Goal: Task Accomplishment & Management: Use online tool/utility

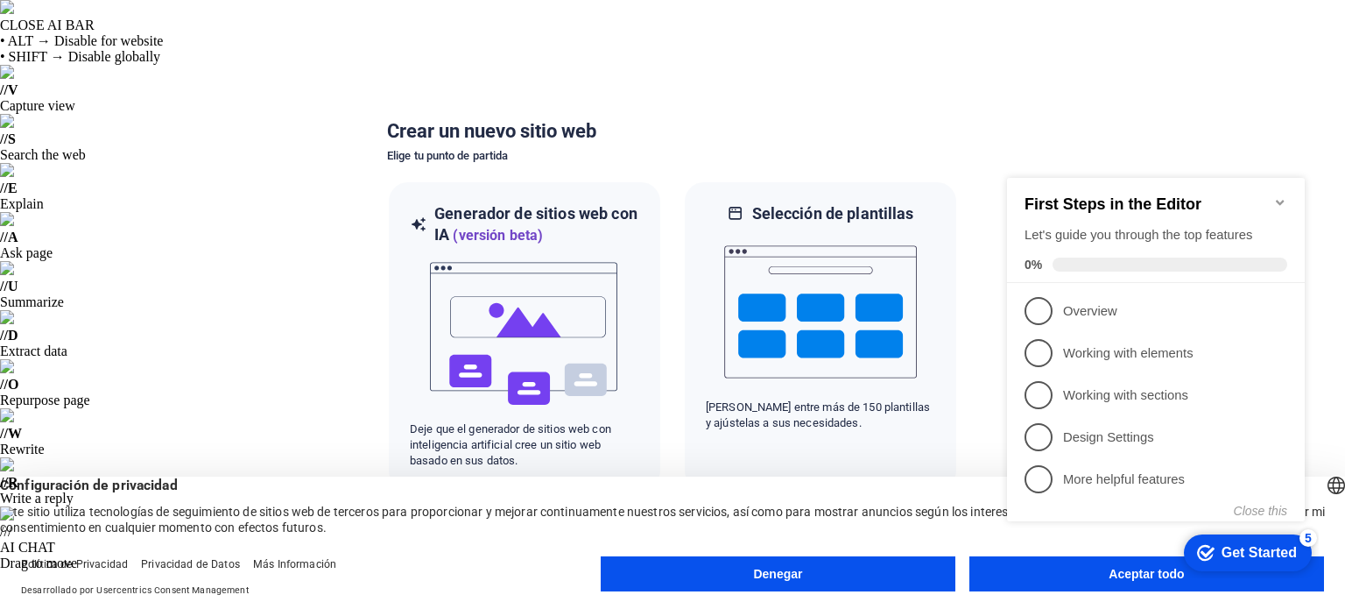
click at [1120, 580] on font "Aceptar todo" at bounding box center [1145, 573] width 75 height 14
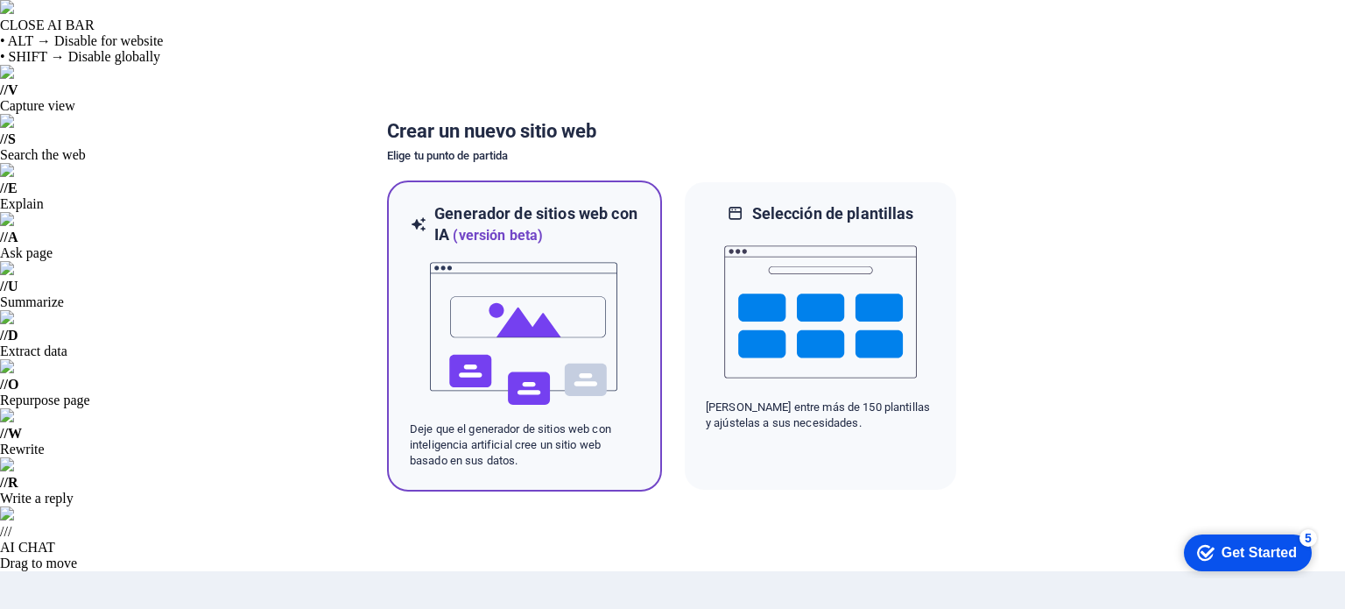
click at [606, 355] on img at bounding box center [524, 333] width 193 height 175
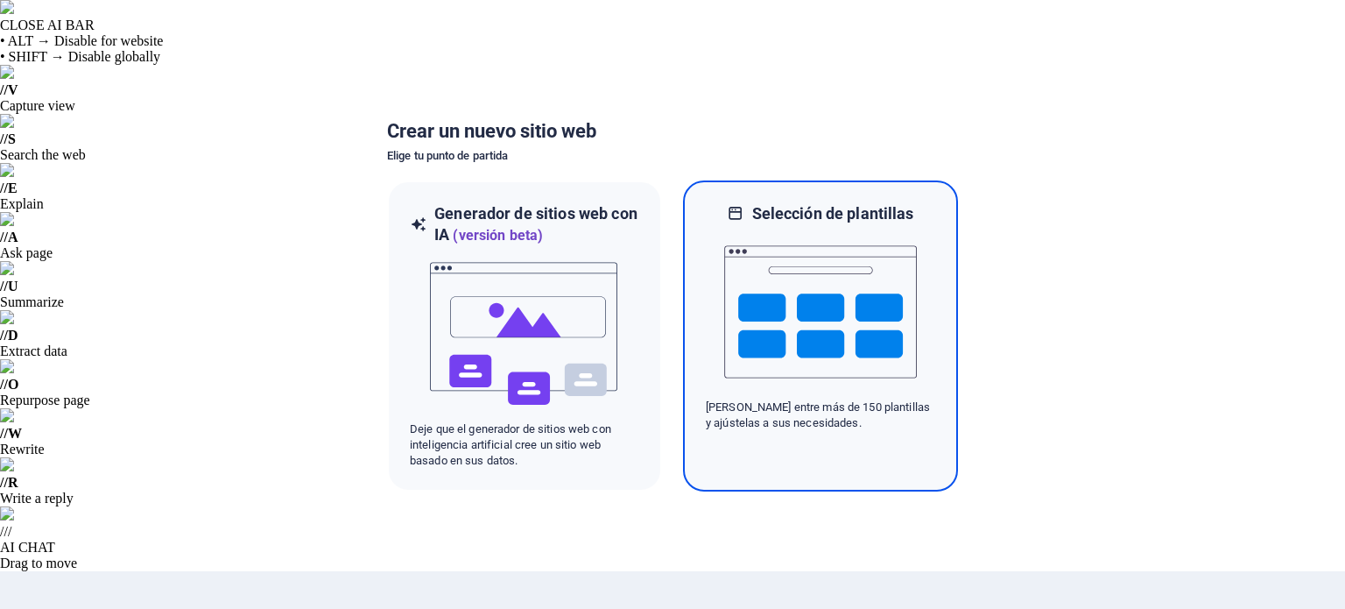
click at [761, 332] on img at bounding box center [820, 311] width 193 height 175
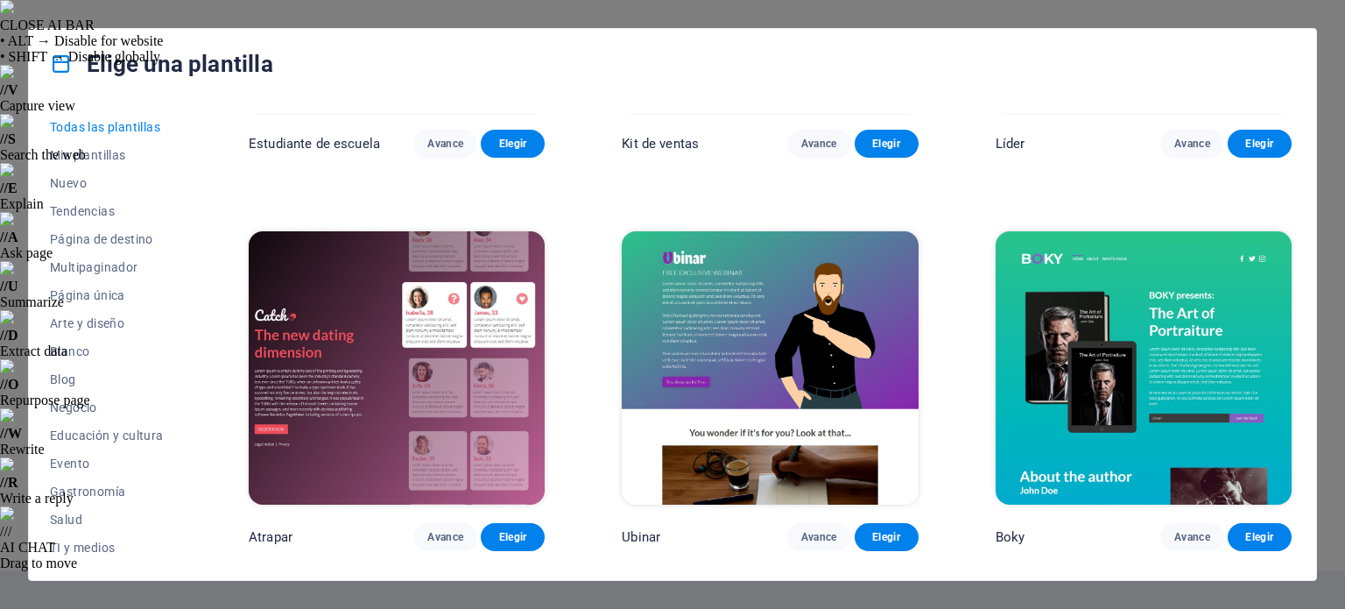
scroll to position [20502, 0]
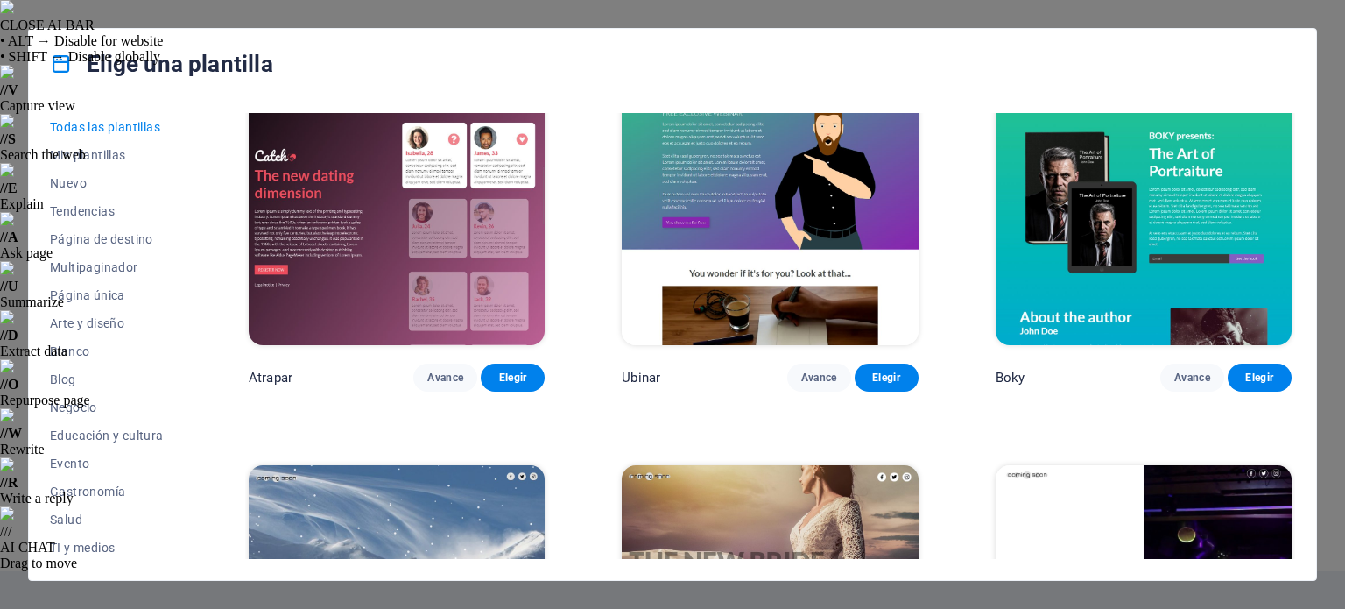
click at [823, 465] on img at bounding box center [770, 601] width 296 height 273
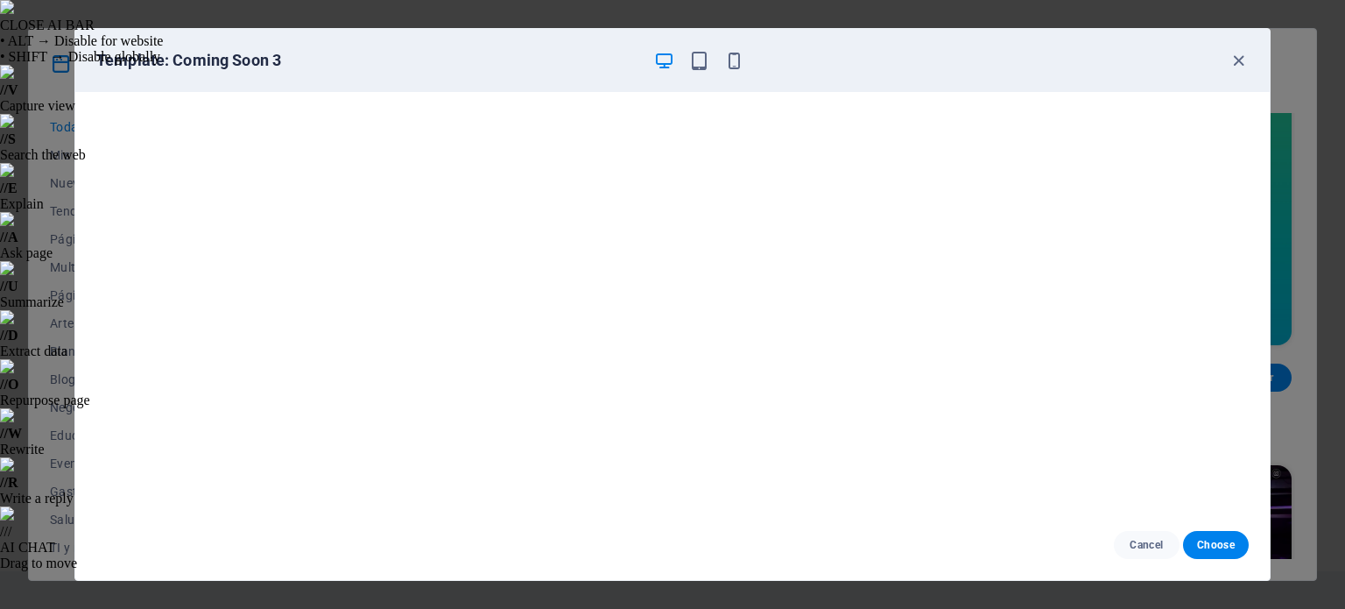
scroll to position [4, 0]
click at [1229, 52] on icon "button" at bounding box center [1238, 61] width 20 height 20
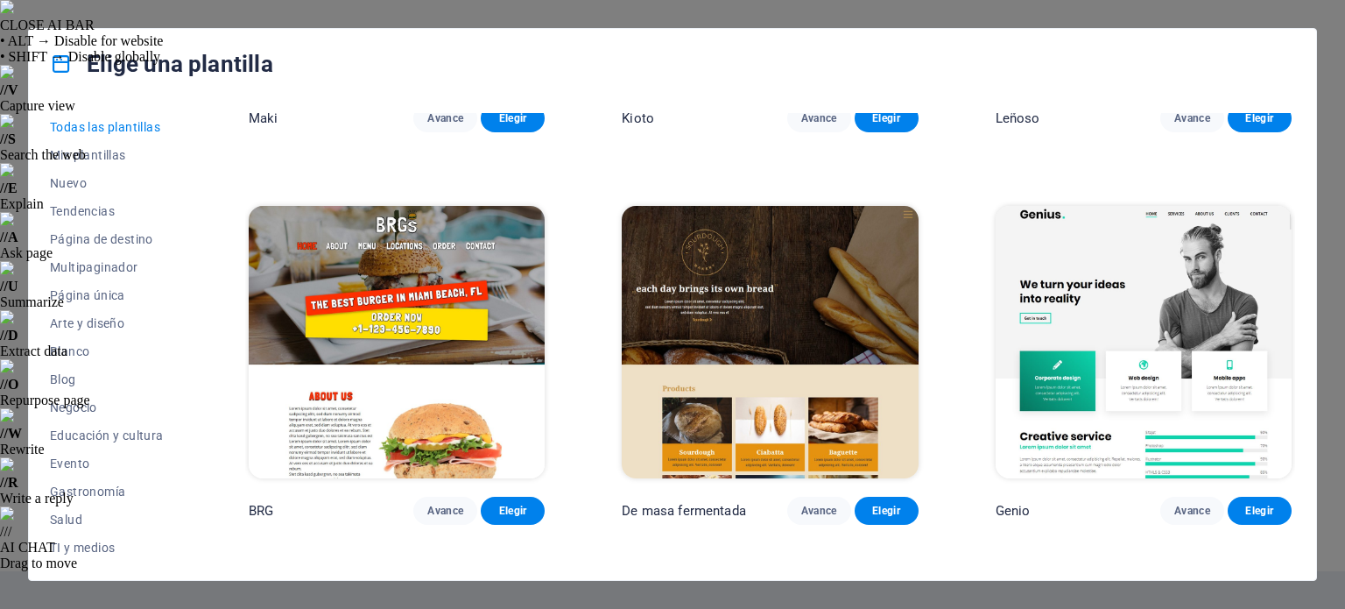
scroll to position [8966, 0]
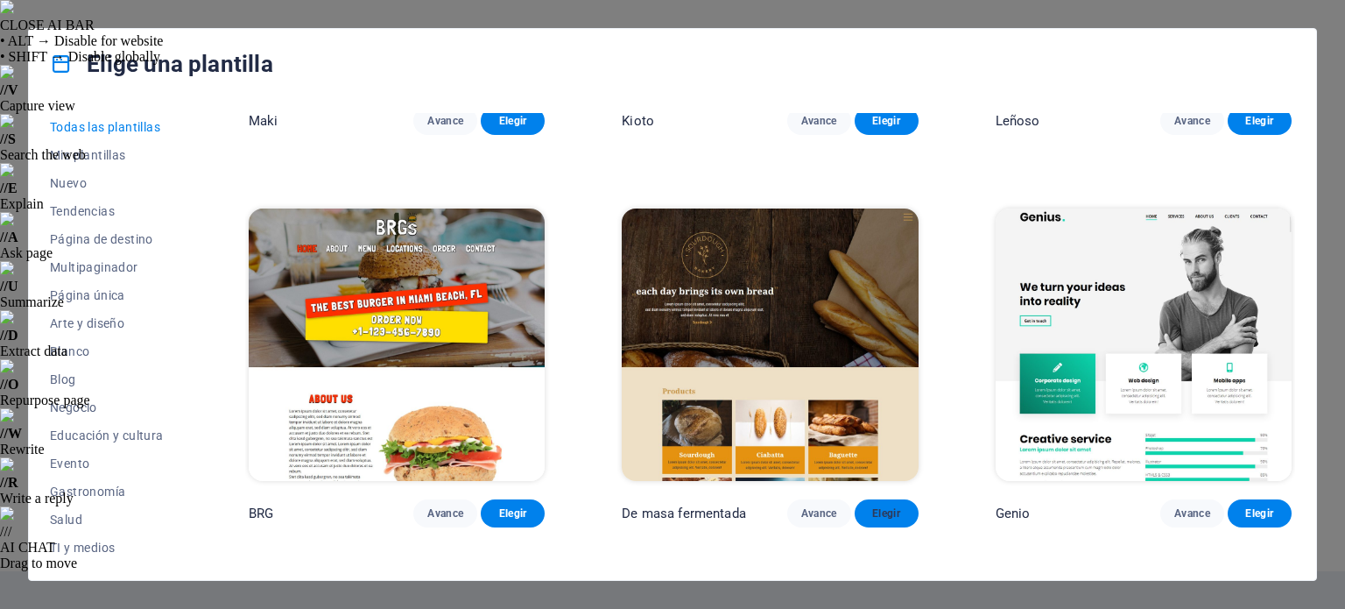
click at [891, 499] on button "Elegir" at bounding box center [887, 513] width 64 height 28
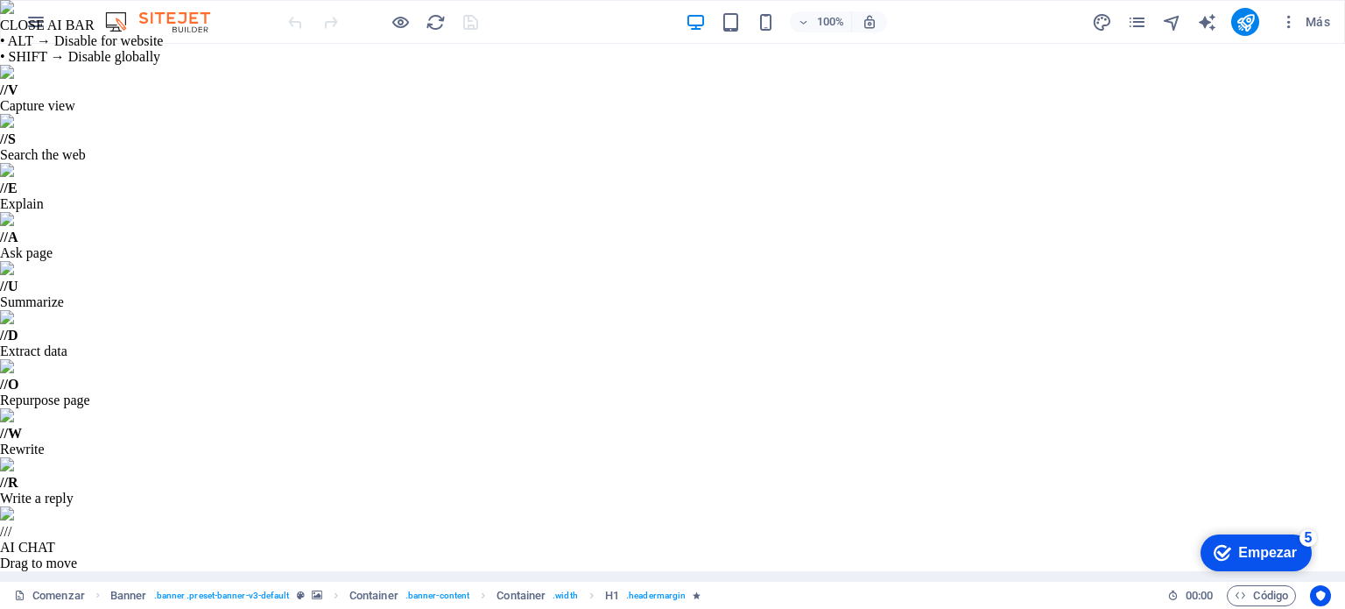
scroll to position [179, 0]
click at [1242, 549] on font "Empezar" at bounding box center [1267, 552] width 59 height 15
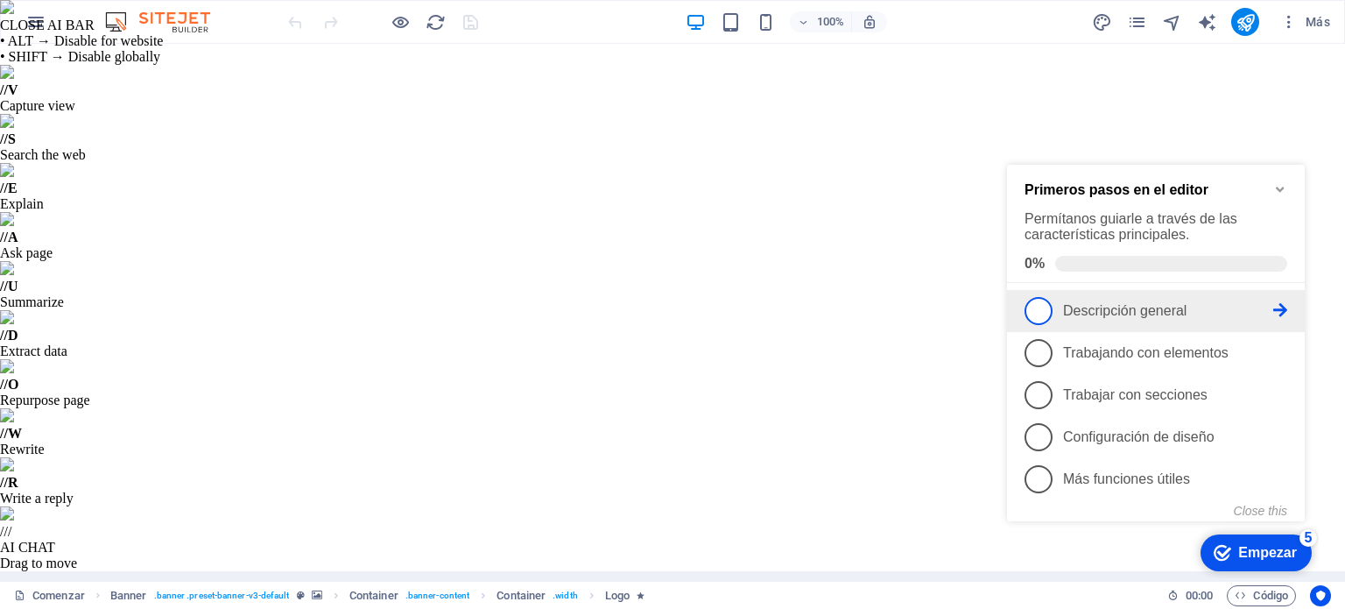
click at [1096, 303] on font "Descripción general" at bounding box center [1124, 310] width 123 height 15
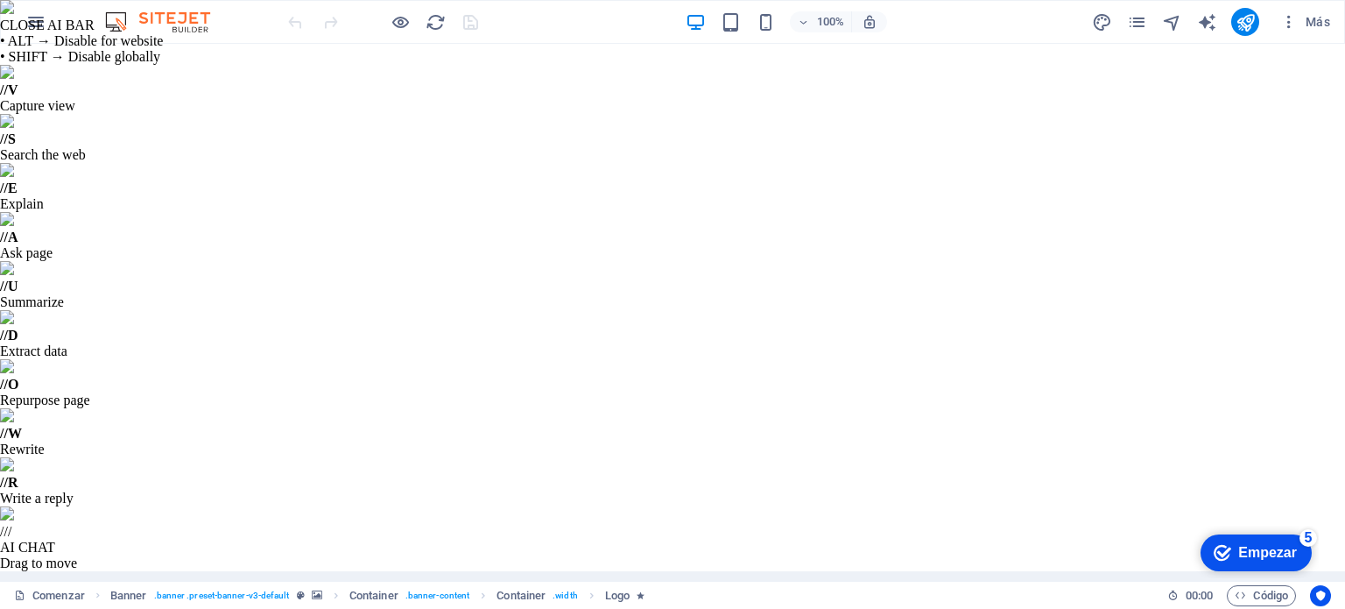
scroll to position [0, 0]
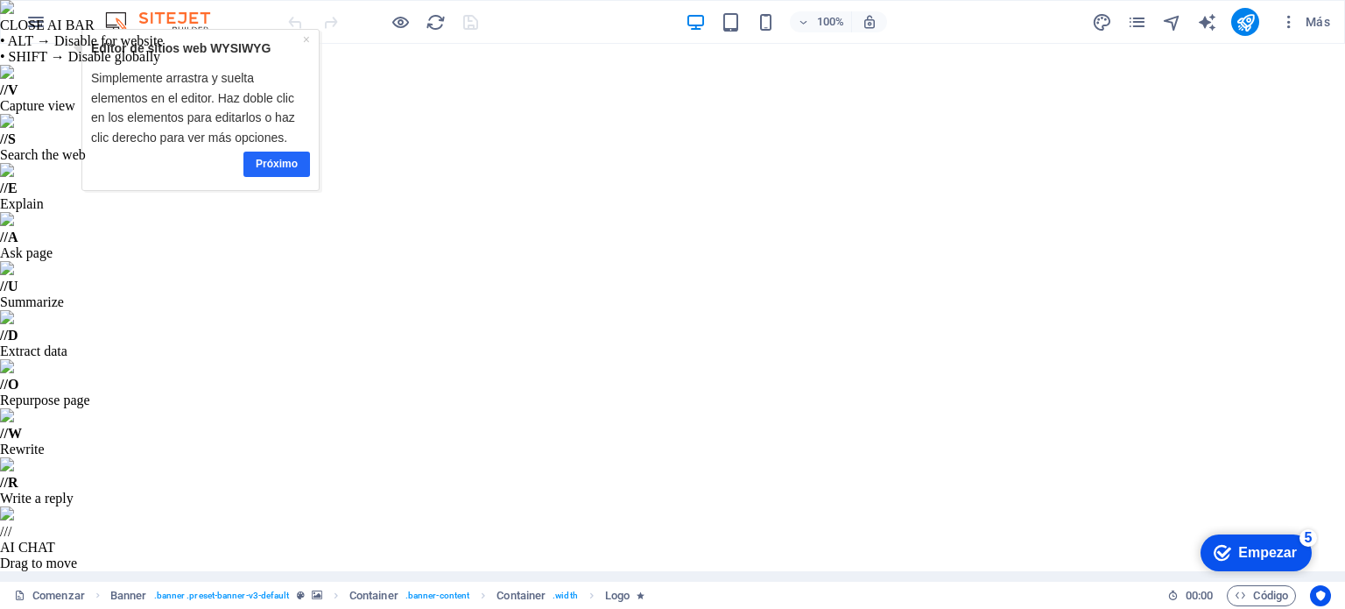
click at [277, 164] on font "Próximo" at bounding box center [277, 164] width 42 height 12
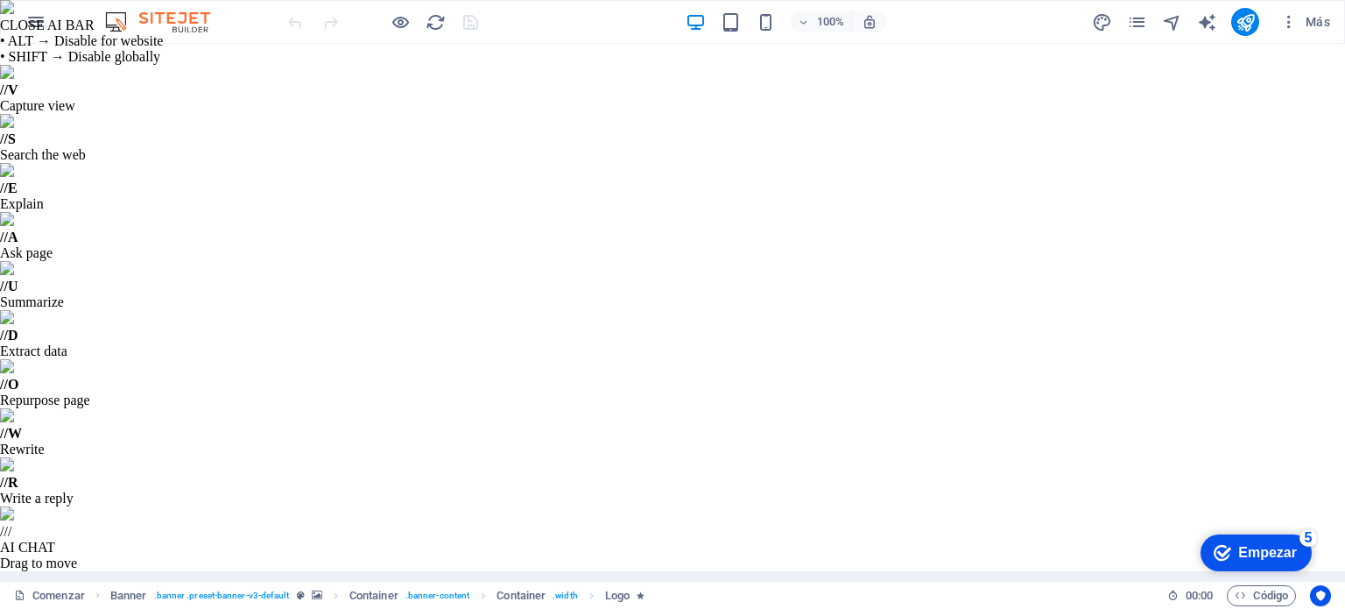
click at [1263, 549] on font "Empezar" at bounding box center [1267, 552] width 59 height 15
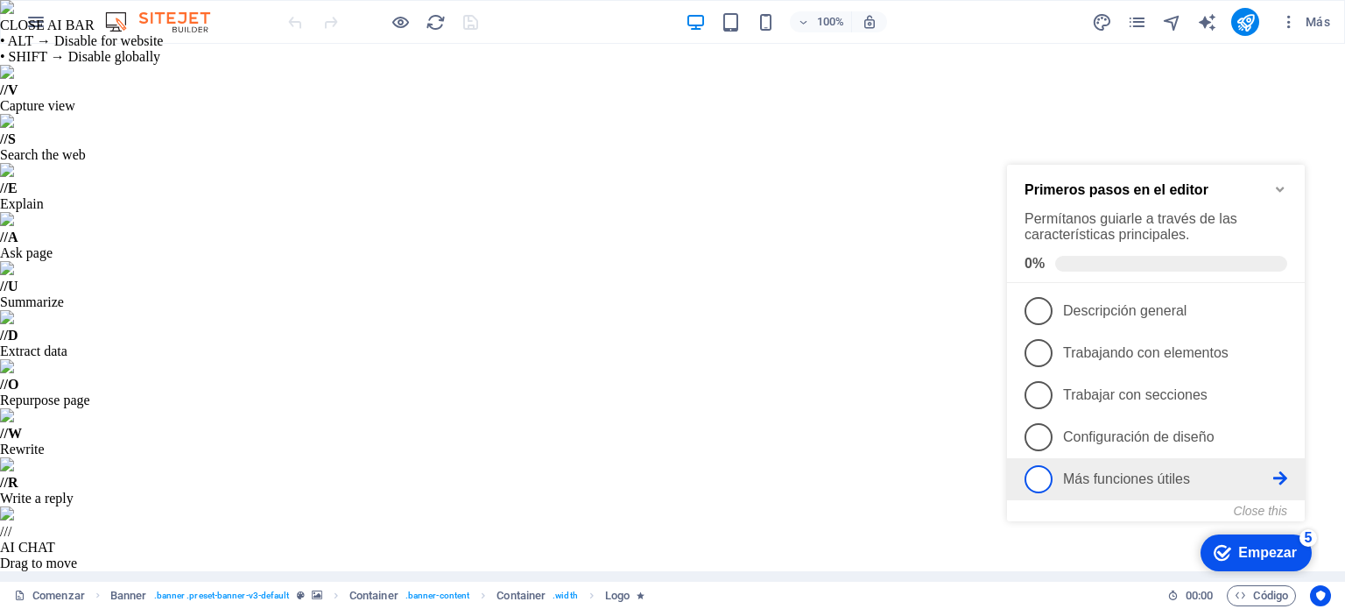
click at [1068, 465] on link "5 Más funciones útiles - incompleto" at bounding box center [1155, 479] width 263 height 28
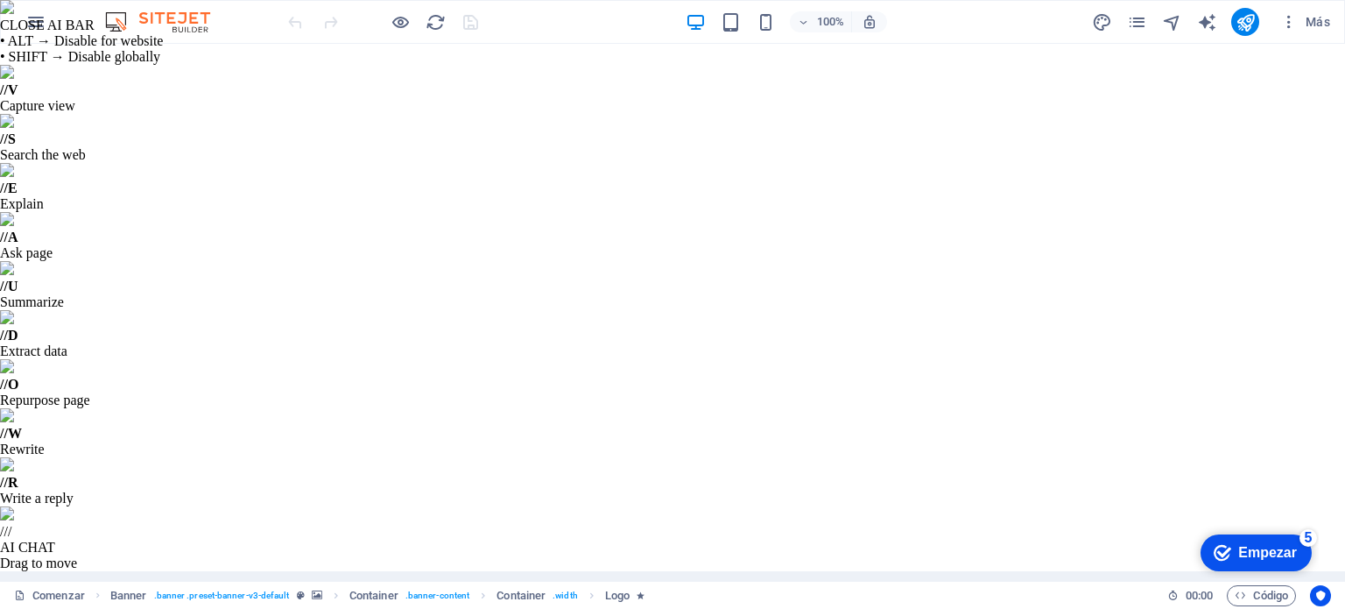
click at [1256, 546] on font "Empezar" at bounding box center [1267, 552] width 59 height 15
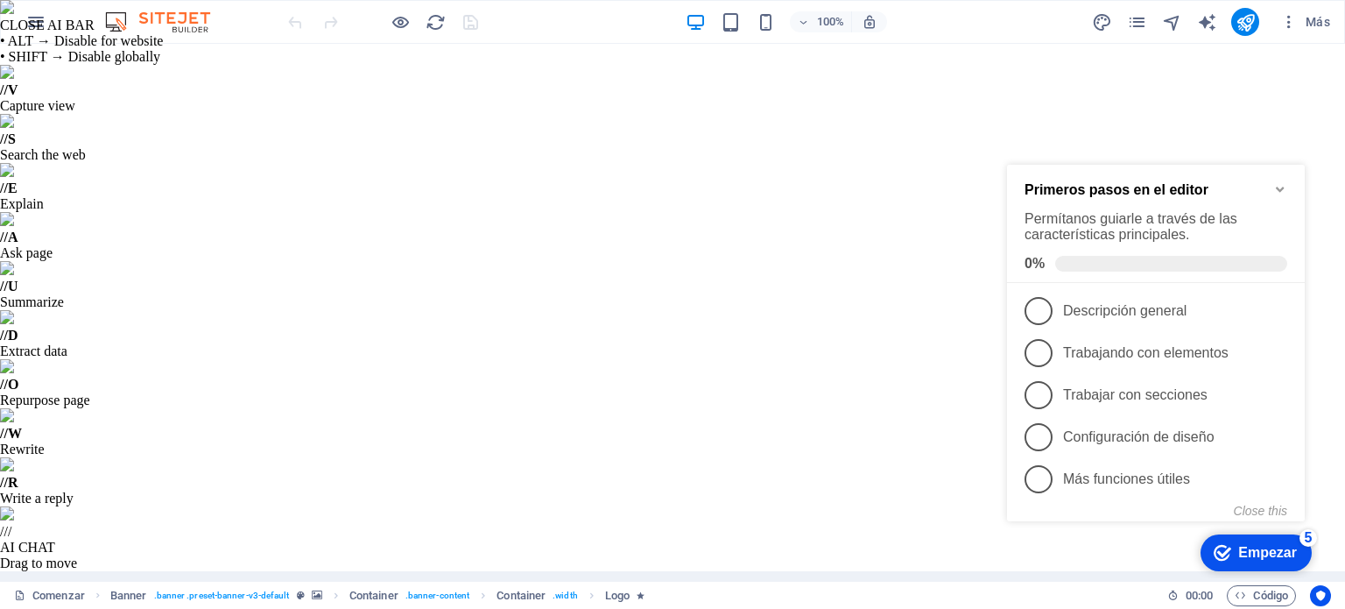
drag, startPoint x: 707, startPoint y: 570, endPoint x: 339, endPoint y: 517, distance: 372.3
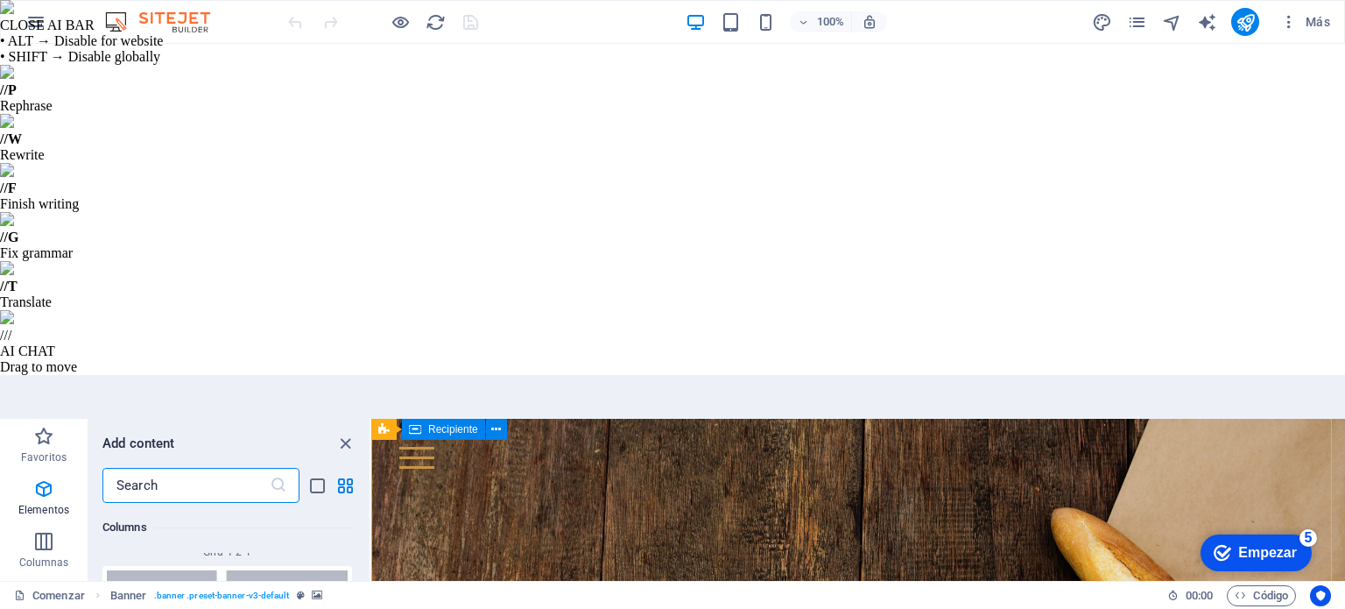
scroll to position [5933, 0]
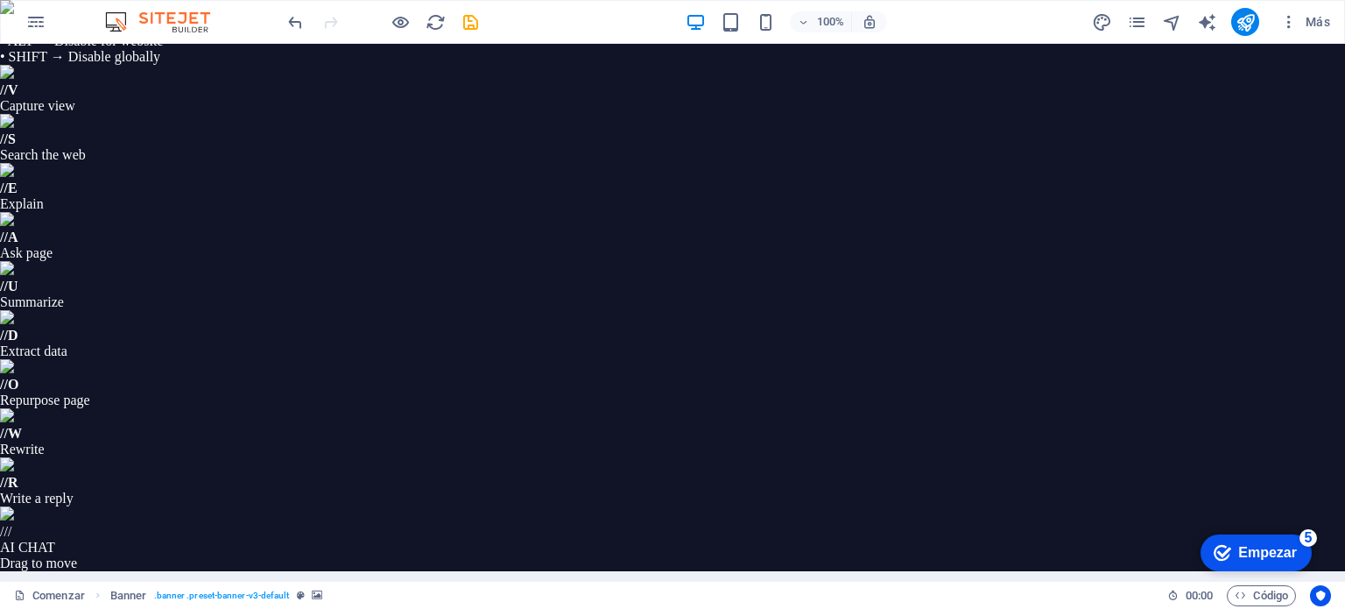
select select "rem"
click at [1249, 545] on font "Empezar" at bounding box center [1267, 552] width 59 height 15
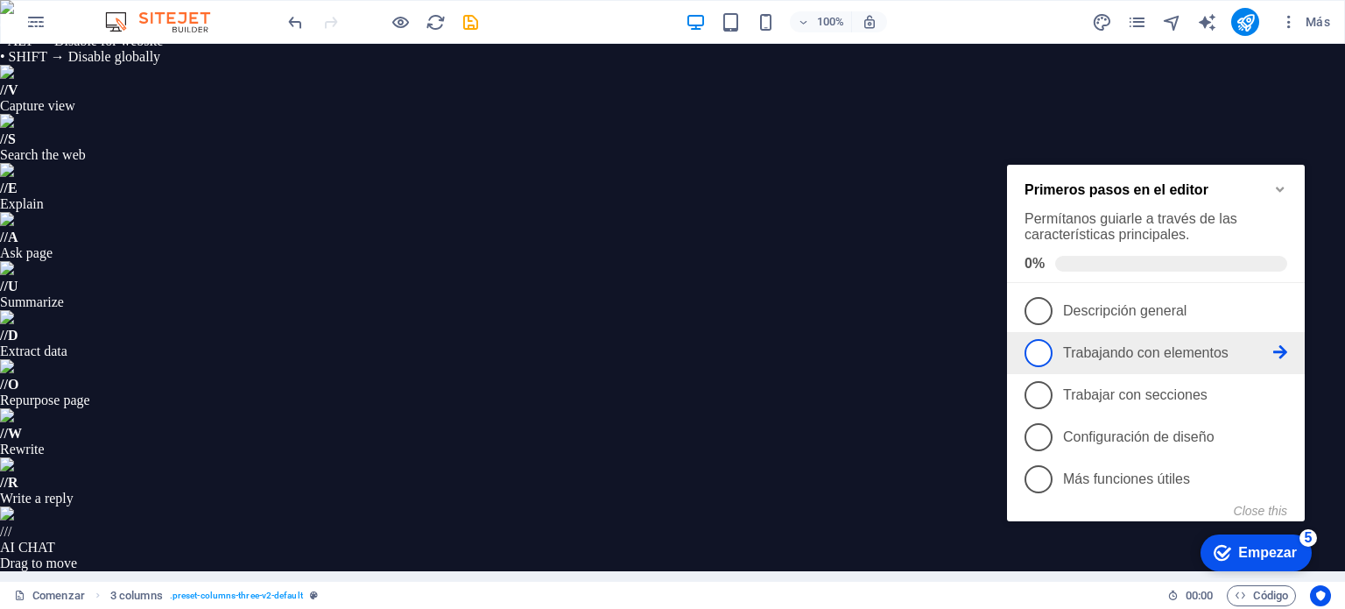
click at [1119, 345] on font "Trabajando con elementos" at bounding box center [1145, 352] width 165 height 15
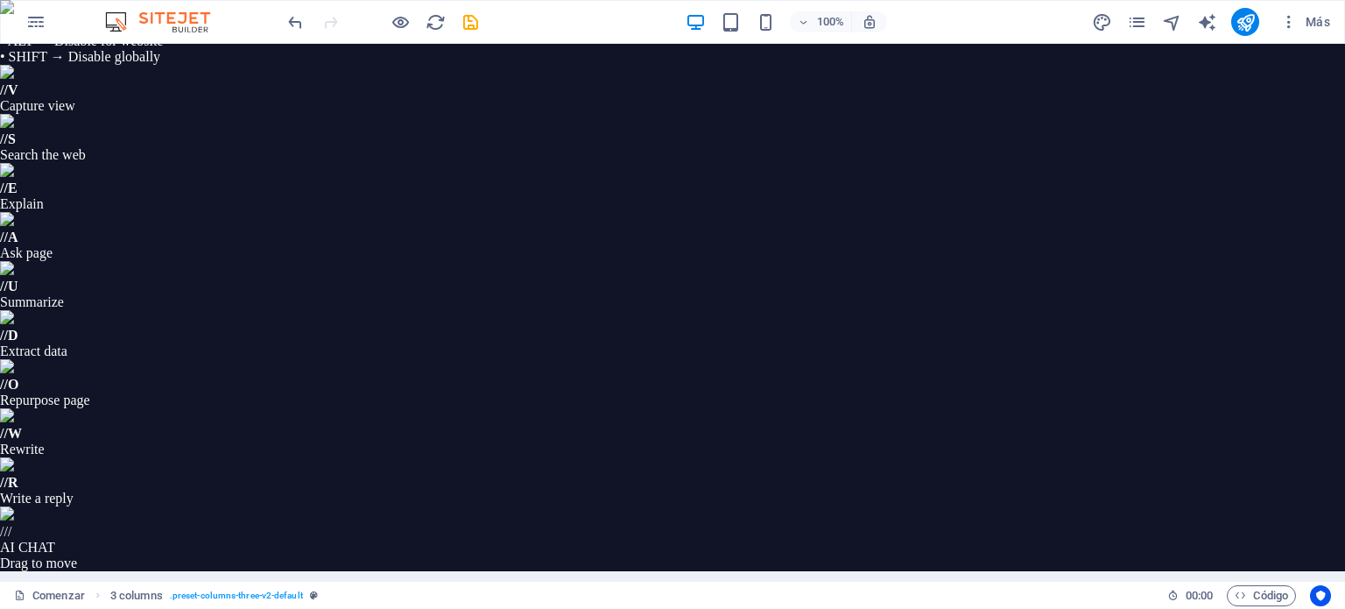
scroll to position [0, 0]
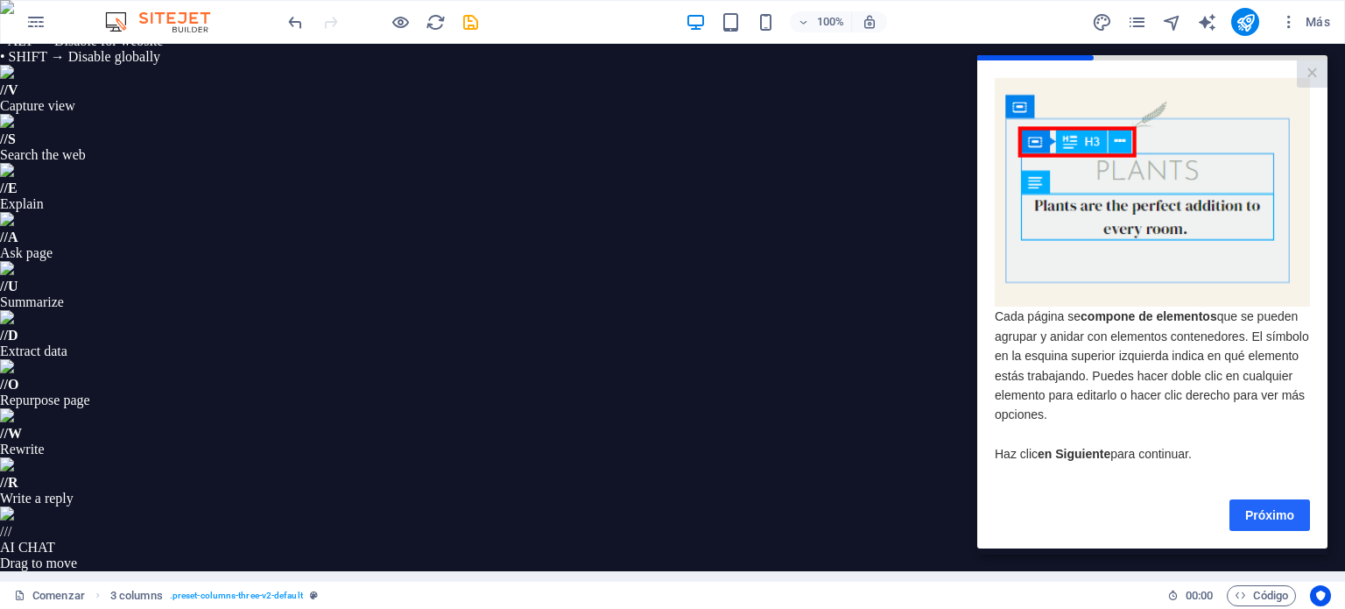
click at [1264, 518] on font "Próximo" at bounding box center [1269, 514] width 49 height 14
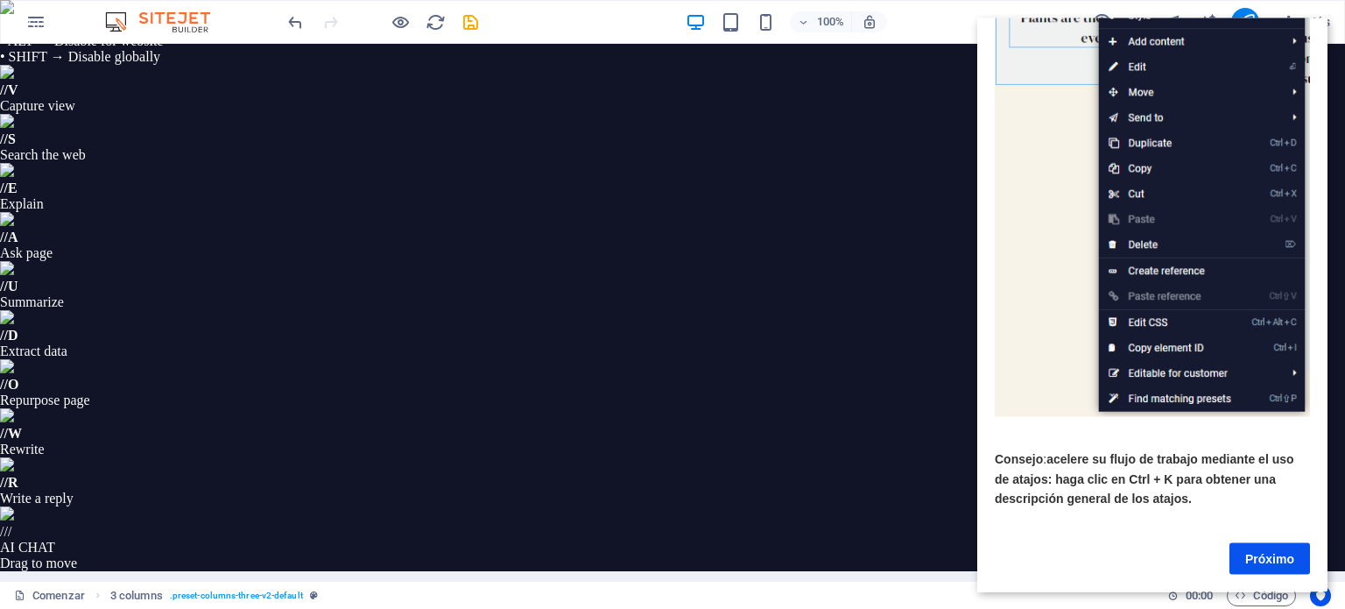
scroll to position [224, 0]
drag, startPoint x: 1318, startPoint y: 402, endPoint x: 2321, endPoint y: 601, distance: 1022.9
click at [1265, 551] on font "Próximo" at bounding box center [1269, 558] width 49 height 14
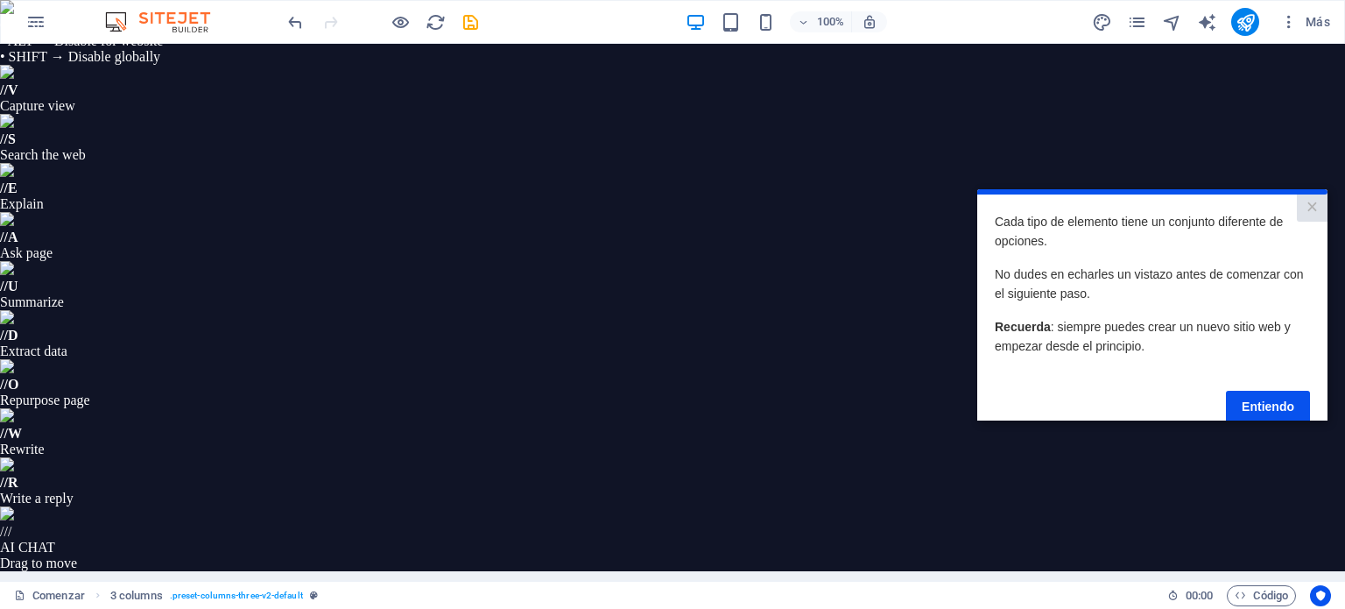
scroll to position [32, 0]
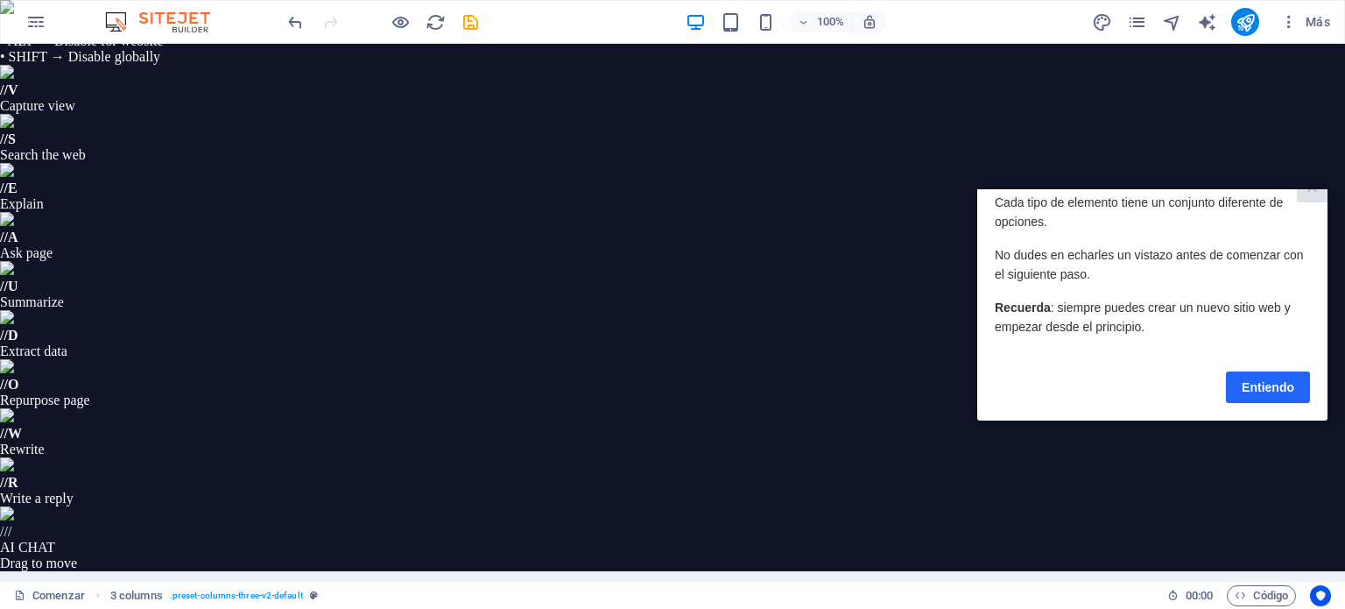
click at [1255, 370] on link "Entiendo" at bounding box center [1268, 386] width 84 height 32
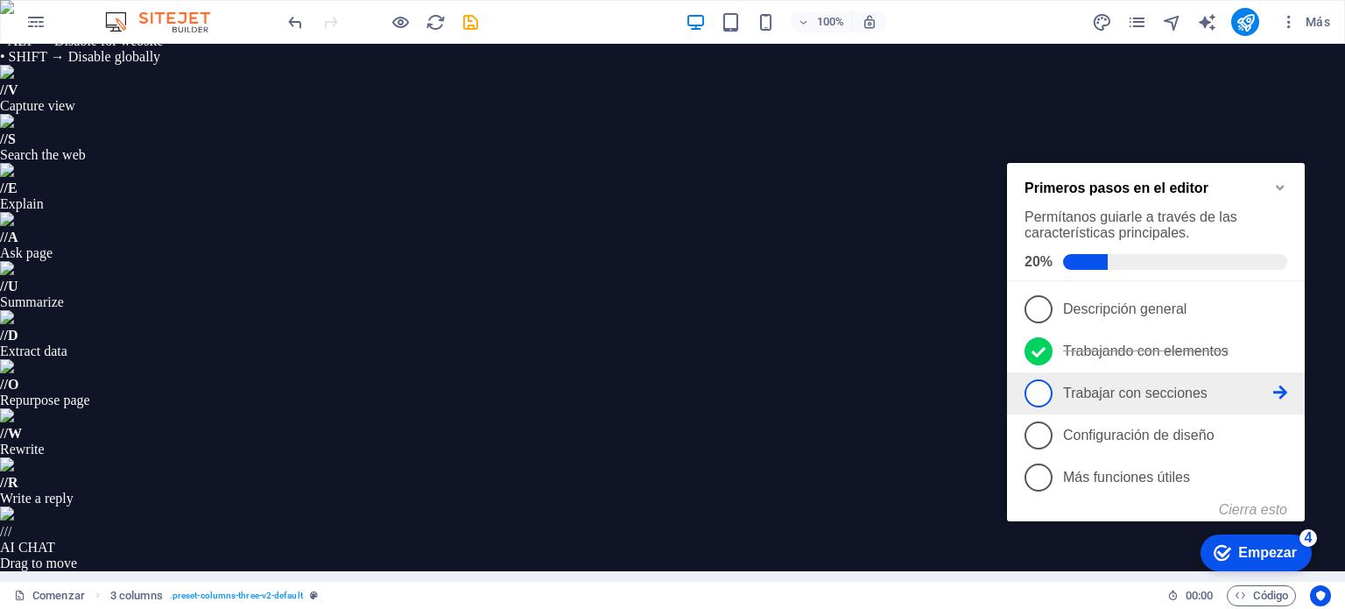
scroll to position [0, 0]
click at [1238, 385] on p "Trabajar con secciones - incompleto" at bounding box center [1168, 393] width 210 height 16
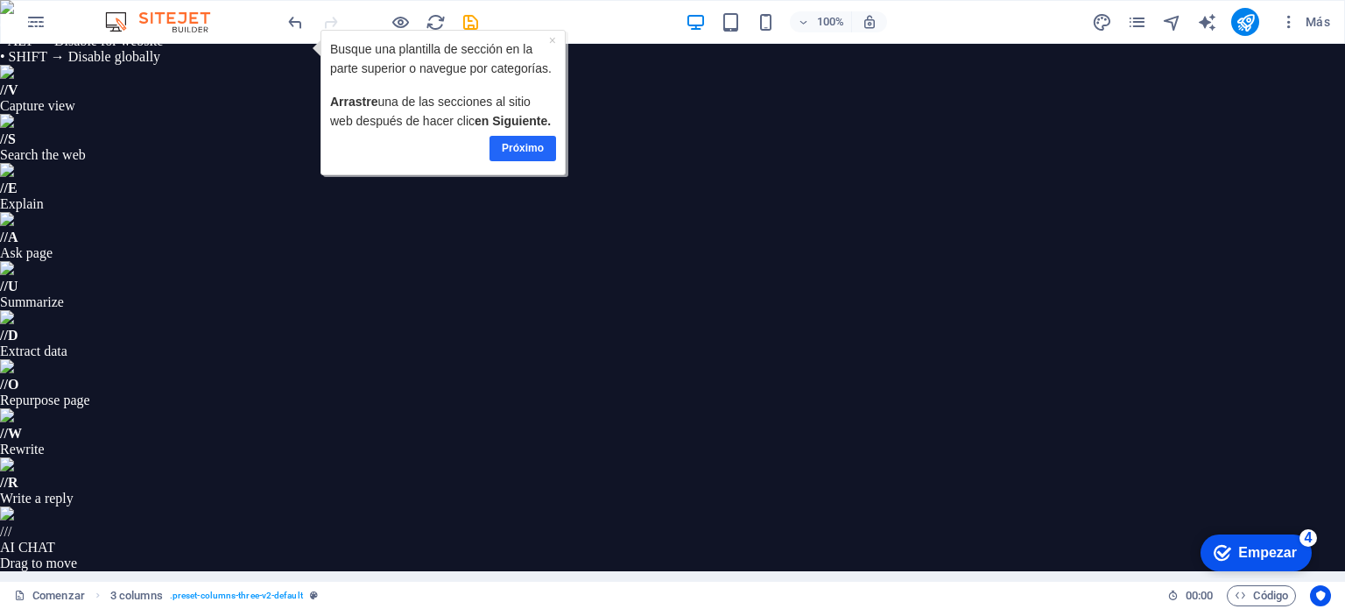
click at [538, 148] on font "Próximo" at bounding box center [523, 148] width 42 height 12
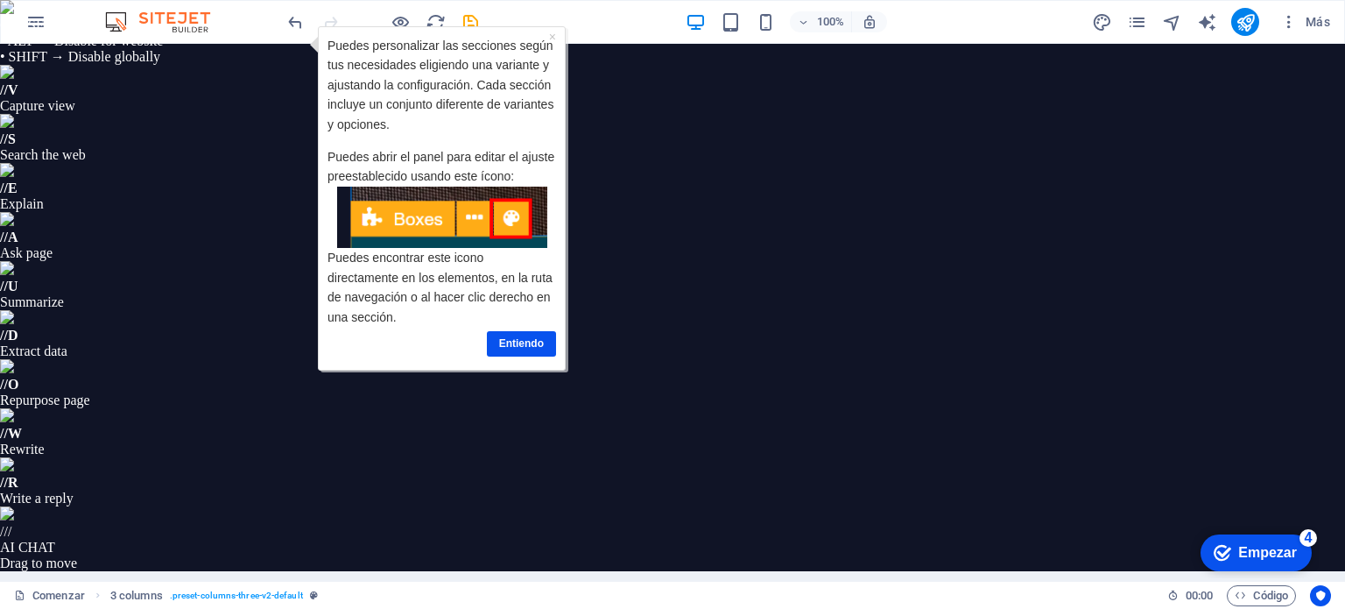
click at [510, 342] on font "Entiendo" at bounding box center [521, 342] width 45 height 12
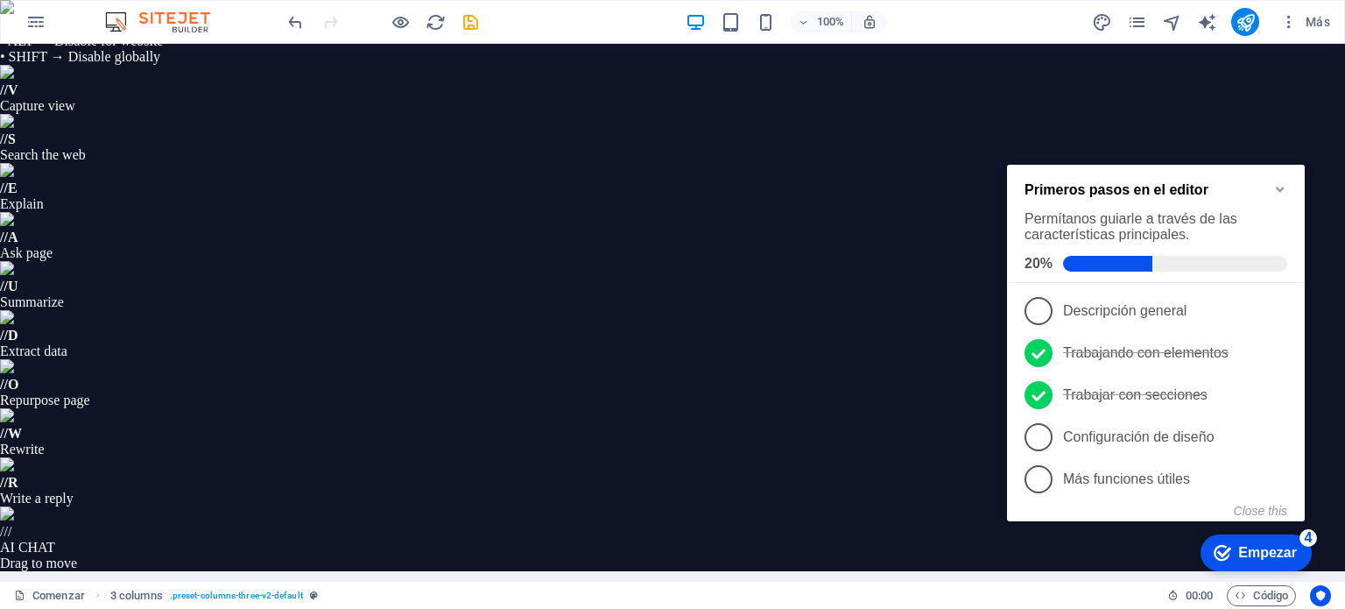
click at [1248, 545] on font "Empezar" at bounding box center [1267, 552] width 59 height 15
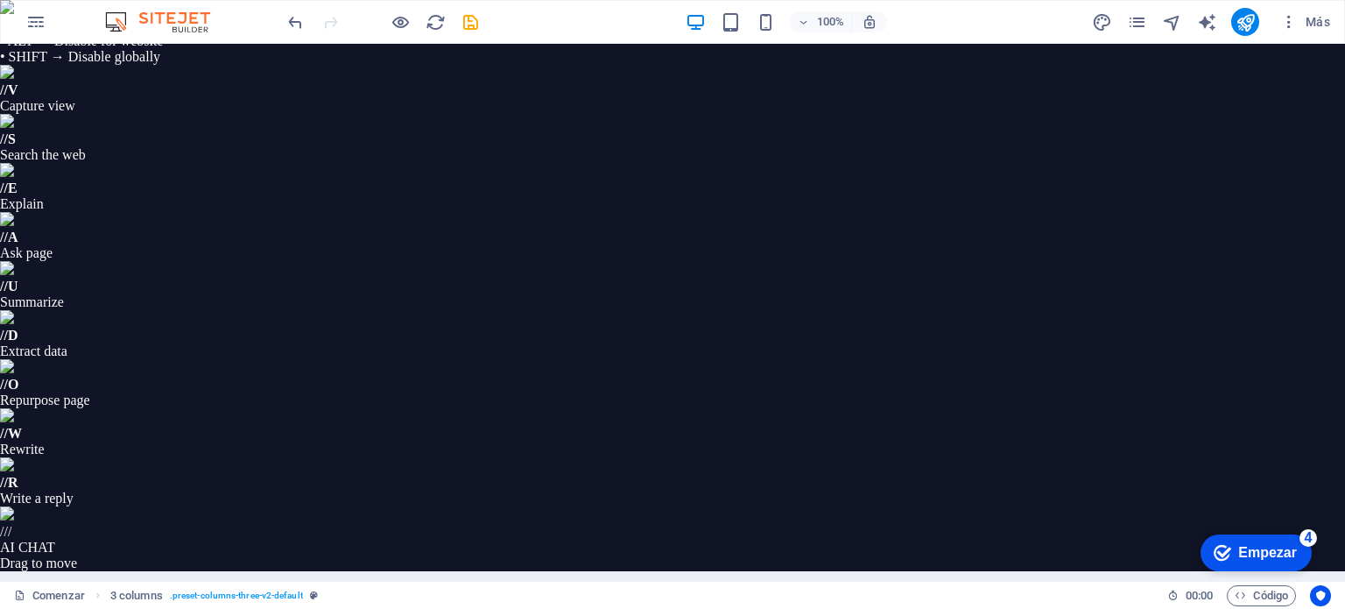
click at [1251, 538] on div "checkmark Empezar 4" at bounding box center [1255, 552] width 111 height 37
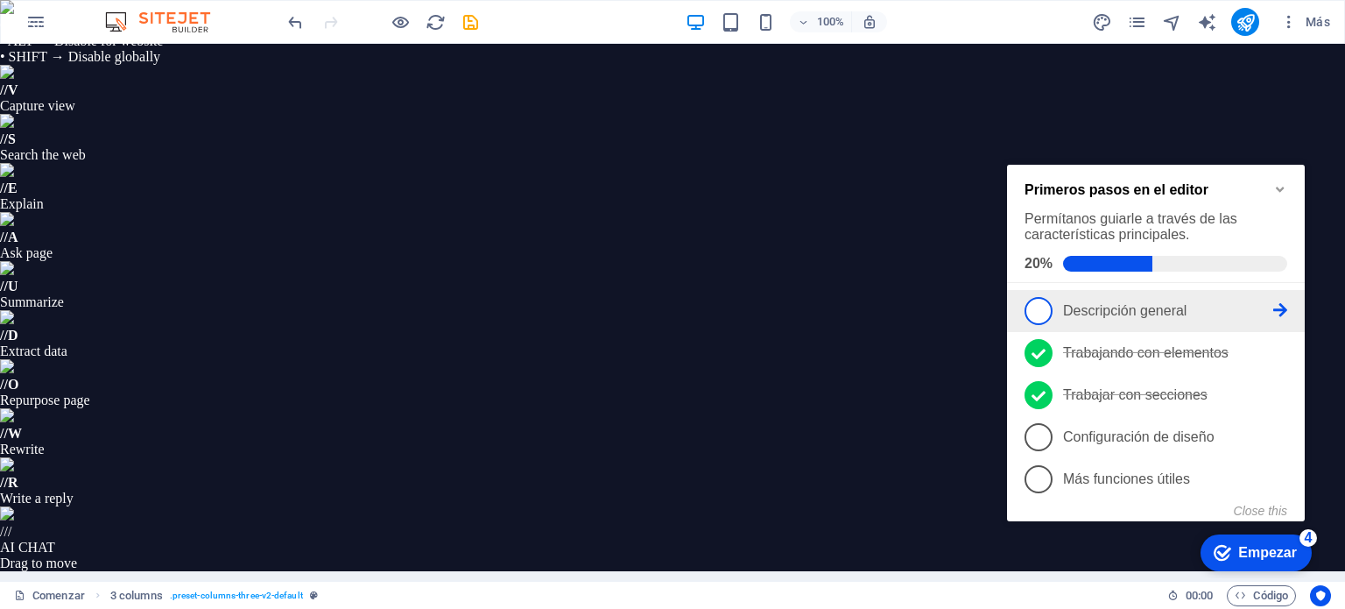
click at [1145, 297] on link "1 Descripción general - incompleto" at bounding box center [1155, 311] width 263 height 28
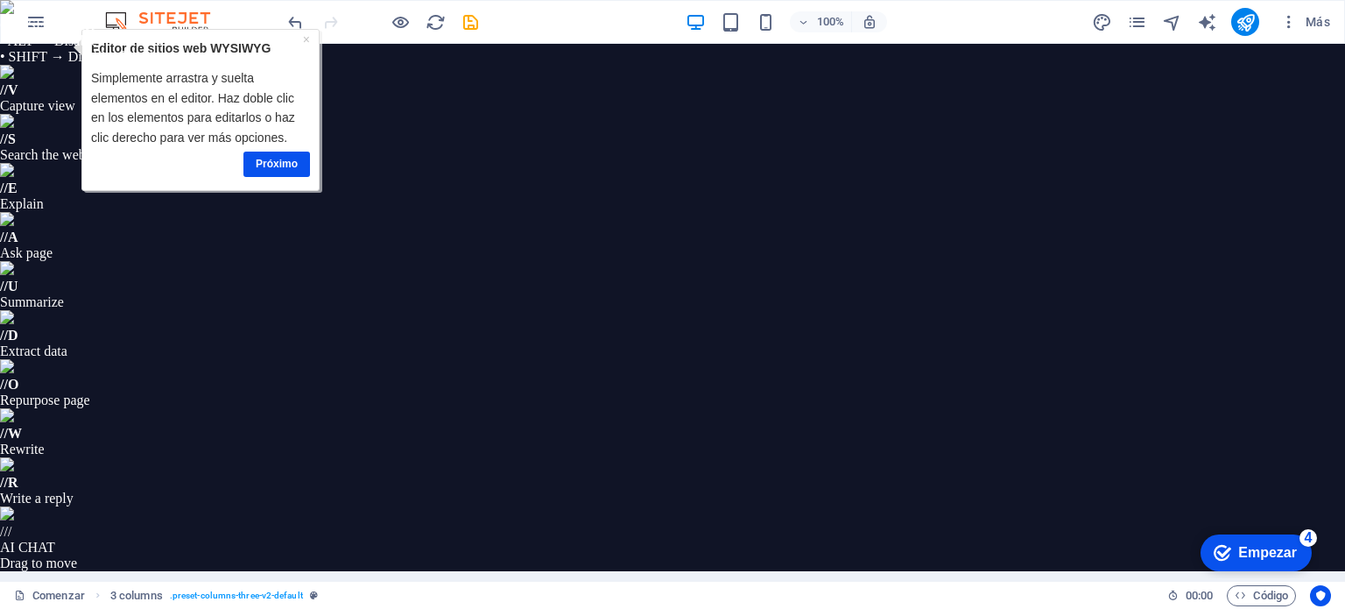
click at [306, 39] on font "×" at bounding box center [306, 39] width 7 height 14
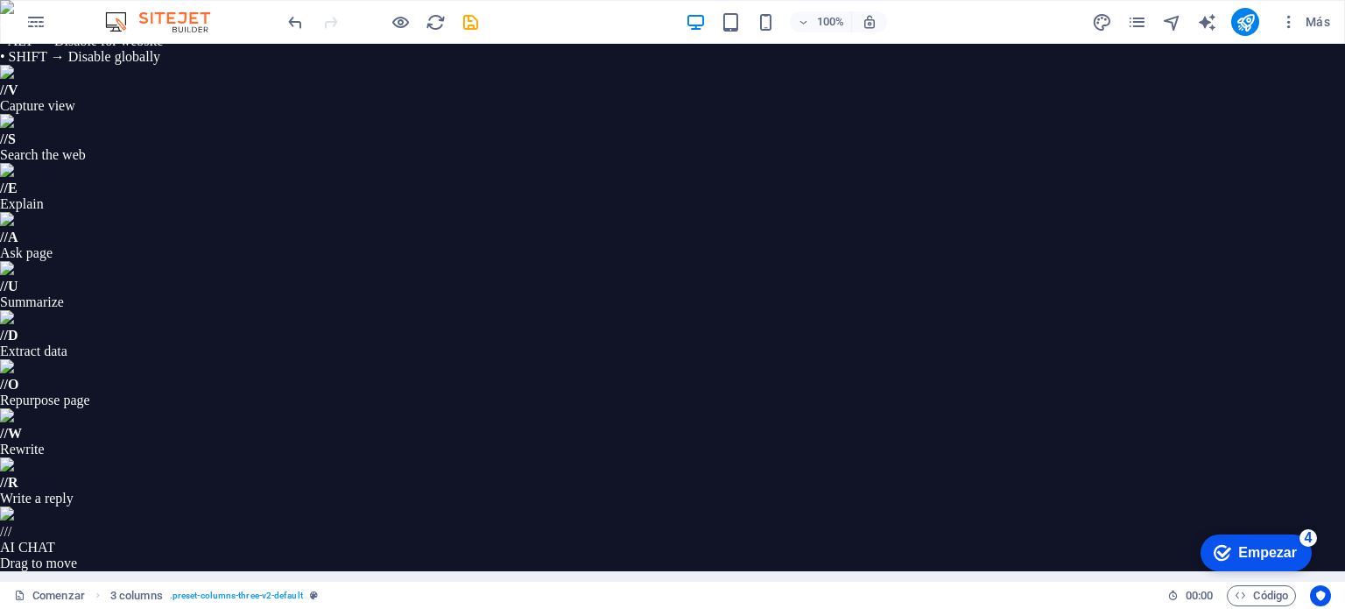
click at [1248, 540] on div "checkmark Empezar 4" at bounding box center [1255, 552] width 111 height 37
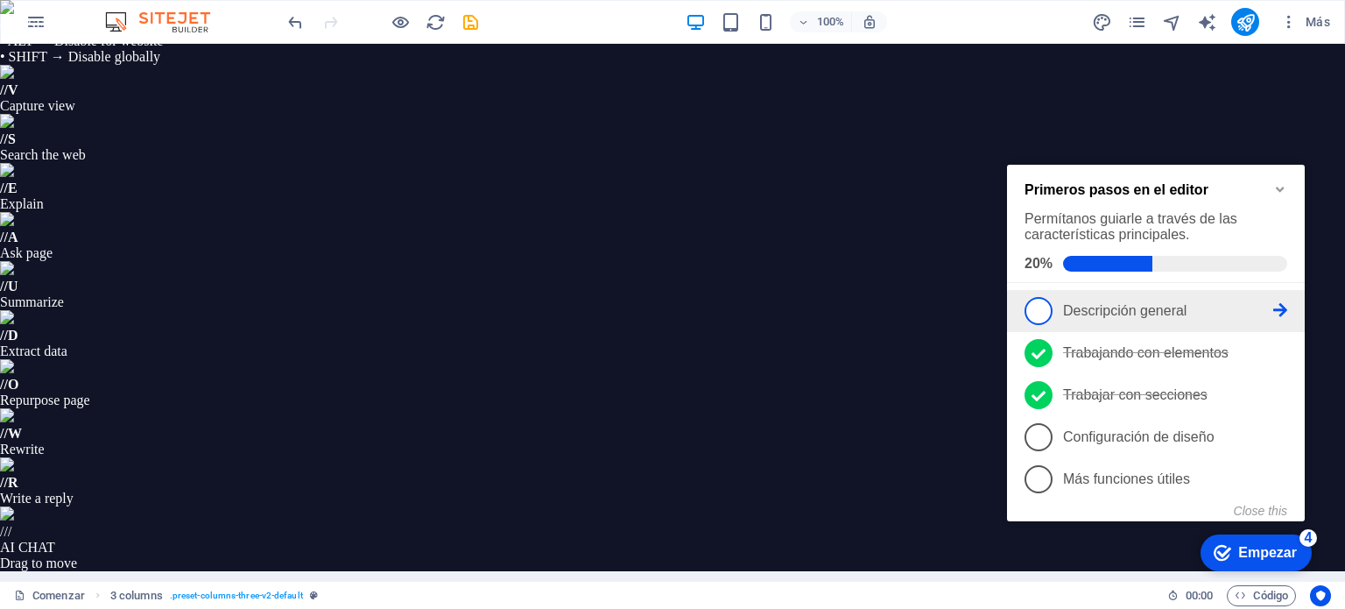
click at [1039, 297] on span "1" at bounding box center [1038, 311] width 28 height 28
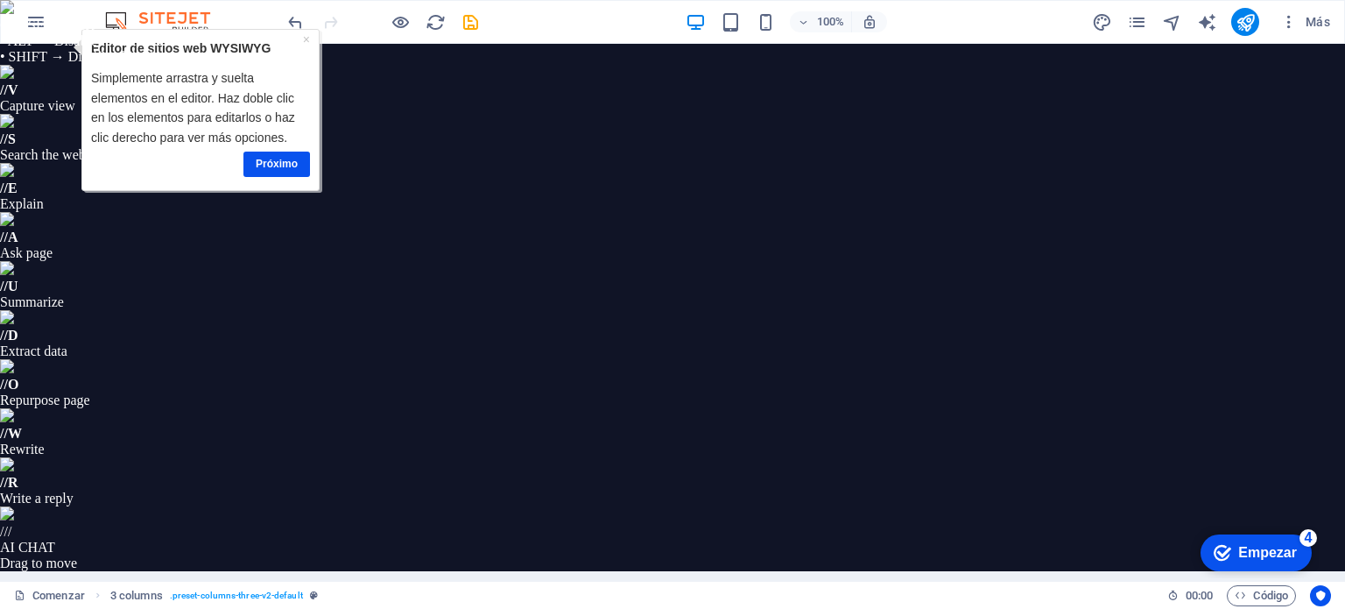
click at [306, 156] on link "Próximo" at bounding box center [276, 163] width 67 height 25
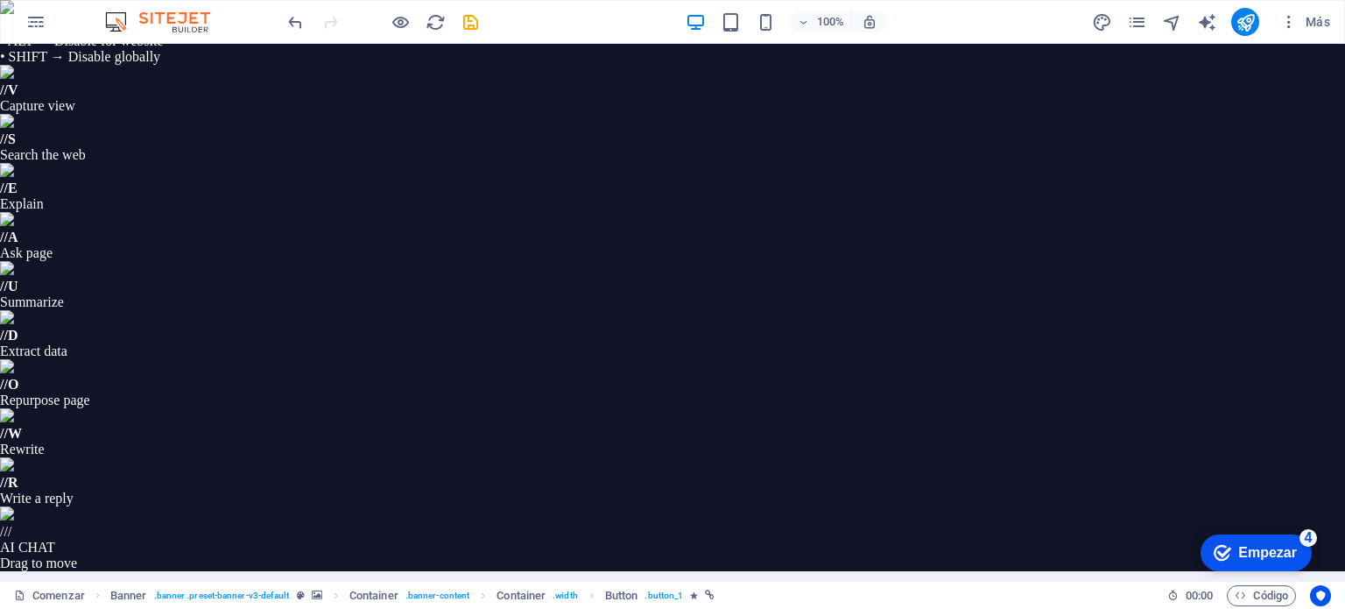
click at [1260, 557] on font "Empezar" at bounding box center [1267, 552] width 59 height 15
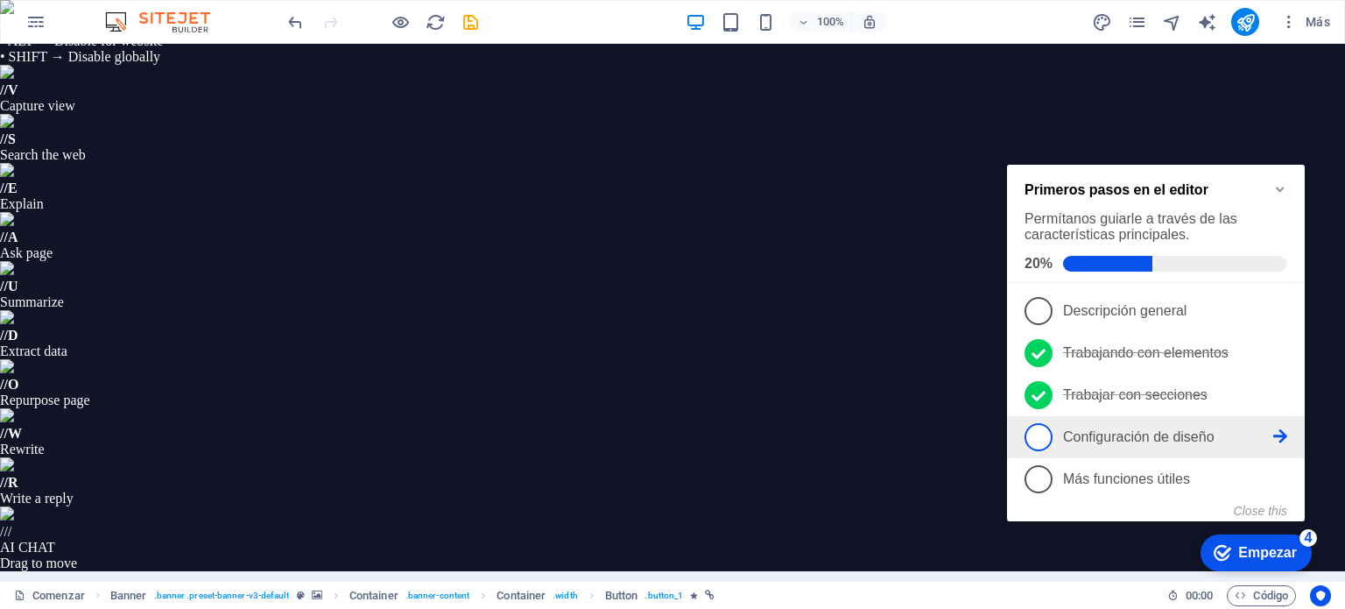
click at [1052, 423] on span "4" at bounding box center [1038, 437] width 28 height 28
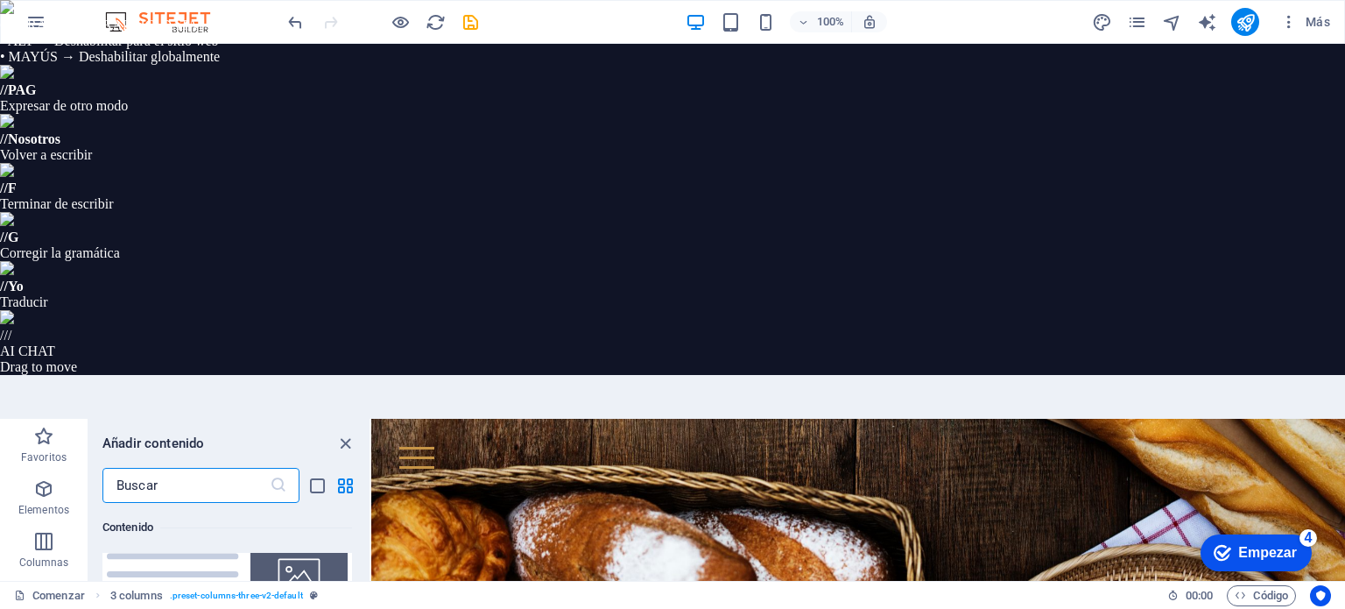
scroll to position [7800, 0]
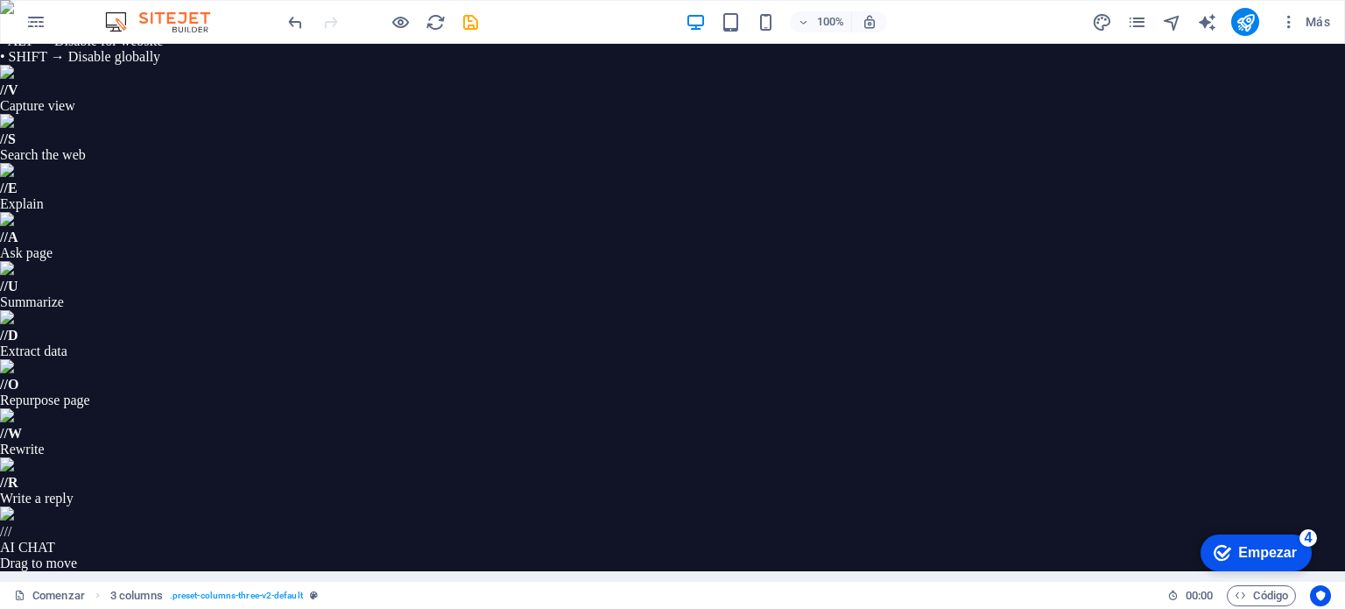
select select "%"
select select "rem"
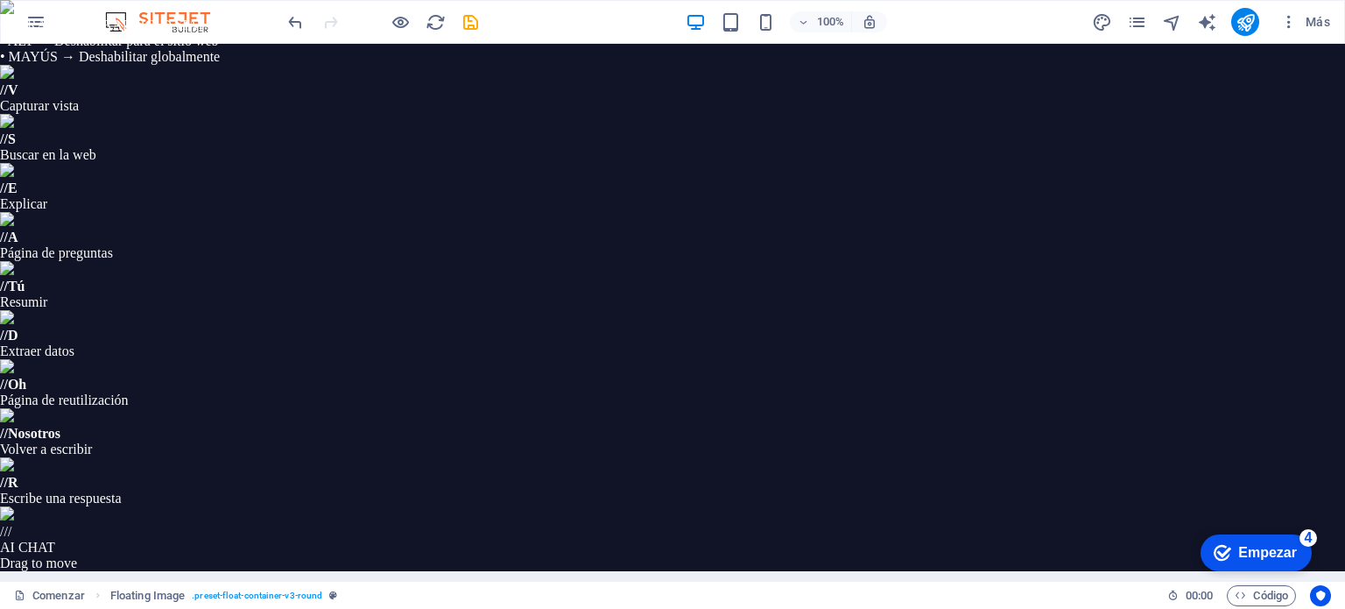
type input "1.5"
type input "0"
click at [1246, 550] on font "Empezar" at bounding box center [1267, 552] width 59 height 15
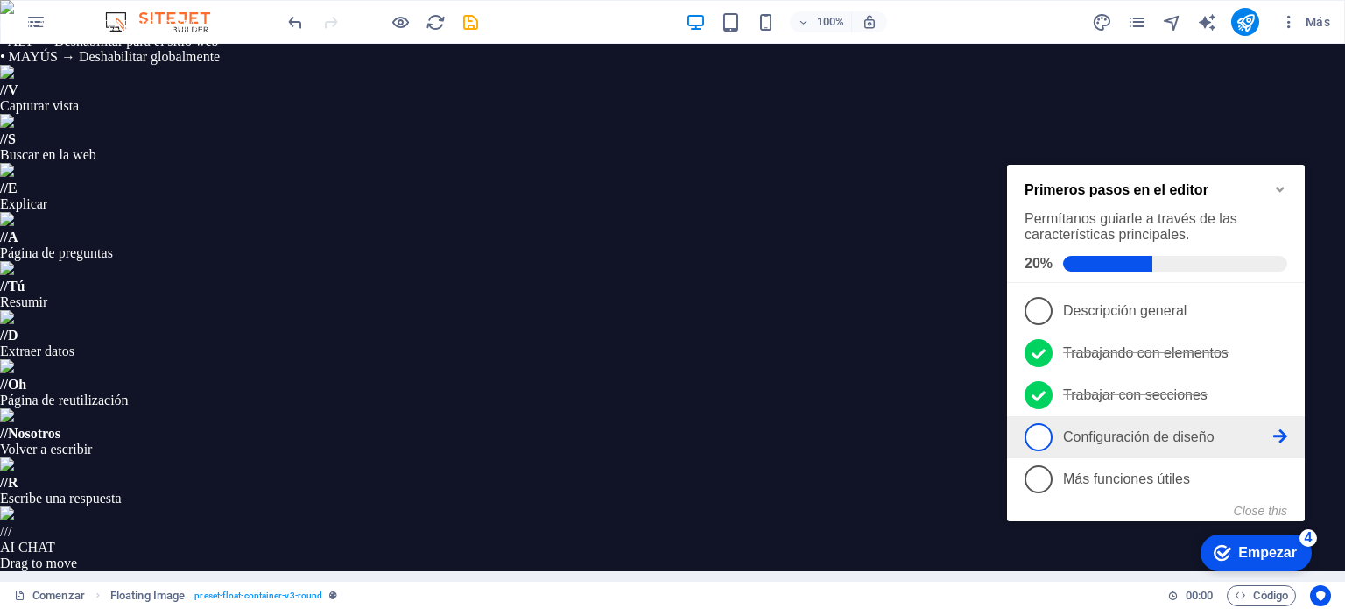
click at [1041, 423] on span "4" at bounding box center [1038, 437] width 28 height 28
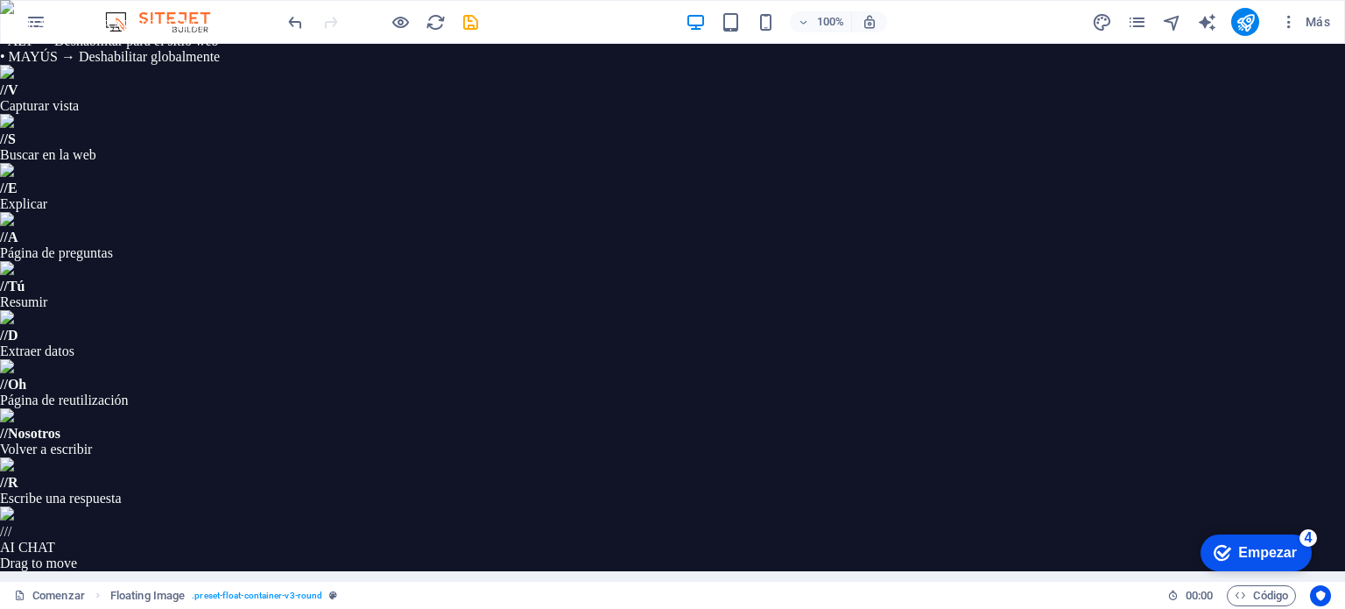
click at [1222, 555] on icon "checkmark" at bounding box center [1223, 553] width 18 height 18
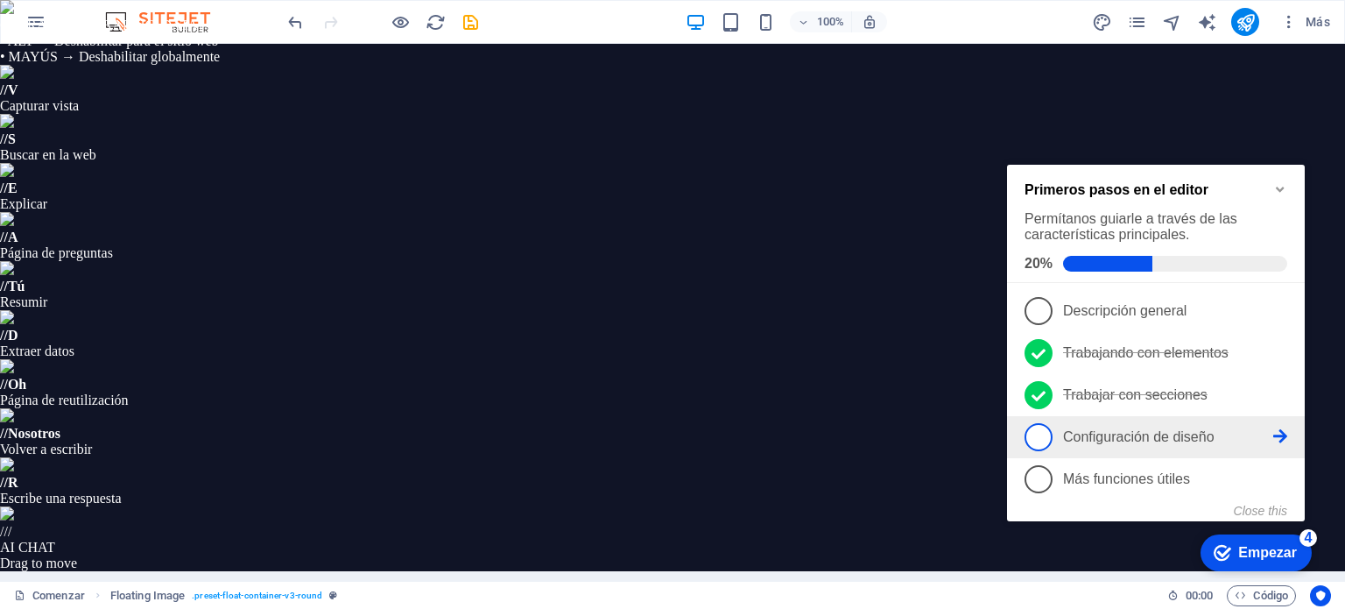
click at [1277, 317] on icon at bounding box center [1280, 310] width 14 height 14
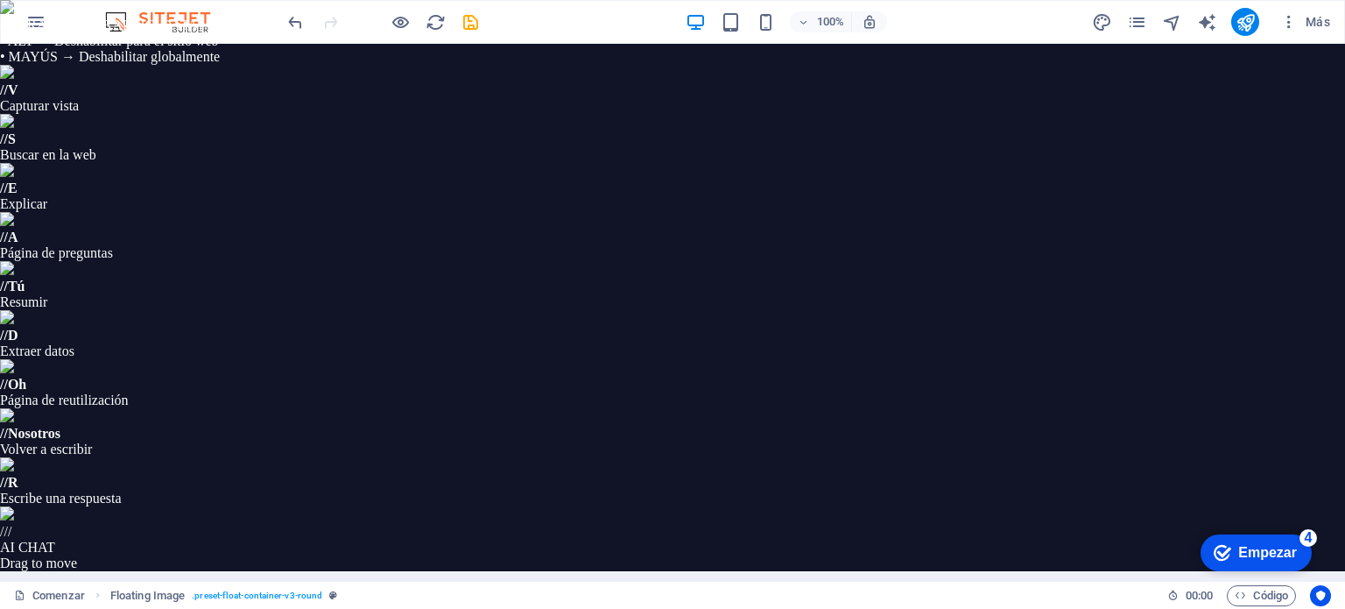
type input "0"
type input "1.5"
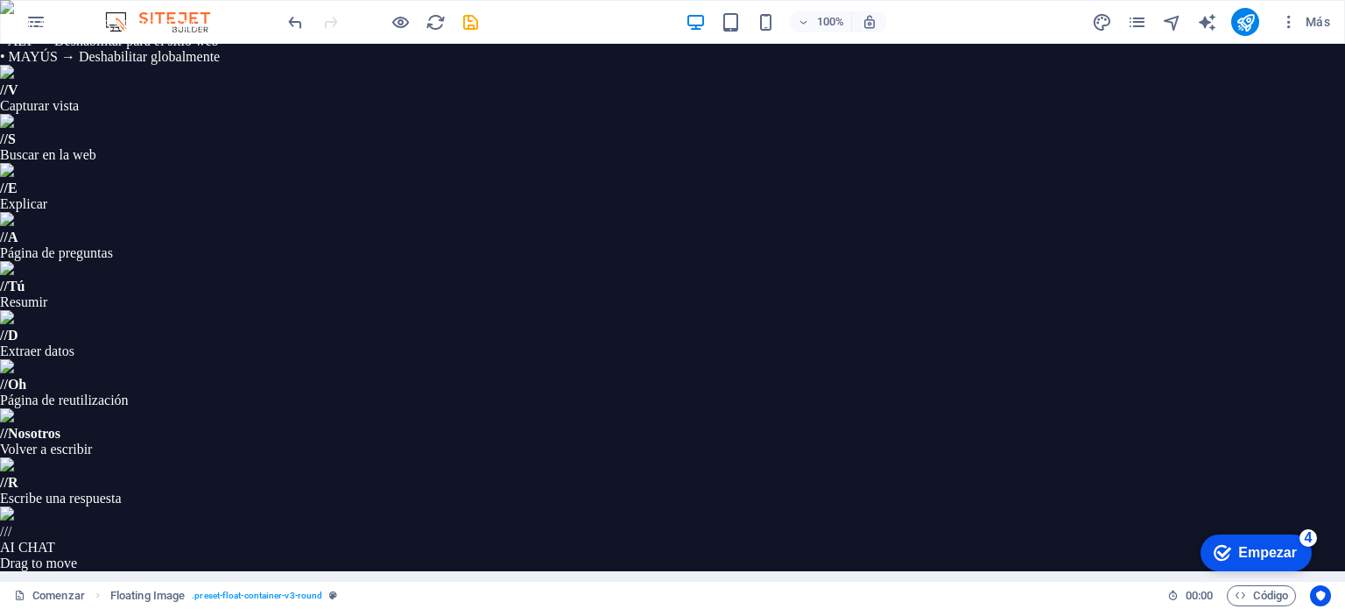
type input "1.5"
type input "0"
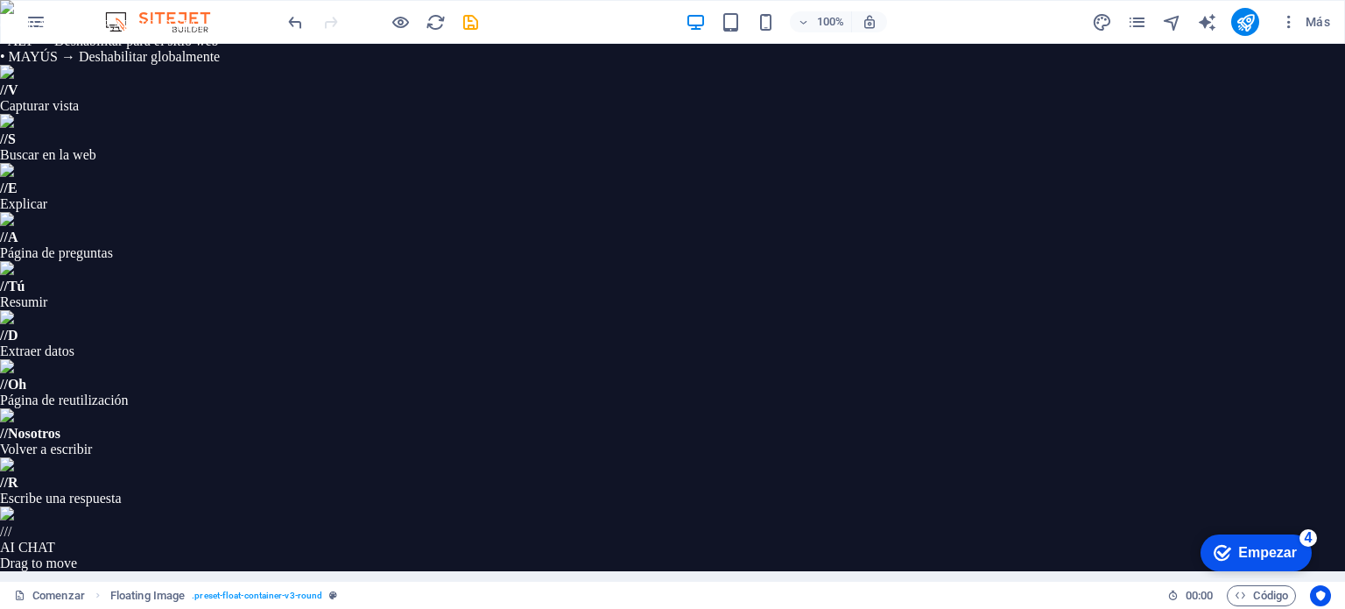
type input "0"
type input "1.5"
type input "50"
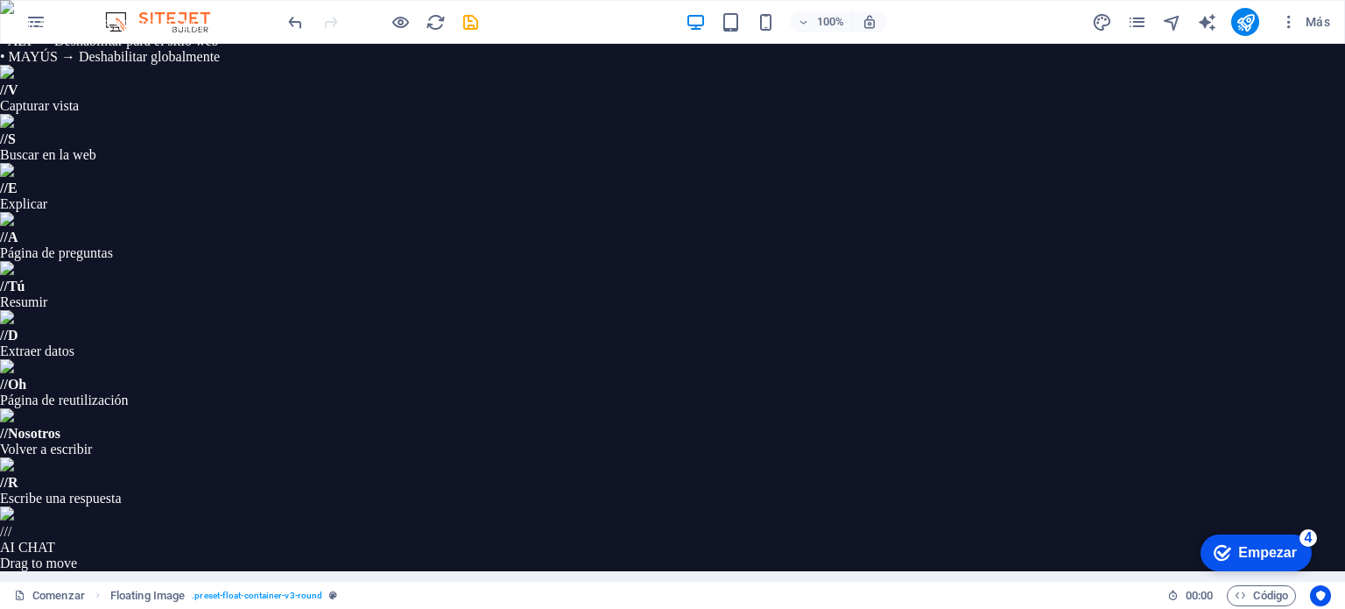
click at [1253, 547] on font "Empezar" at bounding box center [1267, 552] width 59 height 15
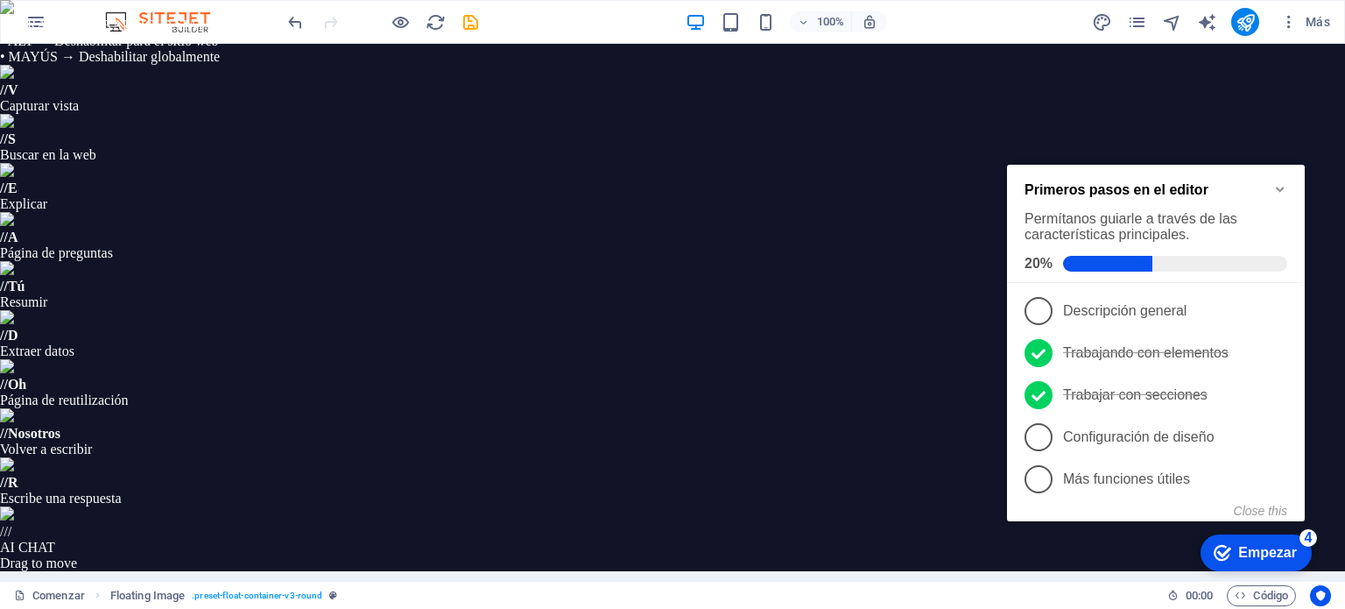
click at [1253, 547] on font "Empezar" at bounding box center [1267, 552] width 59 height 15
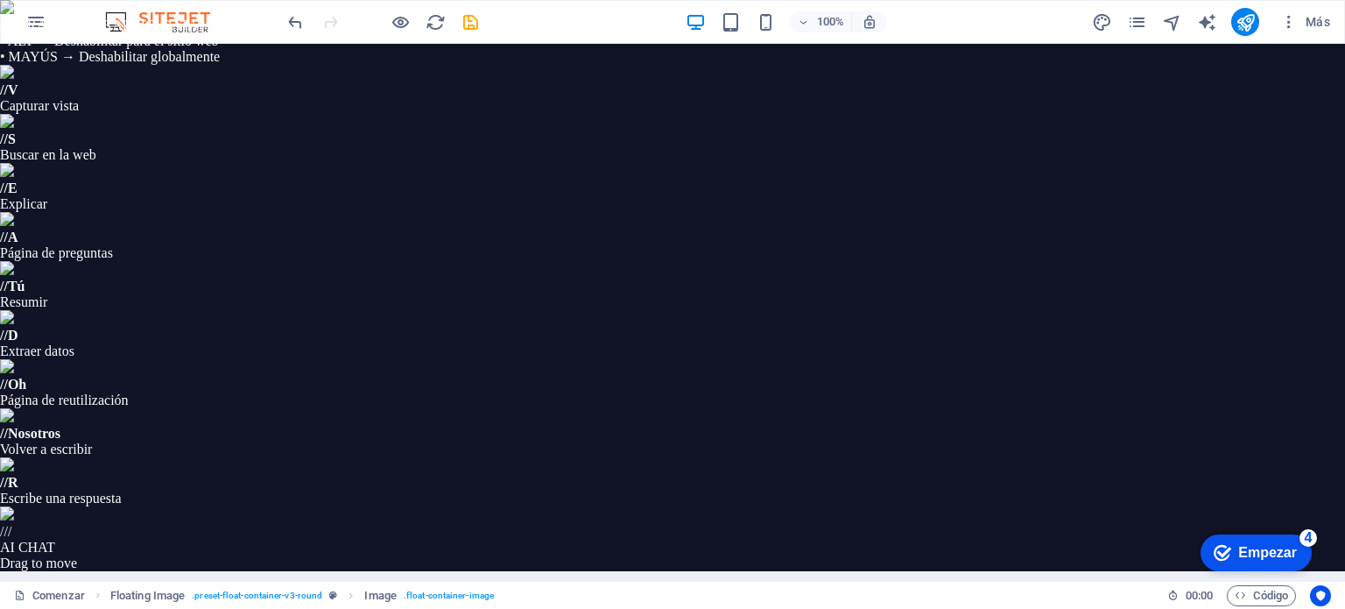
select select "%"
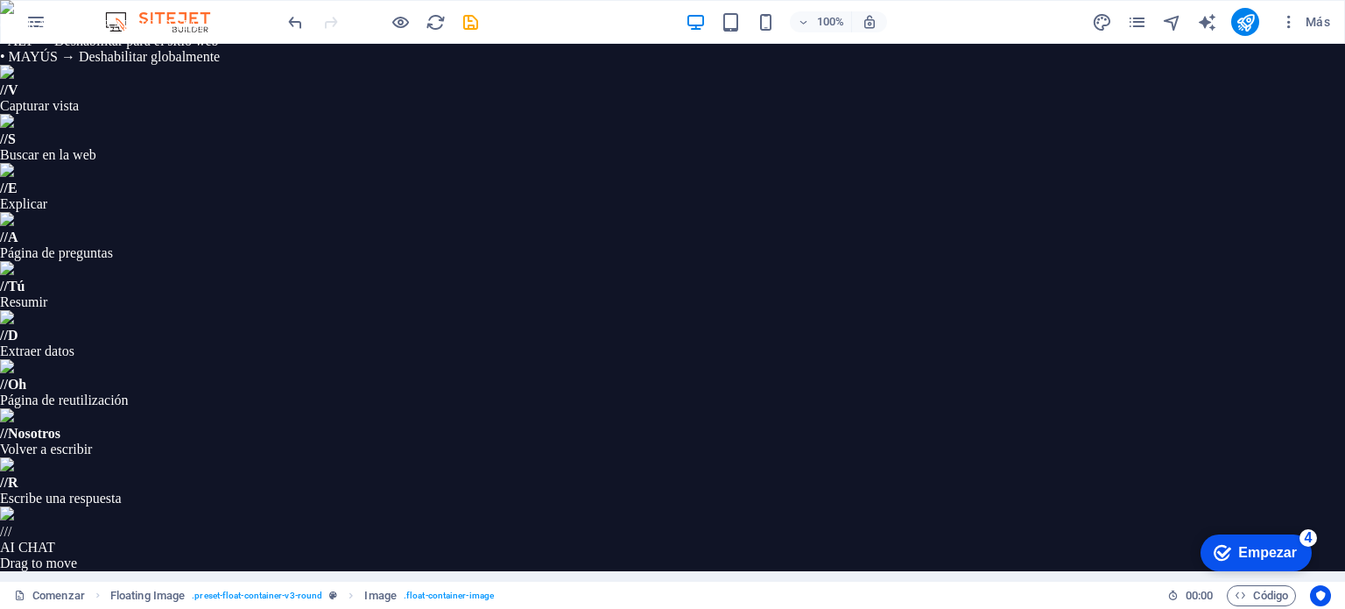
scroll to position [935, 0]
drag, startPoint x: 541, startPoint y: 1037, endPoint x: 706, endPoint y: 1006, distance: 167.4
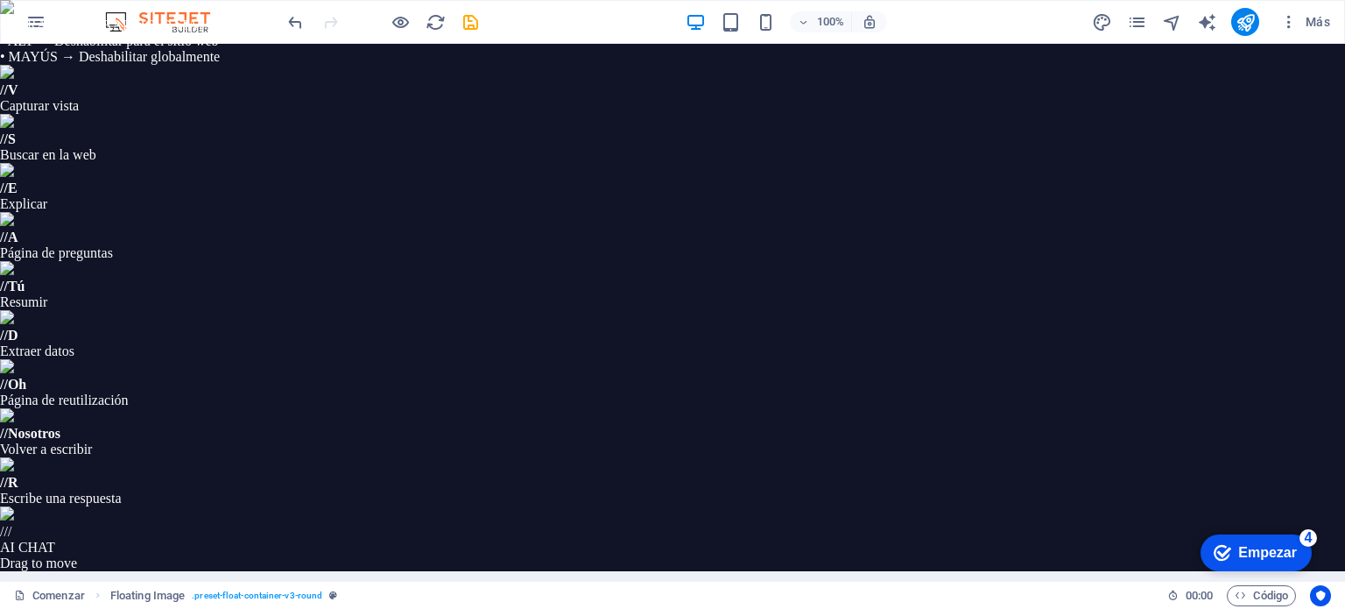
scroll to position [1149, 0]
click at [1233, 545] on div "checkmark Empezar 4" at bounding box center [1255, 553] width 83 height 18
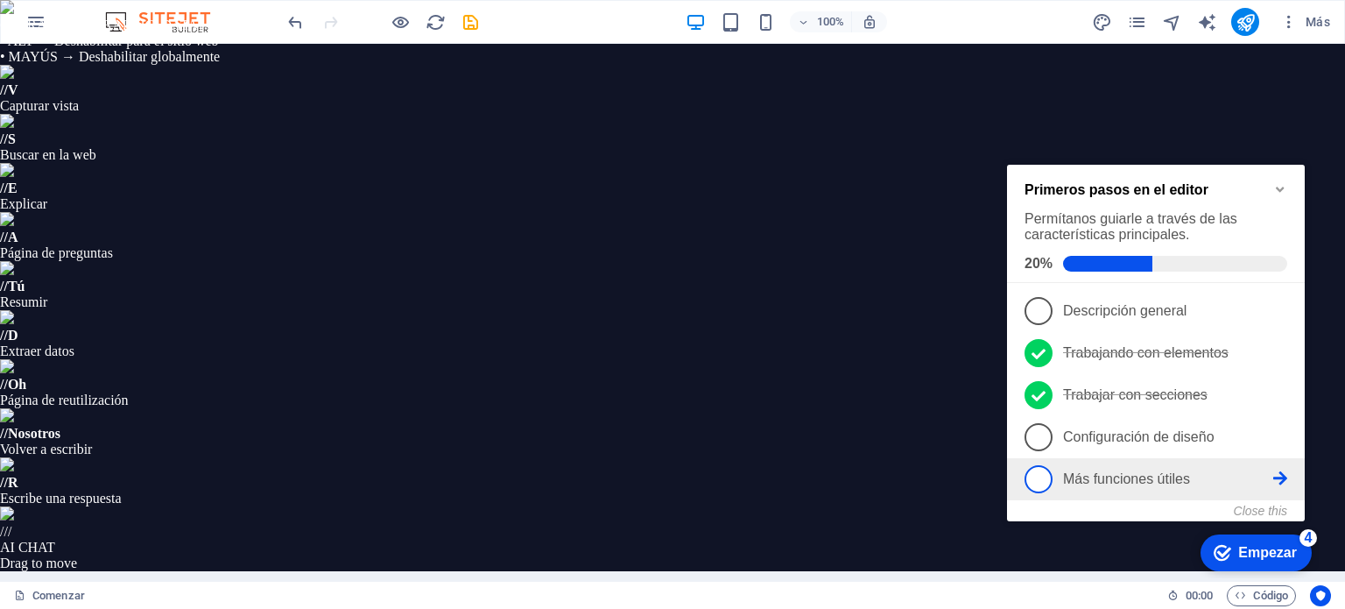
click at [1083, 458] on li "5 Más funciones útiles - incompleto" at bounding box center [1156, 479] width 298 height 42
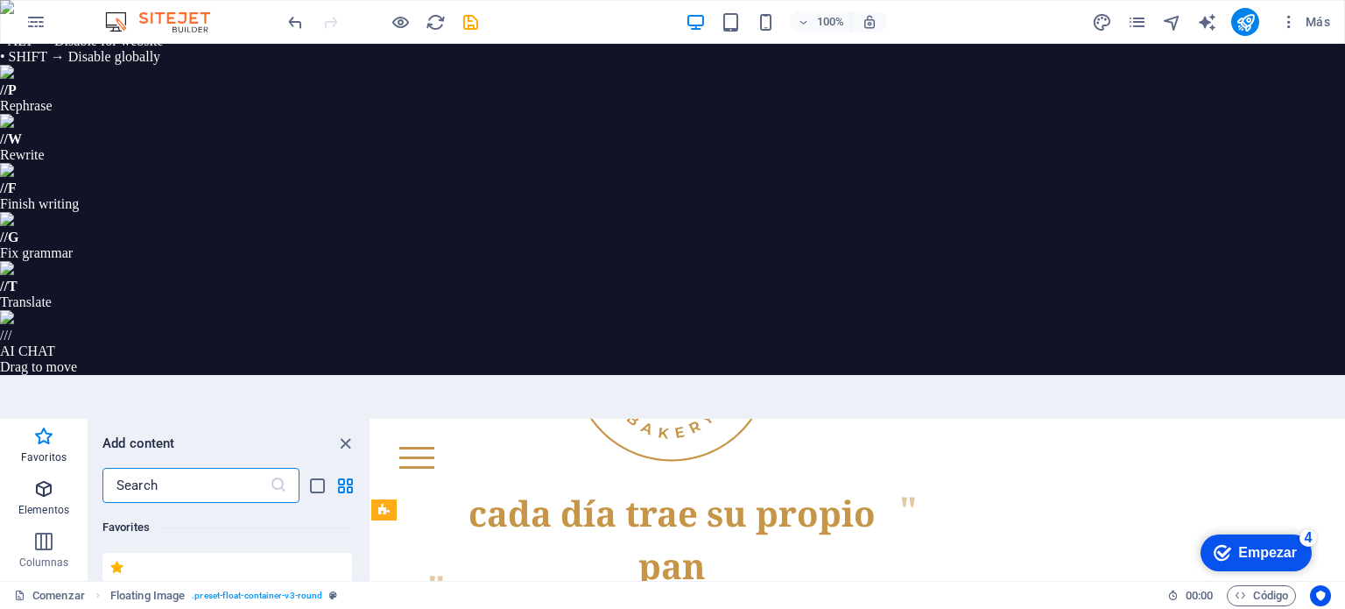
scroll to position [895, 0]
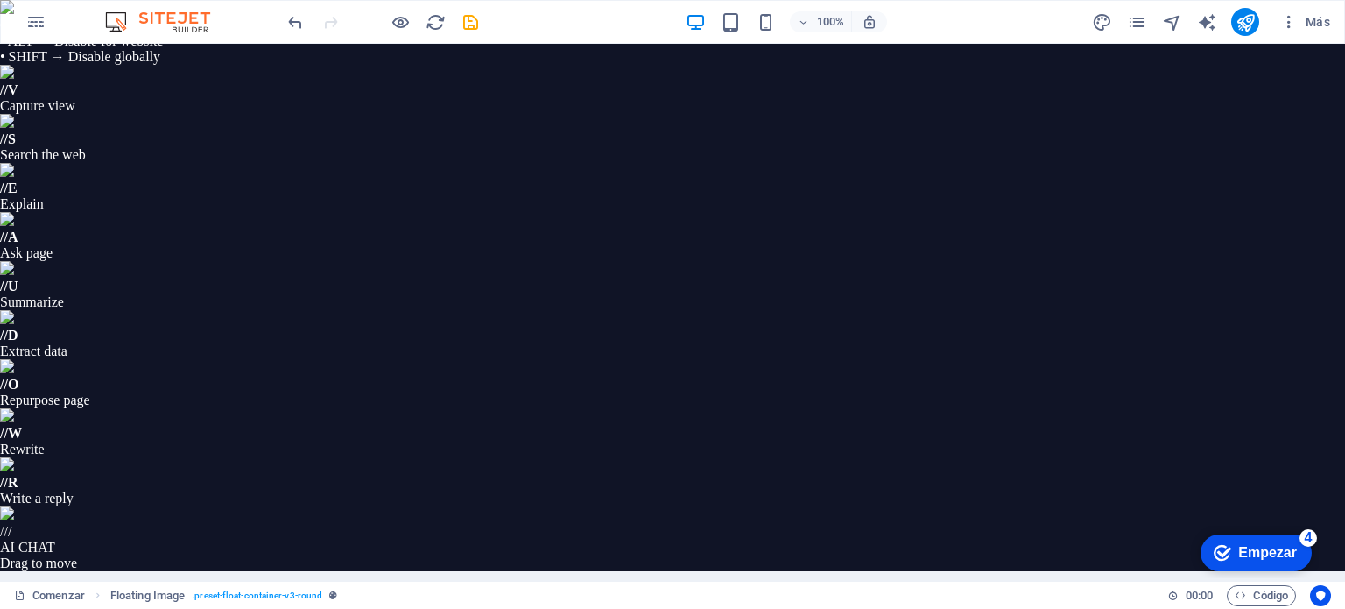
select select "%"
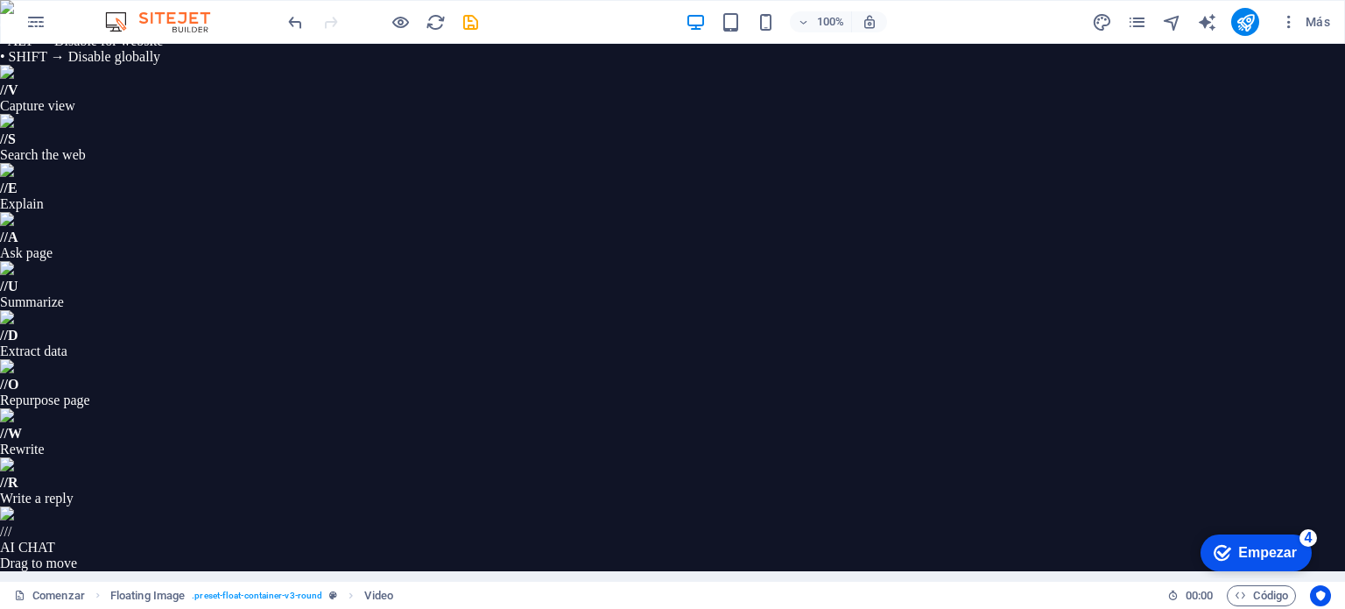
click at [0, 0] on input "Silenciar vídeo La reproducción automática estará disponible si se marca la opc…" at bounding box center [0, 0] width 0 height 0
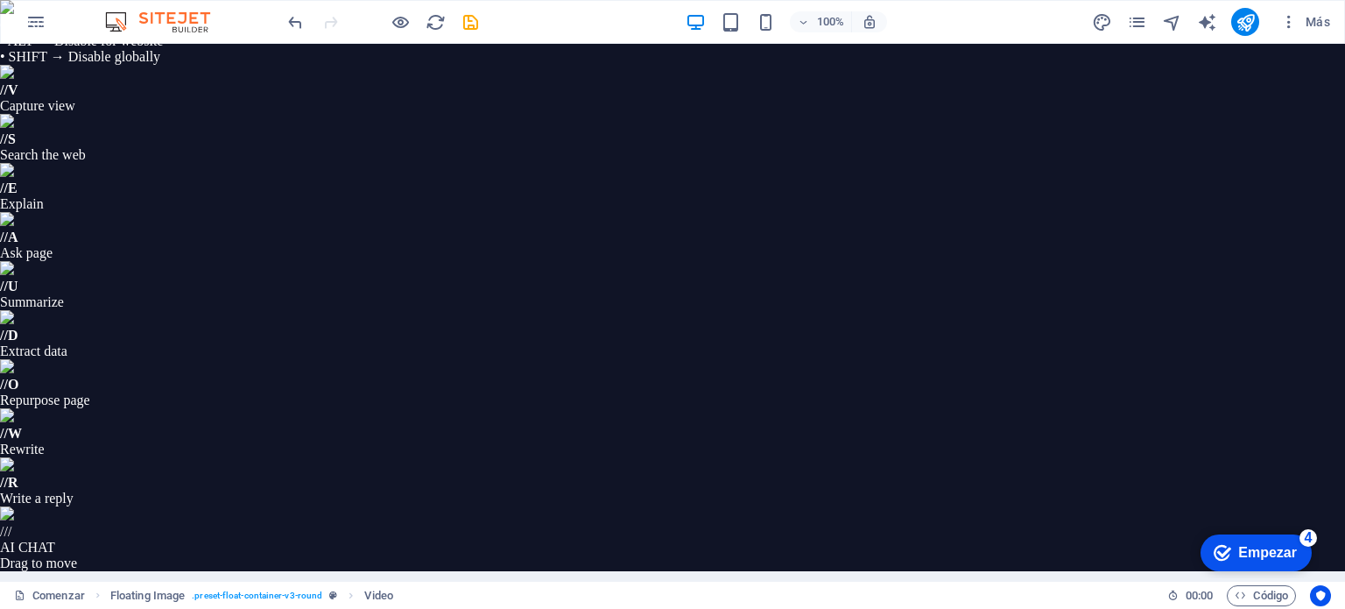
click at [0, 0] on input "Vídeo en bucle" at bounding box center [0, 0] width 0 height 0
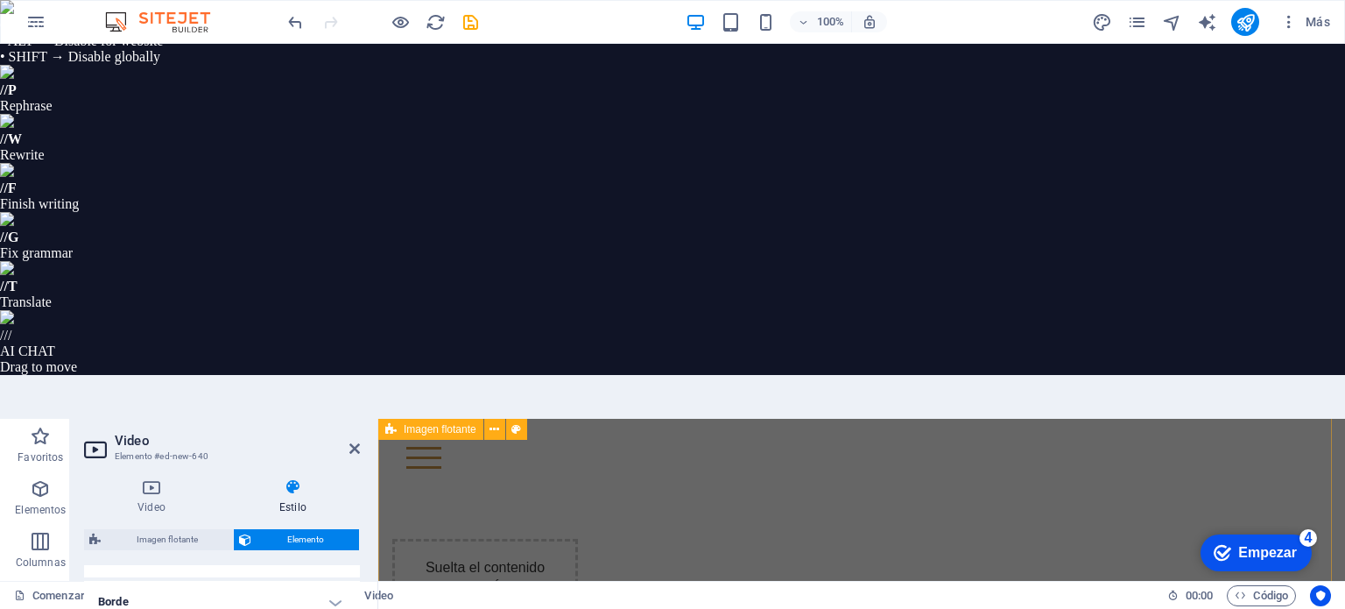
scroll to position [1640, 0]
click at [40, 433] on icon at bounding box center [36, 429] width 12 height 8
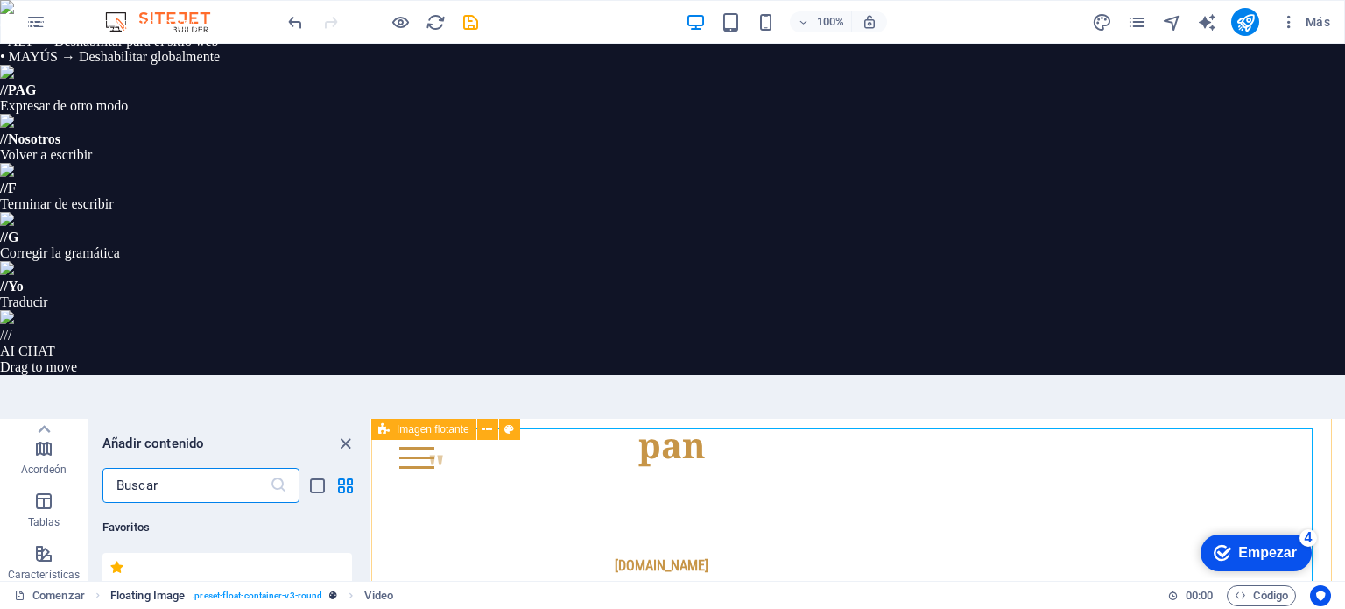
scroll to position [32290, 0]
click at [261, 598] on span ". preset-float-container-v3-round" at bounding box center [257, 595] width 130 height 21
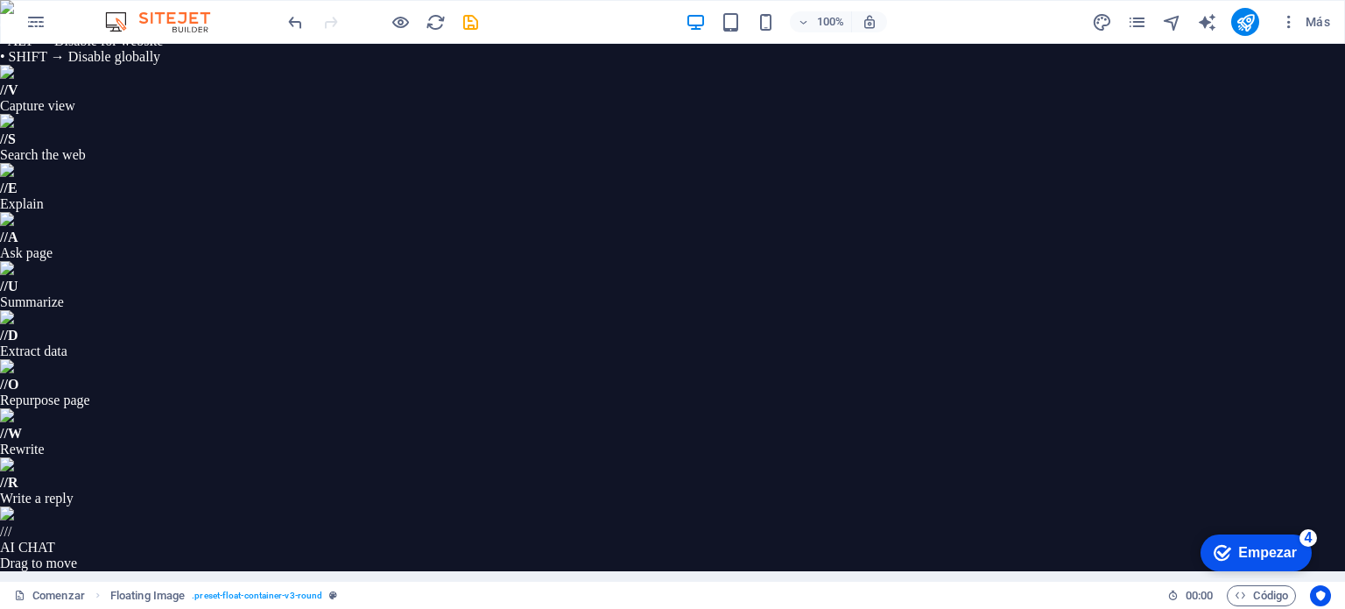
radio input "true"
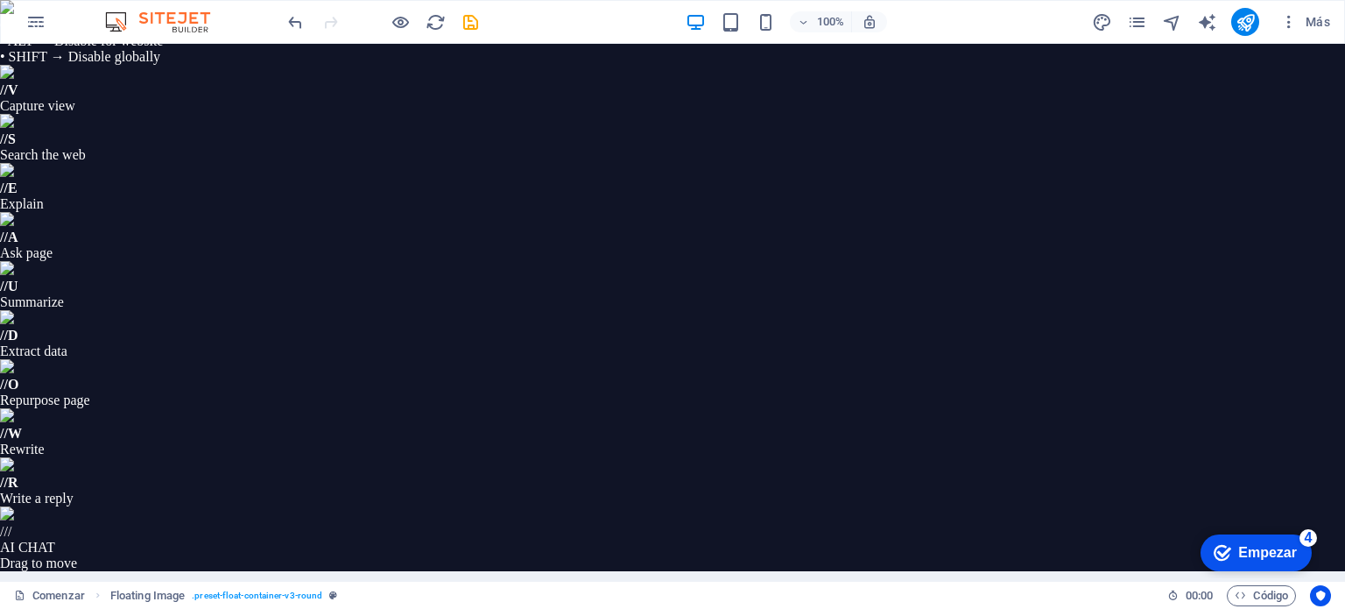
drag, startPoint x: 658, startPoint y: 1108, endPoint x: 460, endPoint y: 1147, distance: 201.8
click at [1245, 545] on font "Empezar" at bounding box center [1267, 552] width 59 height 15
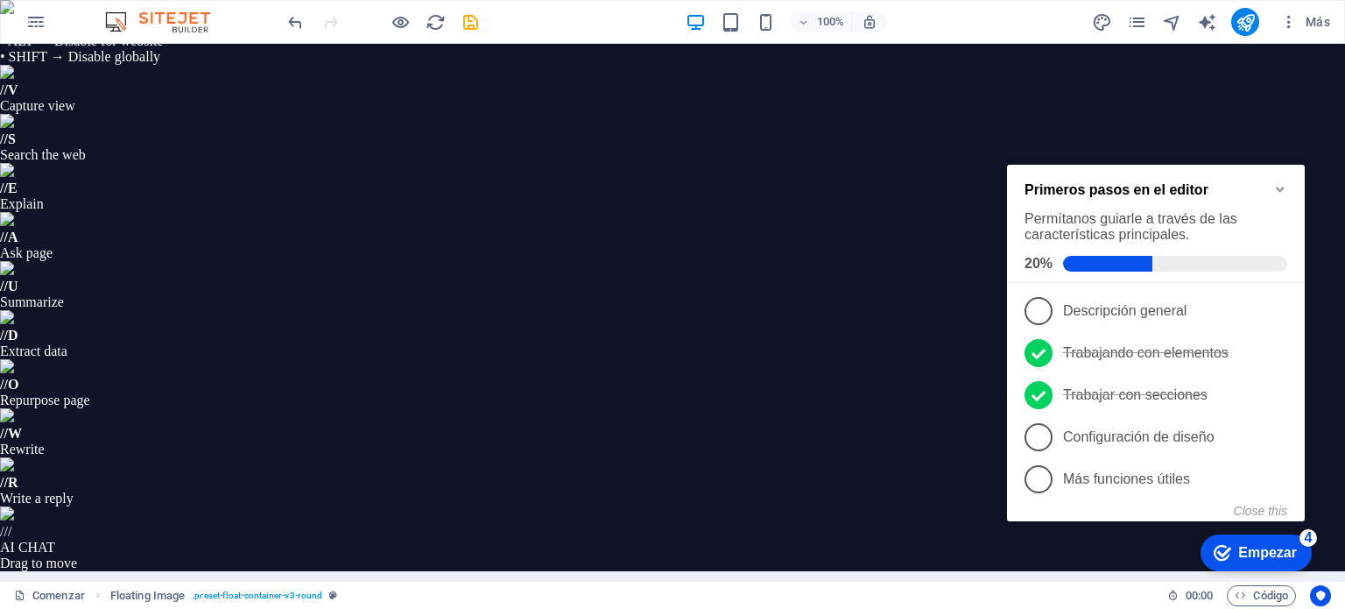
click at [1250, 538] on div "checkmark Empezar 4" at bounding box center [1255, 552] width 111 height 37
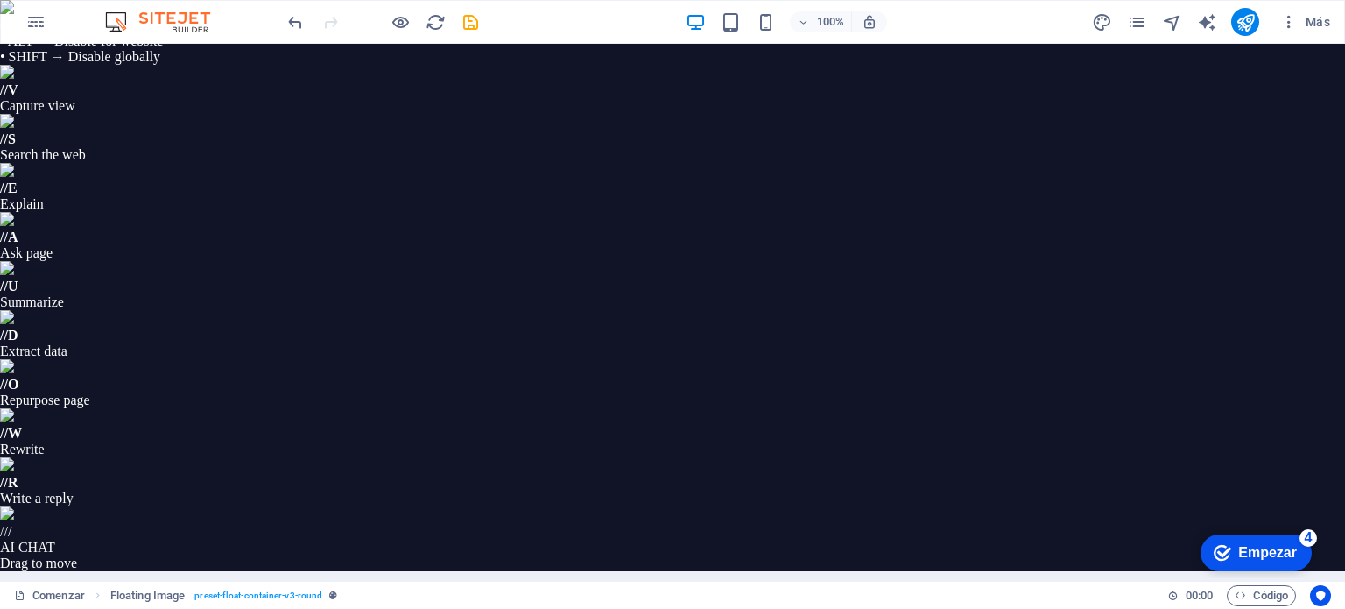
click at [1250, 538] on div "checkmark Empezar 4" at bounding box center [1255, 552] width 111 height 37
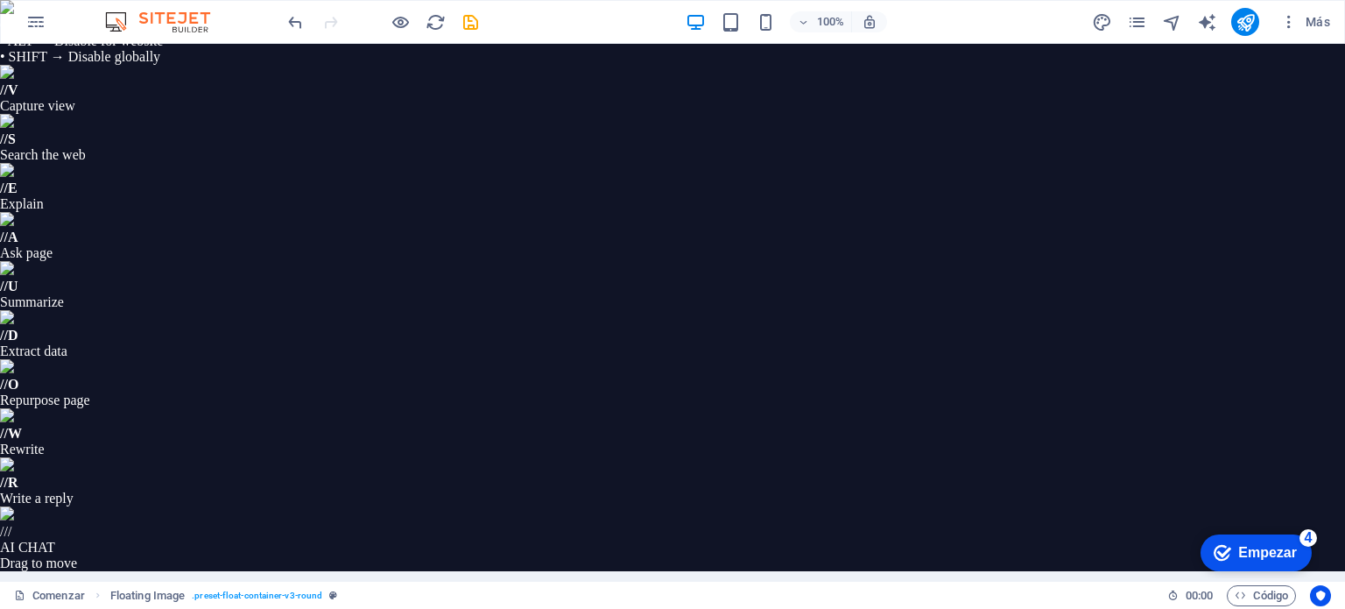
scroll to position [0, 0]
select select "rem"
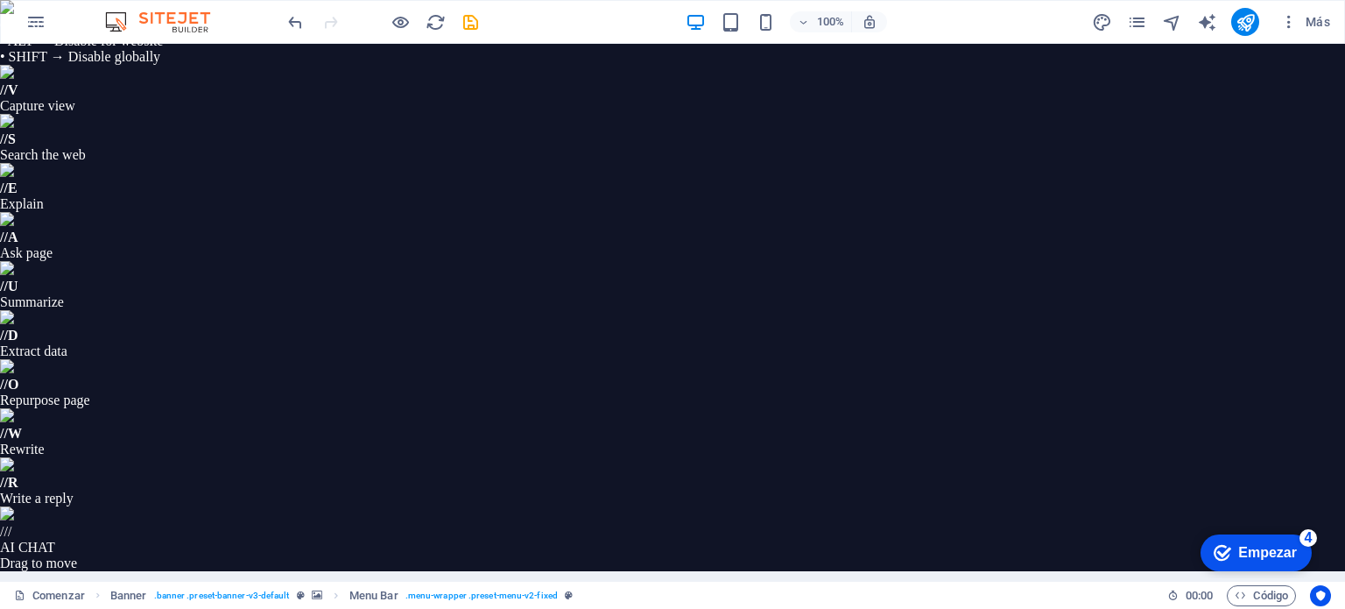
type input "1"
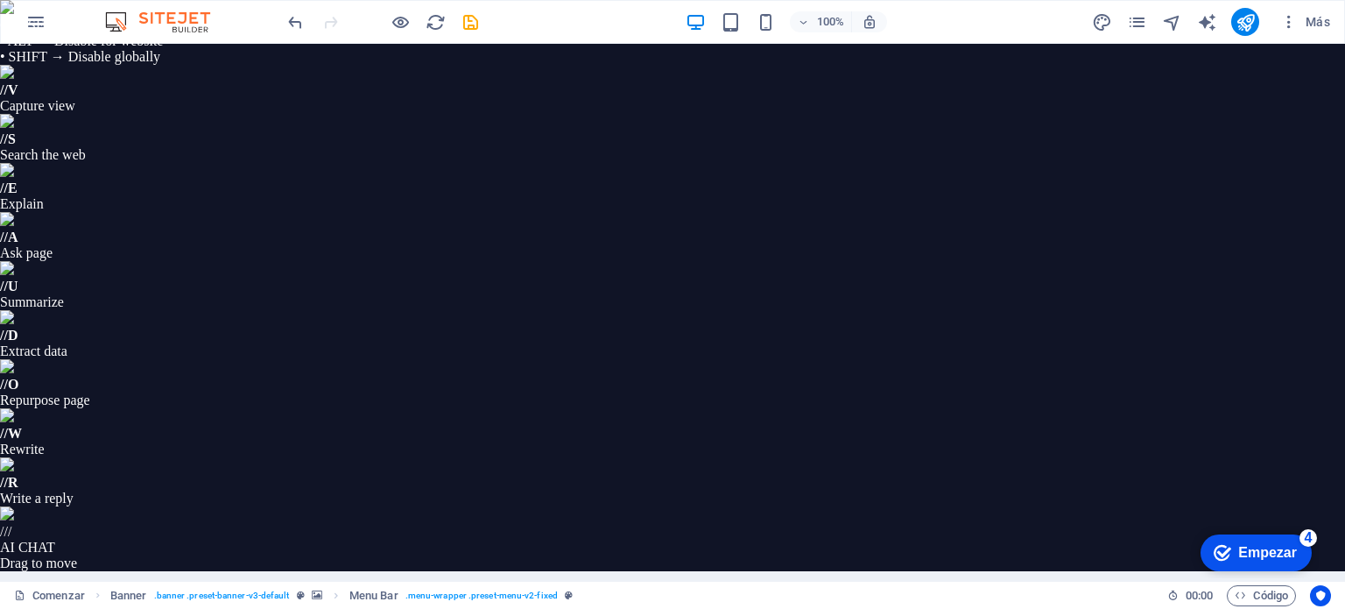
click at [729, 31] on icon "button" at bounding box center [731, 22] width 20 height 20
click at [771, 24] on icon "button" at bounding box center [766, 22] width 20 height 20
click at [701, 24] on icon "button" at bounding box center [696, 22] width 20 height 20
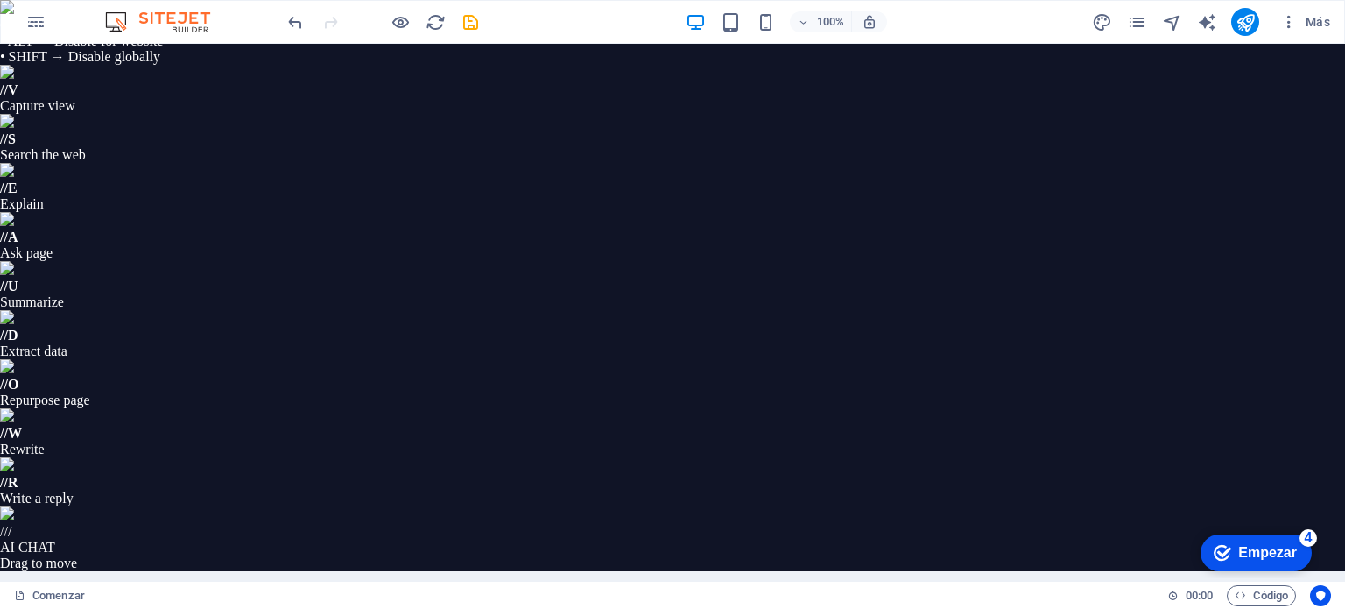
scroll to position [833, 0]
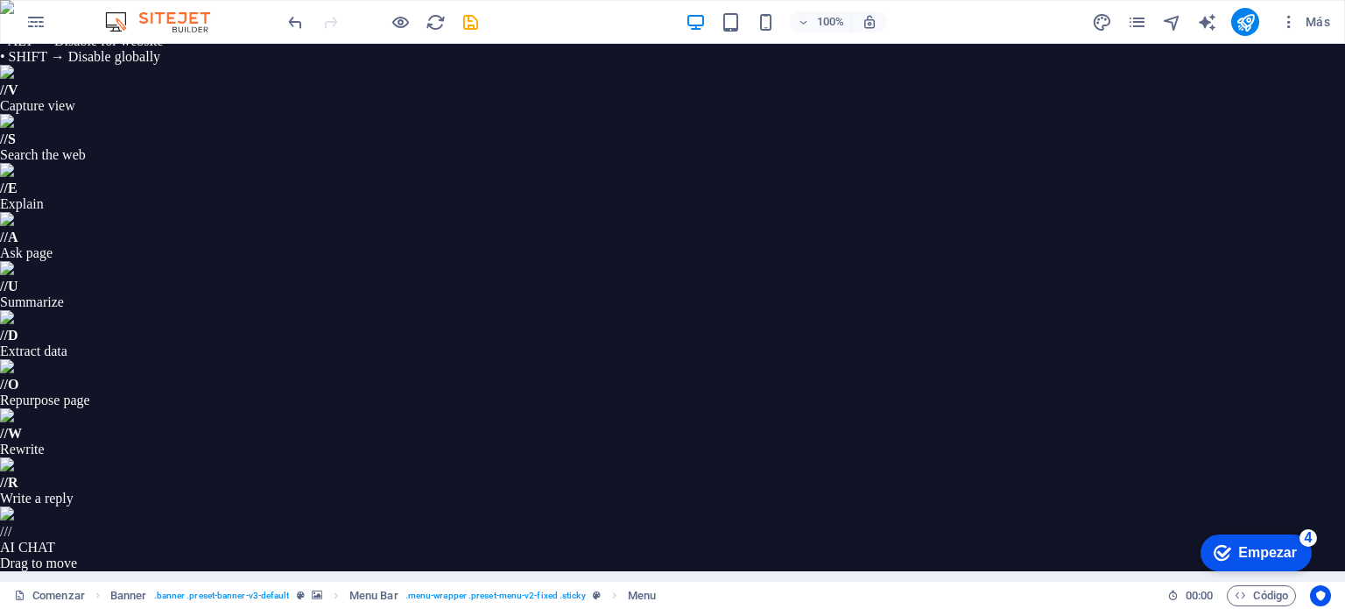
select select
select select "1"
select select
select select "2"
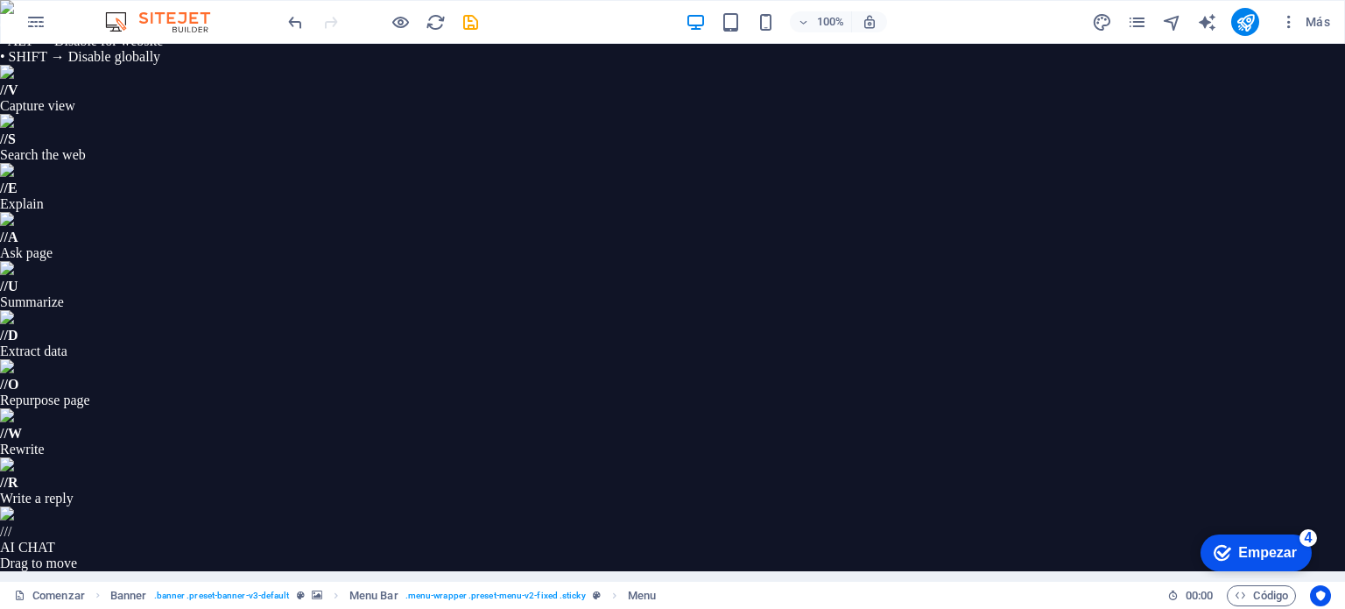
select select
select select "3"
select select
select select "4"
select select
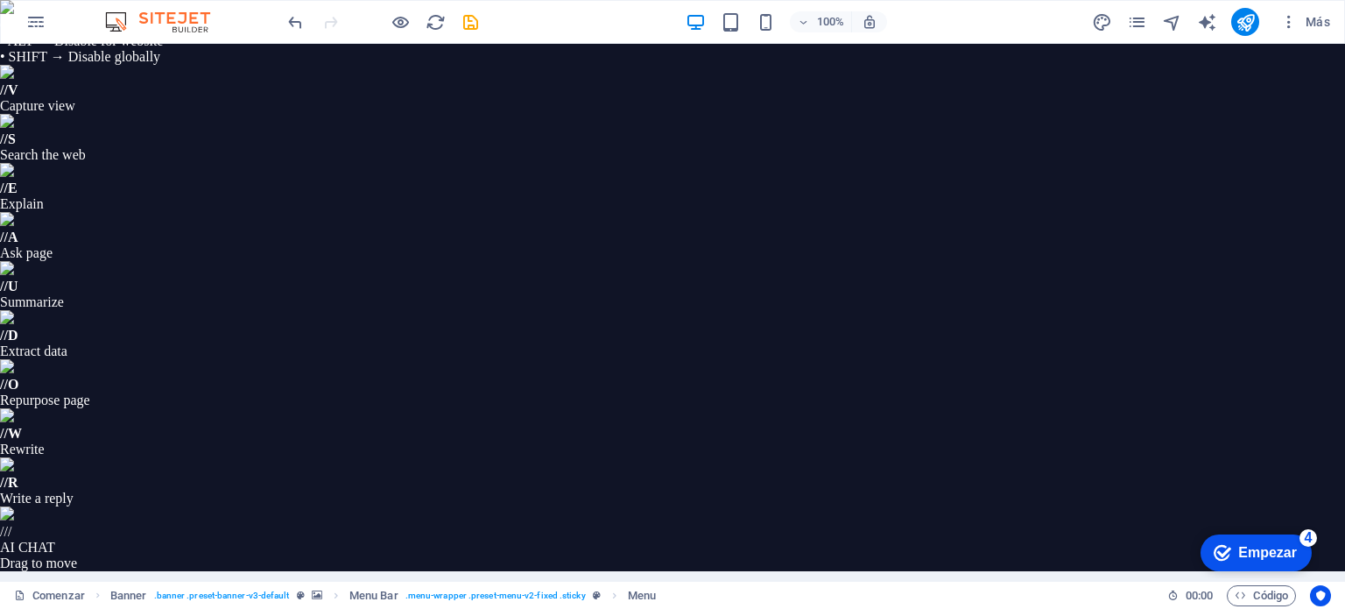
select select "5"
select select
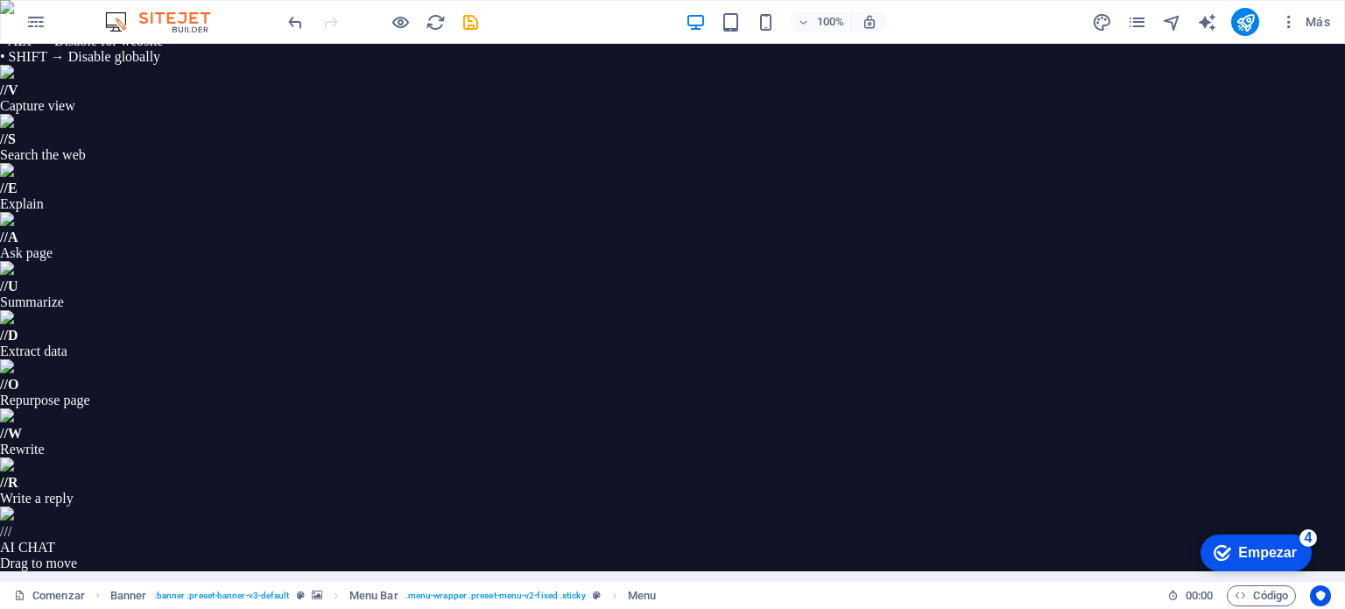
scroll to position [1685, 0]
click at [33, 23] on icon "button" at bounding box center [35, 21] width 21 height 21
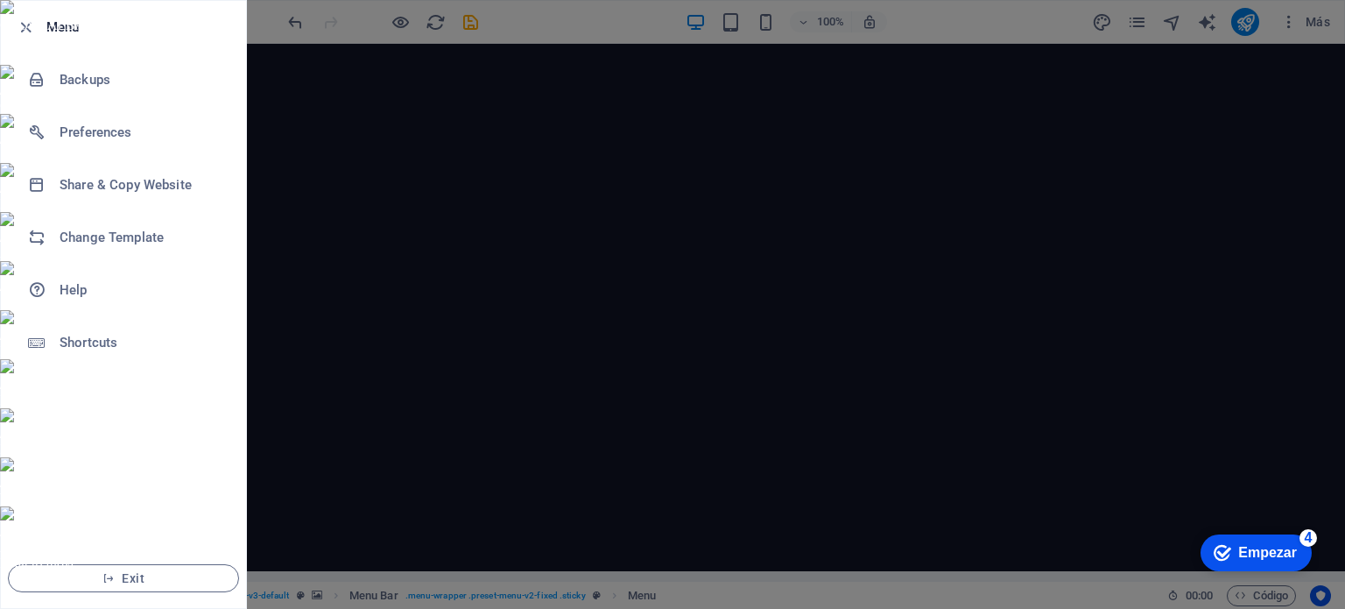
click at [573, 272] on div at bounding box center [672, 304] width 1345 height 609
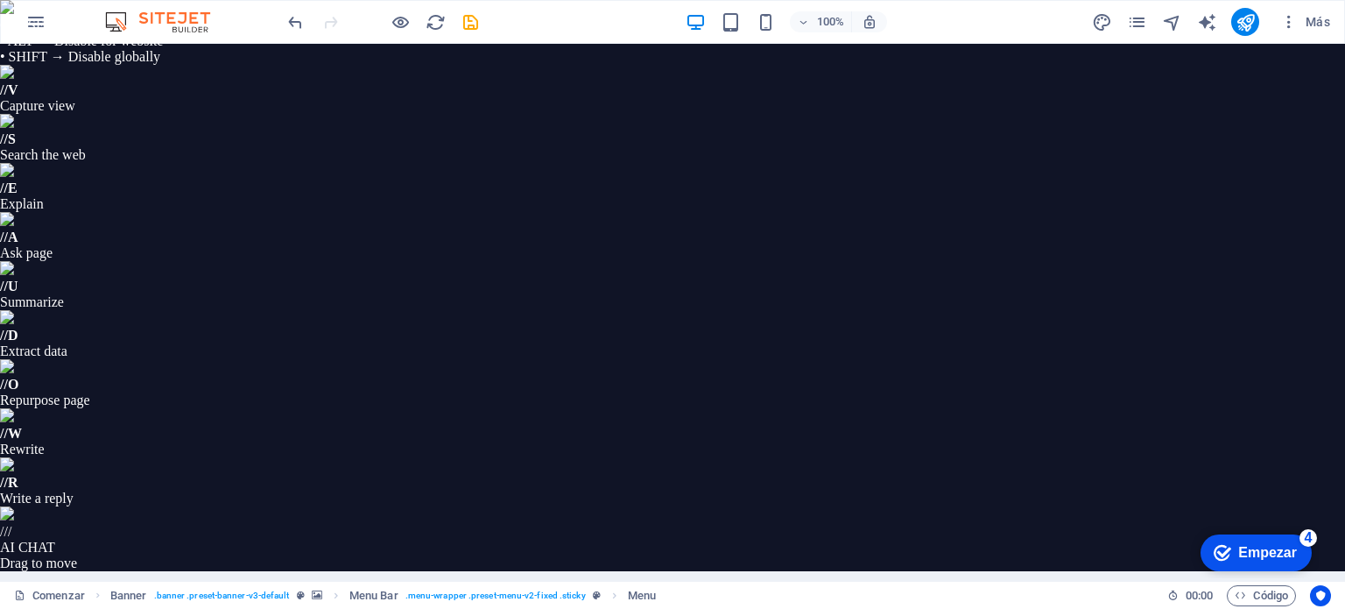
scroll to position [1796, 0]
click at [656, 587] on span "Menu" at bounding box center [642, 595] width 28 height 21
click at [656, 588] on span "Menu" at bounding box center [642, 595] width 28 height 21
click at [586, 585] on span ". menu-wrapper .preset-menu-v2-fixed .sticky" at bounding box center [495, 595] width 180 height 21
click at [586, 594] on span ". menu-wrapper .preset-menu-v2-fixed .sticky" at bounding box center [495, 595] width 180 height 21
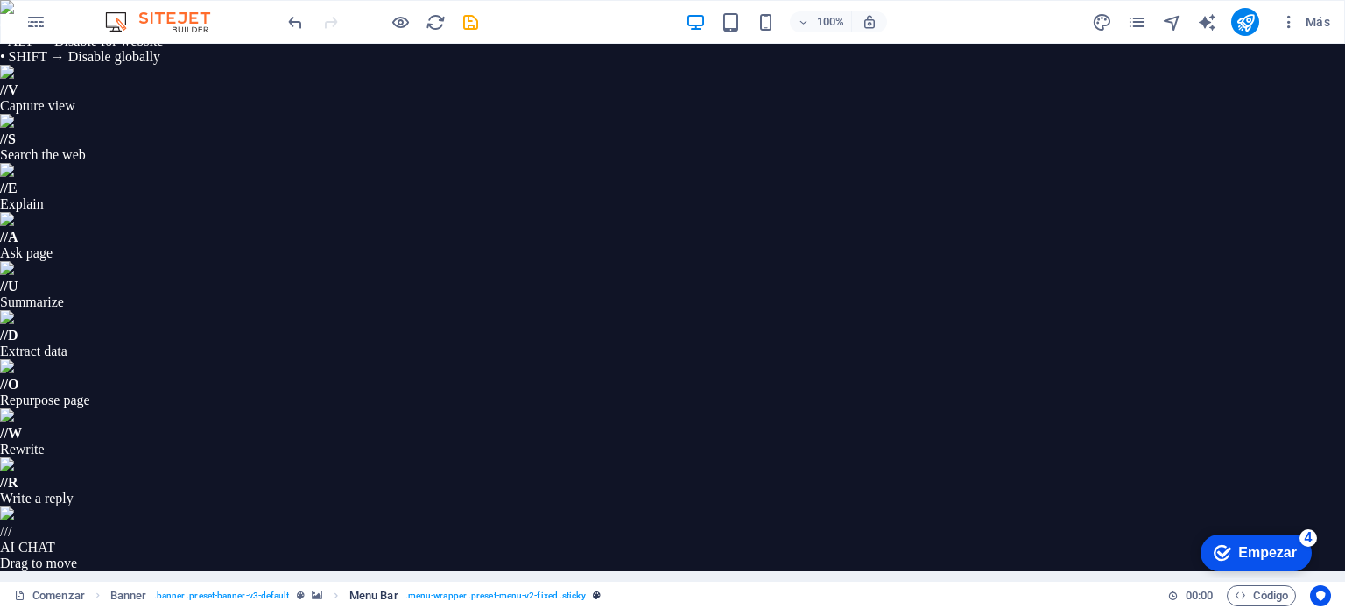
click at [586, 593] on span ". menu-wrapper .preset-menu-v2-fixed .sticky" at bounding box center [495, 595] width 180 height 21
click at [287, 587] on span ". banner .preset-banner-v3-default" at bounding box center [222, 595] width 136 height 21
click at [158, 591] on span ". banner .preset-banner-v3-default" at bounding box center [222, 595] width 136 height 21
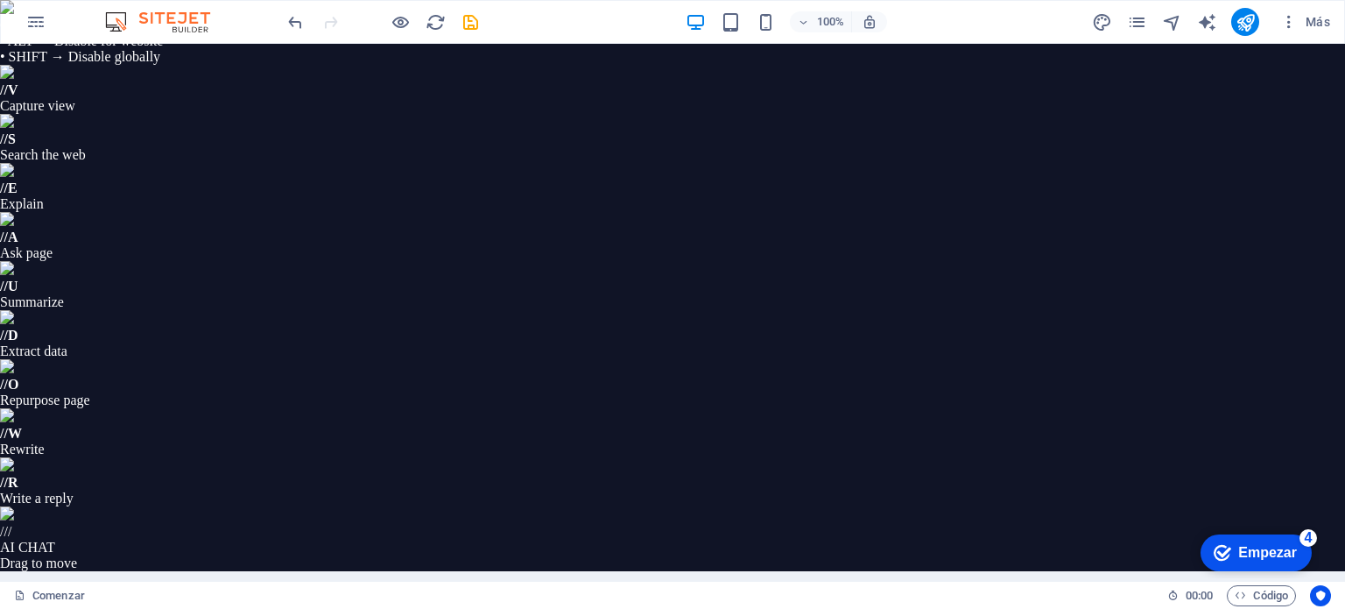
scroll to position [1073, 0]
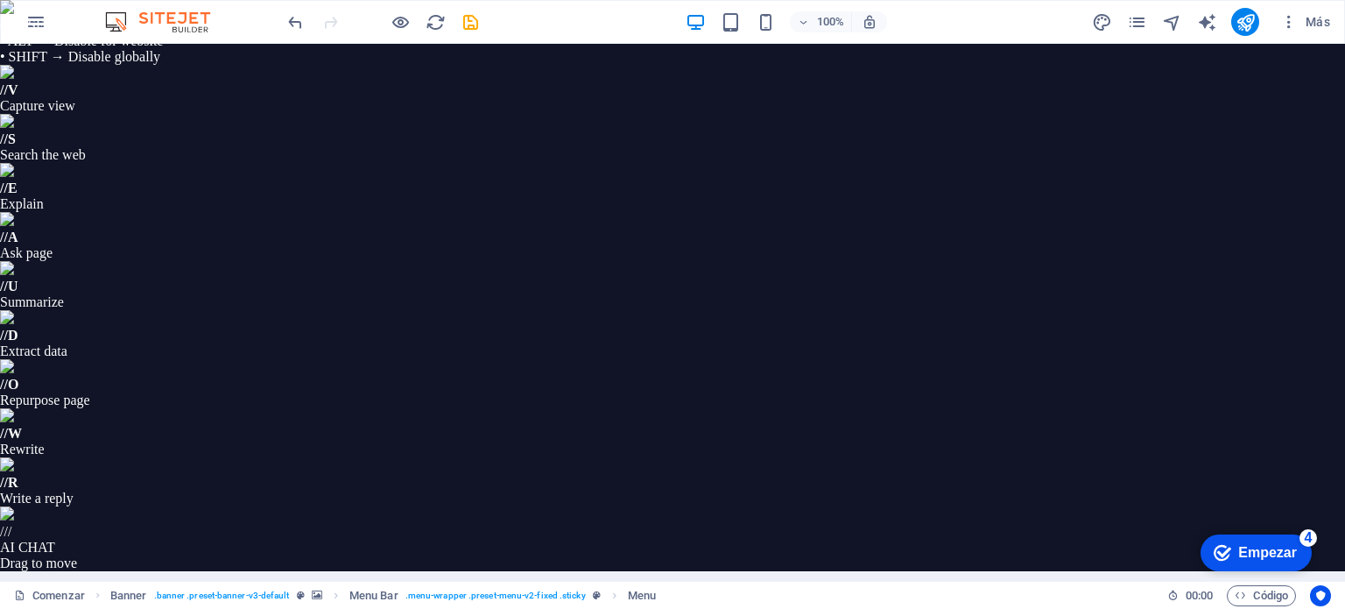
select select
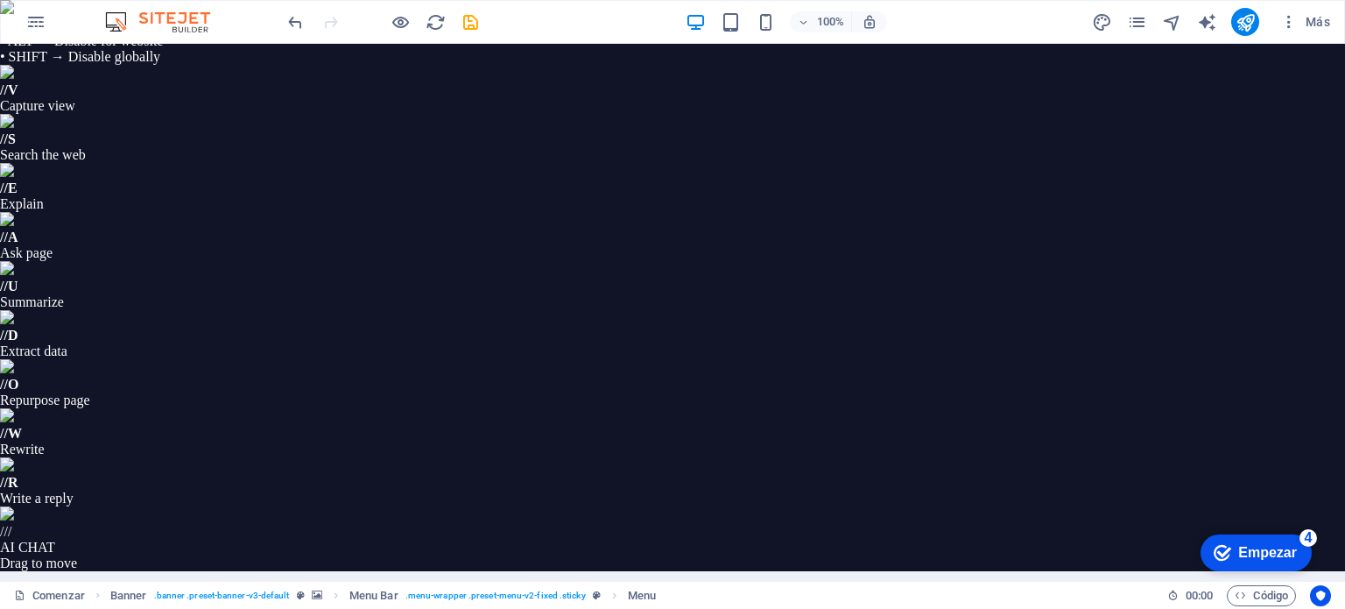
select select "1"
select select
select select "2"
select select
select select "3"
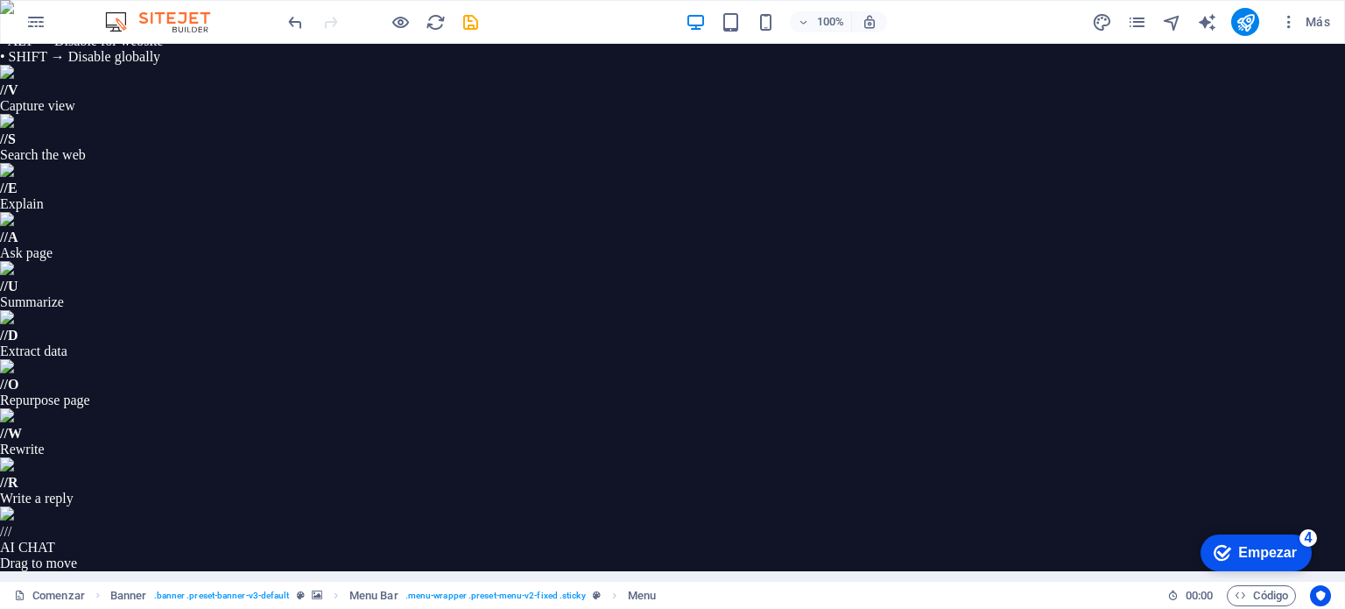
select select
select select "4"
select select
select select "5"
select select
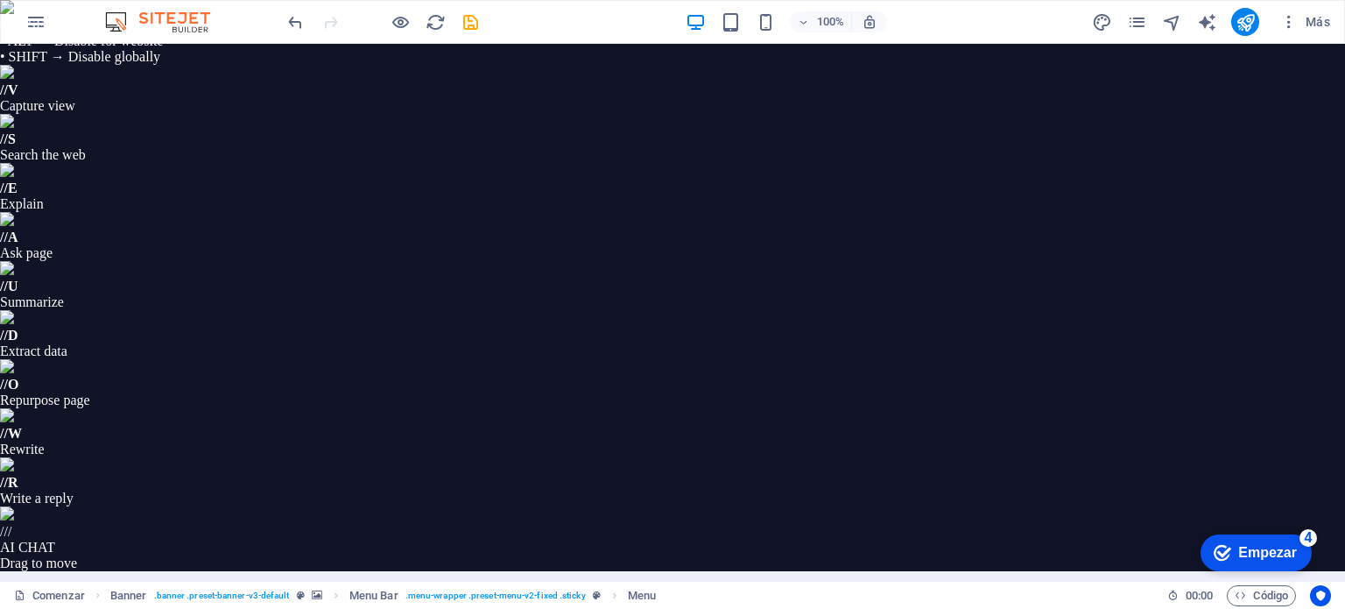
select select
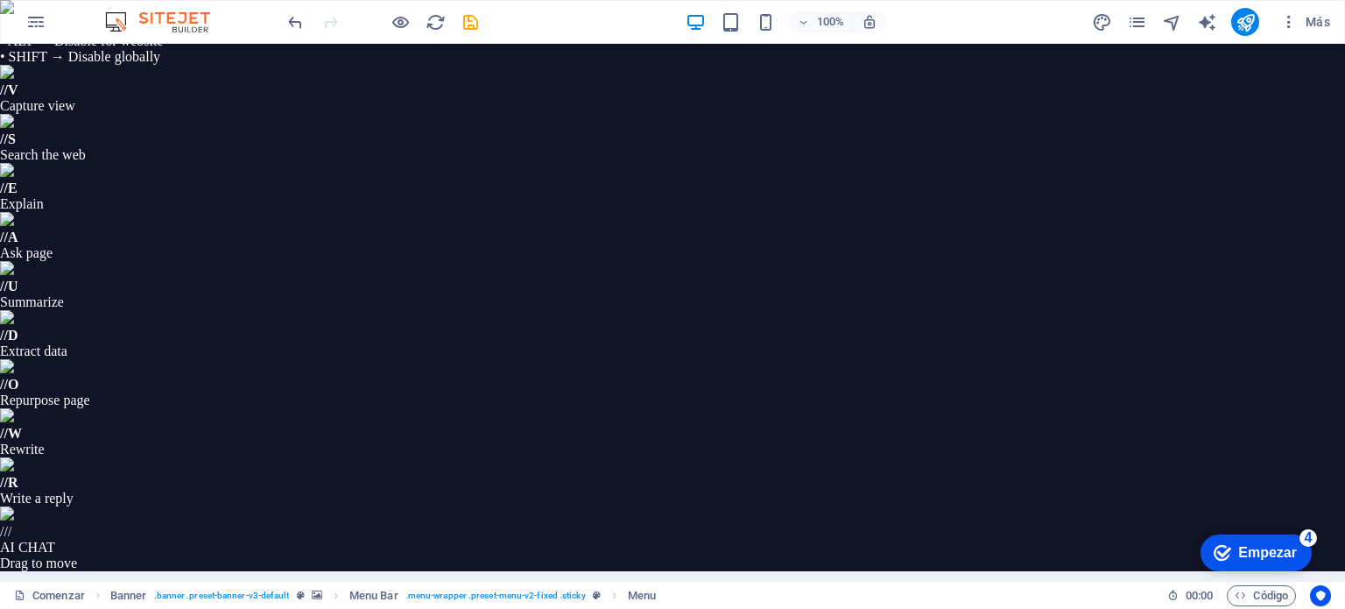
drag, startPoint x: 1391, startPoint y: 939, endPoint x: 989, endPoint y: 996, distance: 406.0
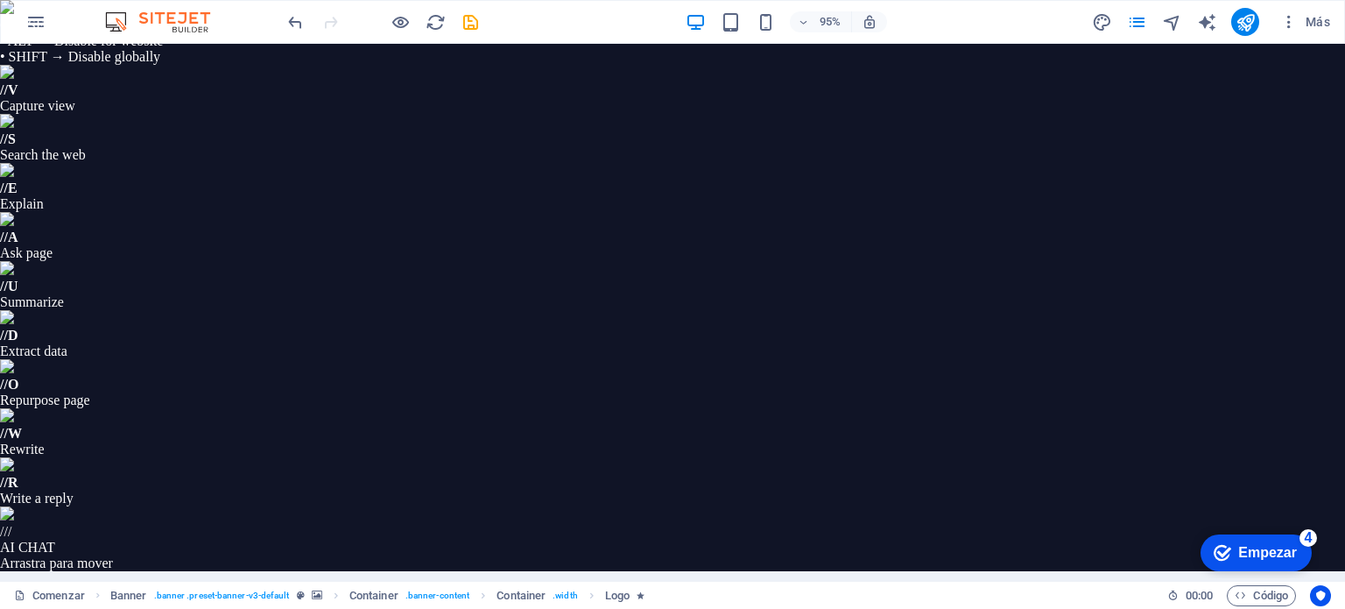
click at [1235, 548] on div "checkmark Empezar 4" at bounding box center [1255, 553] width 83 height 18
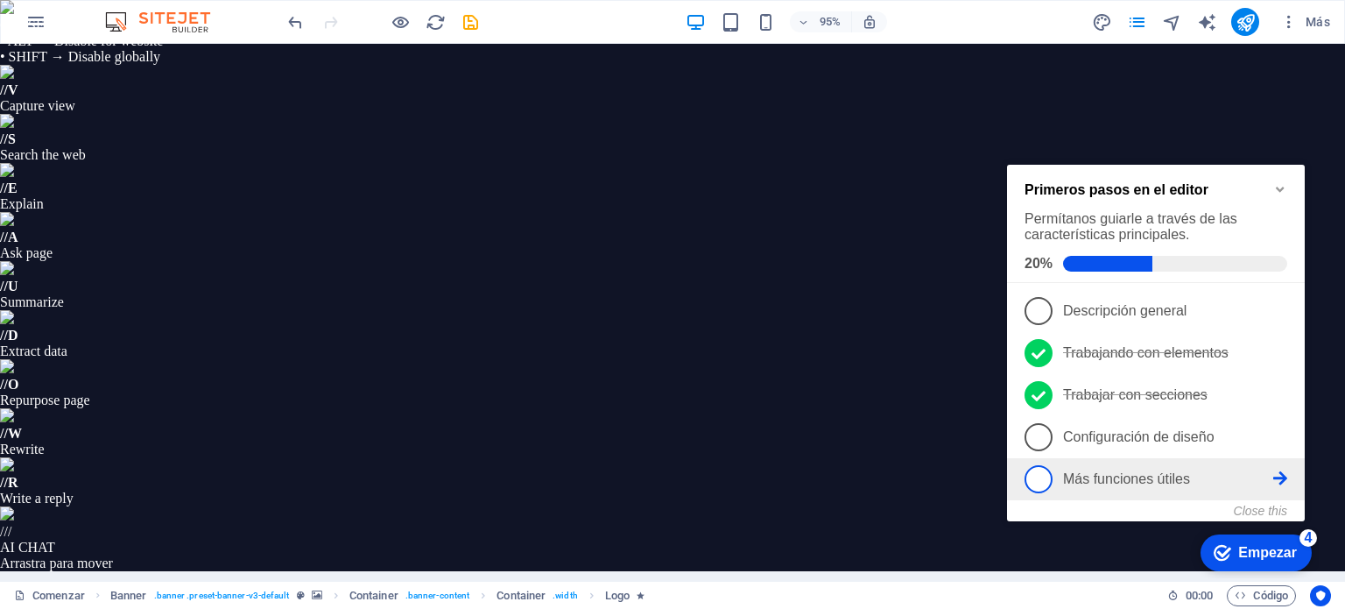
click at [1052, 465] on span "5" at bounding box center [1038, 479] width 28 height 28
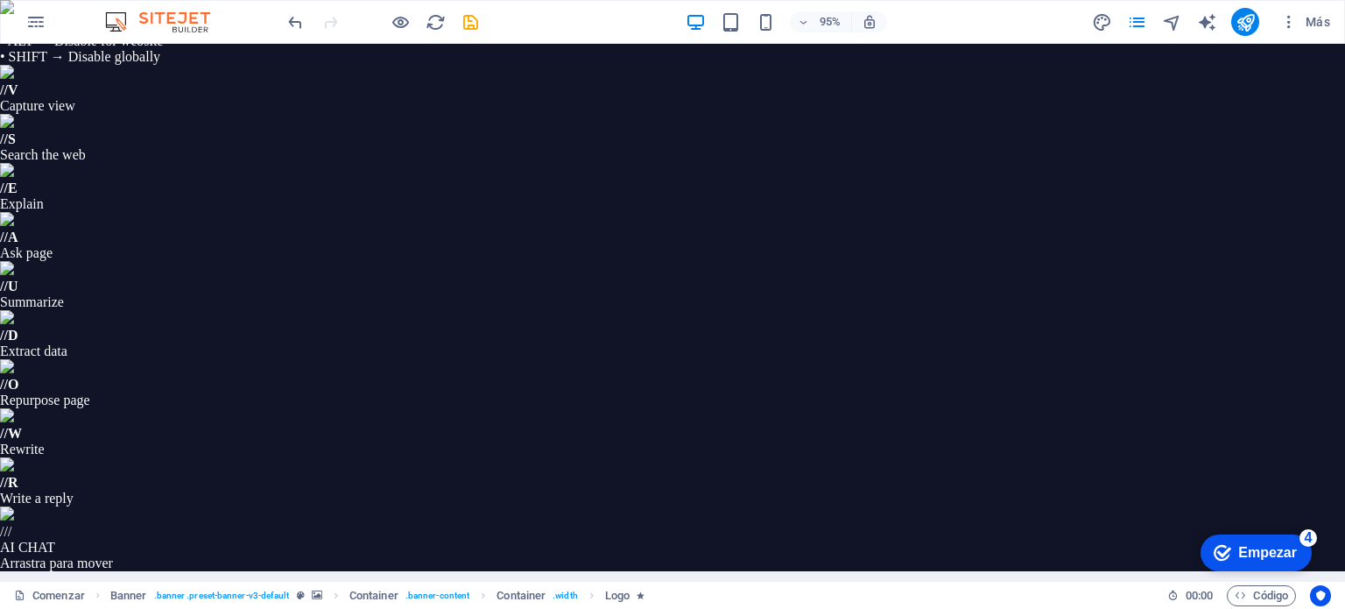
drag, startPoint x: 267, startPoint y: 804, endPoint x: 267, endPoint y: 760, distance: 43.8
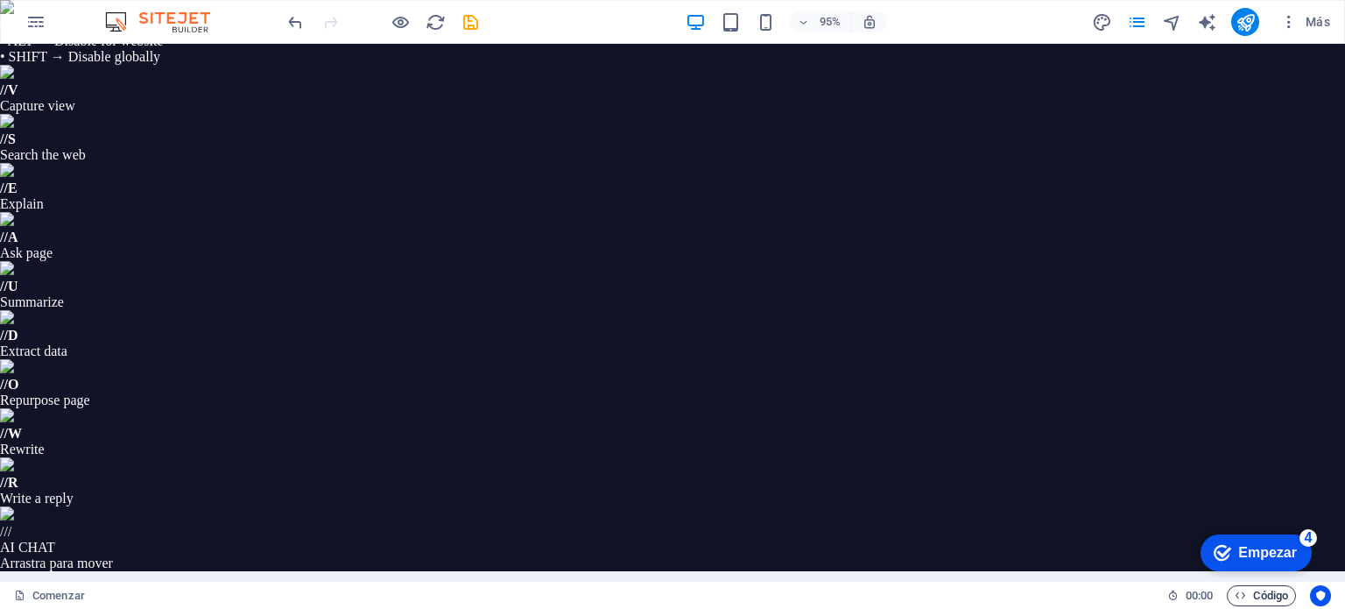
click at [1249, 594] on span "Código" at bounding box center [1261, 595] width 53 height 21
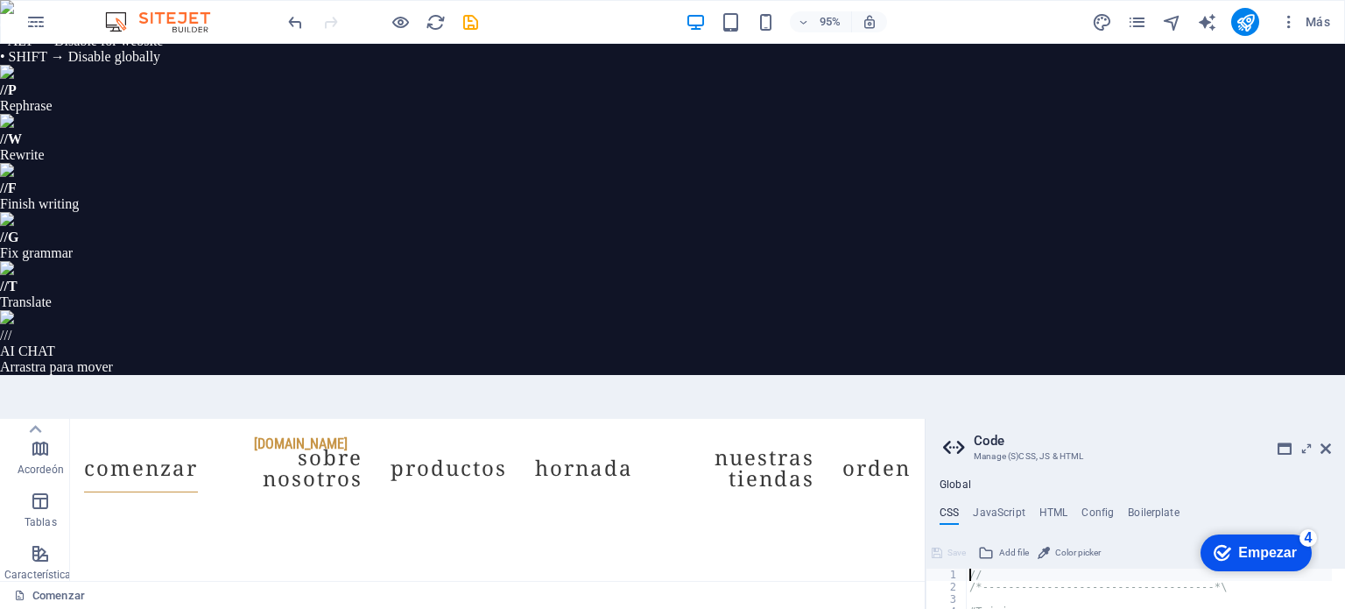
scroll to position [1285, 0]
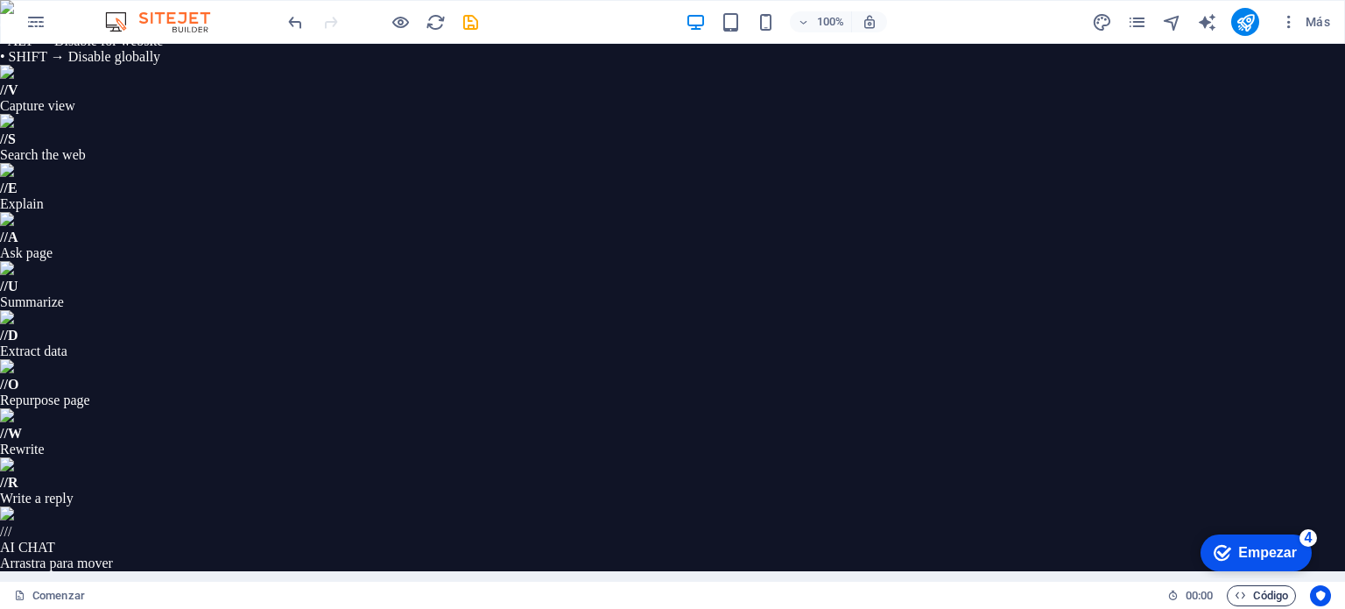
click at [1249, 594] on span "Código" at bounding box center [1261, 595] width 53 height 21
click at [1236, 594] on icon "button" at bounding box center [1240, 594] width 11 height 11
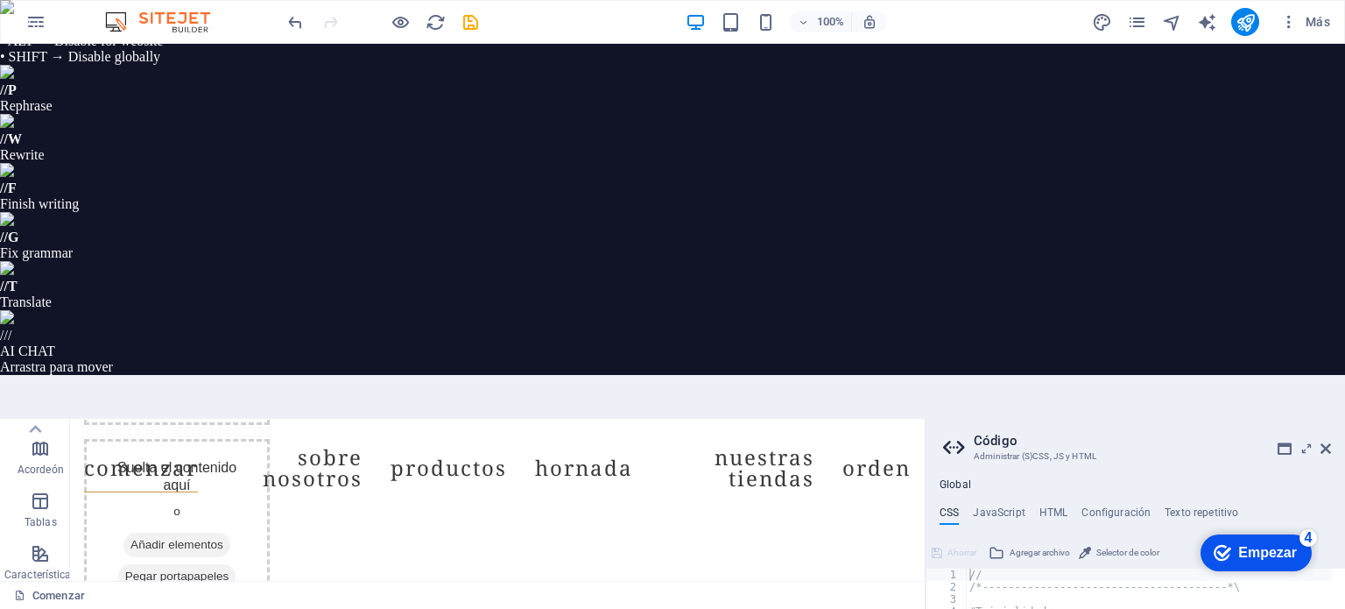
scroll to position [1622, 0]
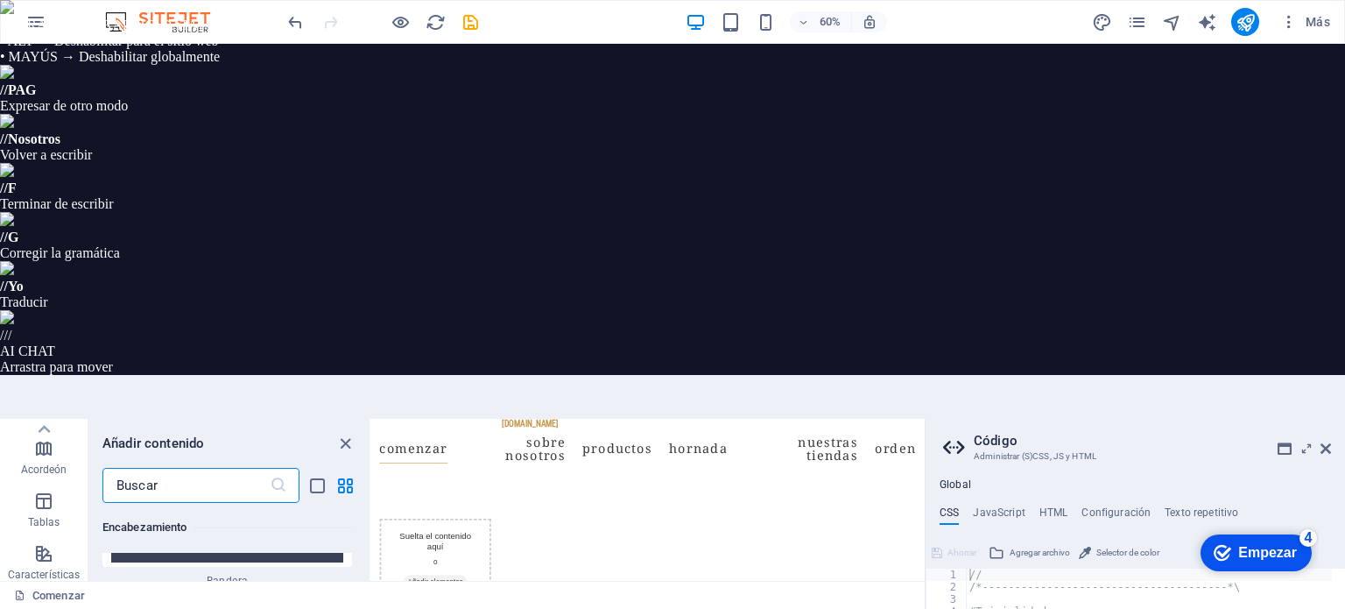
scroll to position [23479, 0]
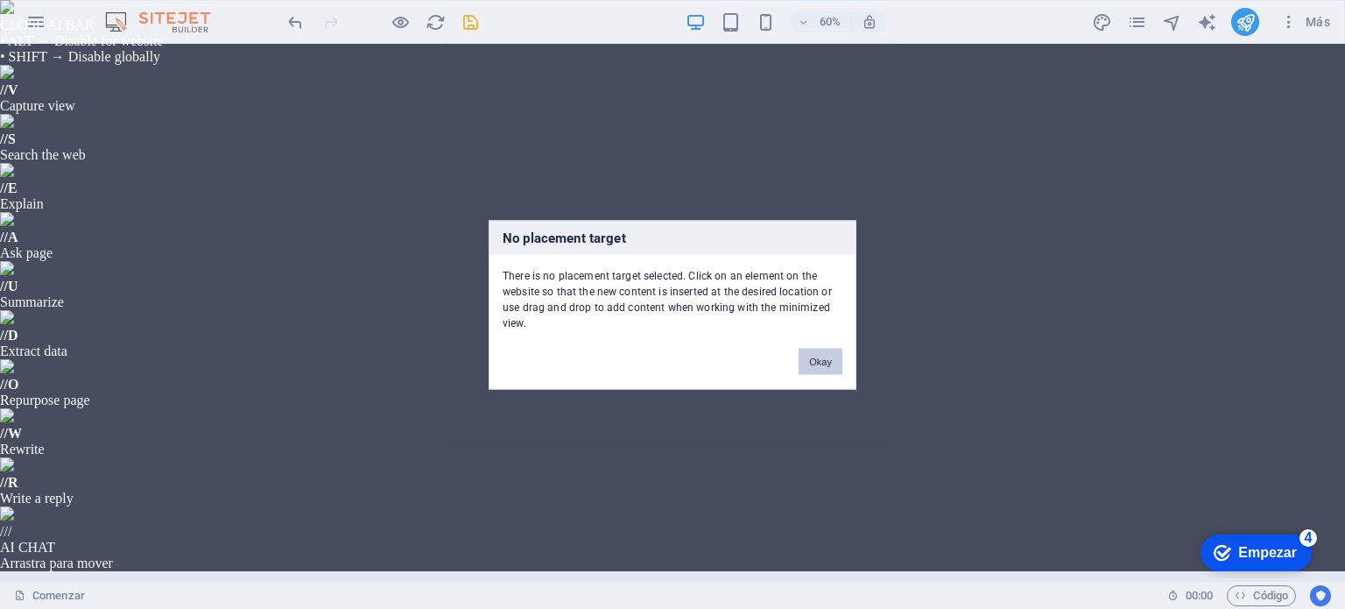
click at [820, 360] on button "Okay" at bounding box center [820, 361] width 44 height 26
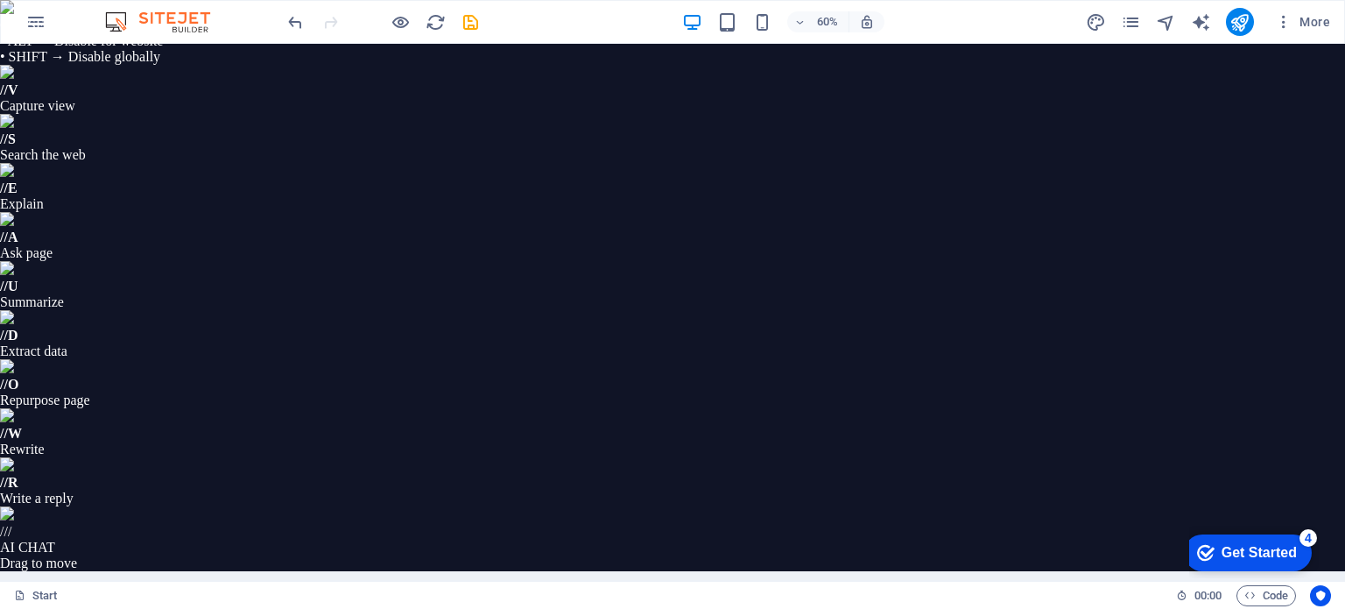
scroll to position [11735, 0]
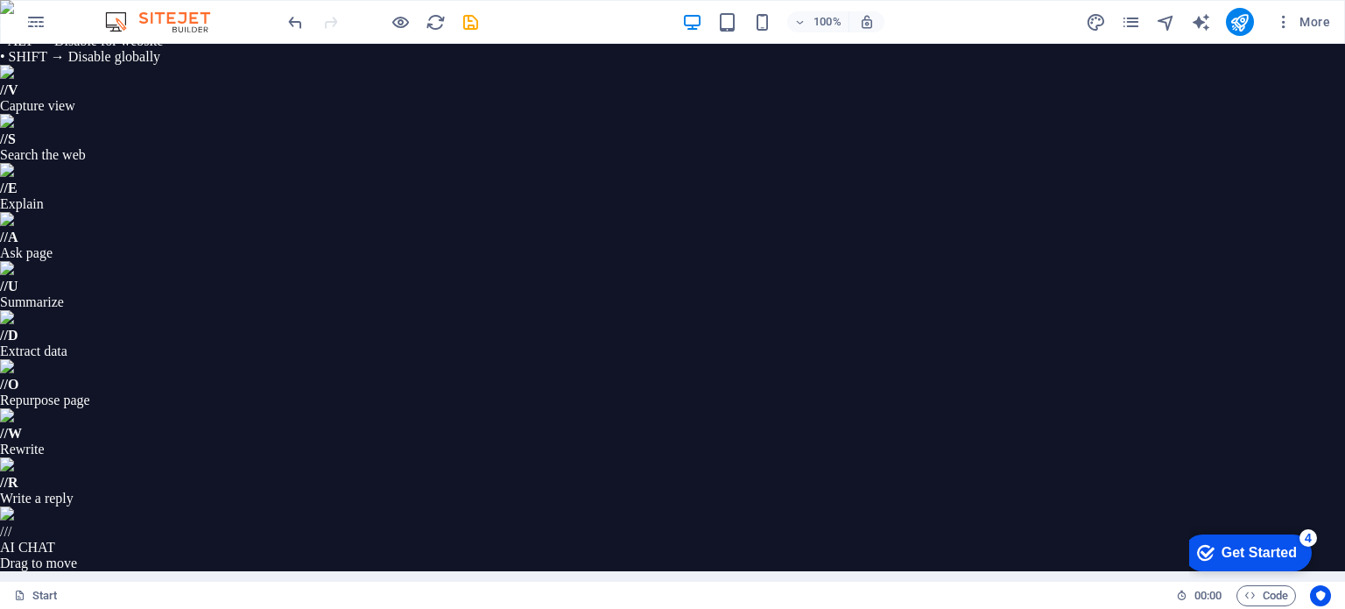
scroll to position [0, 0]
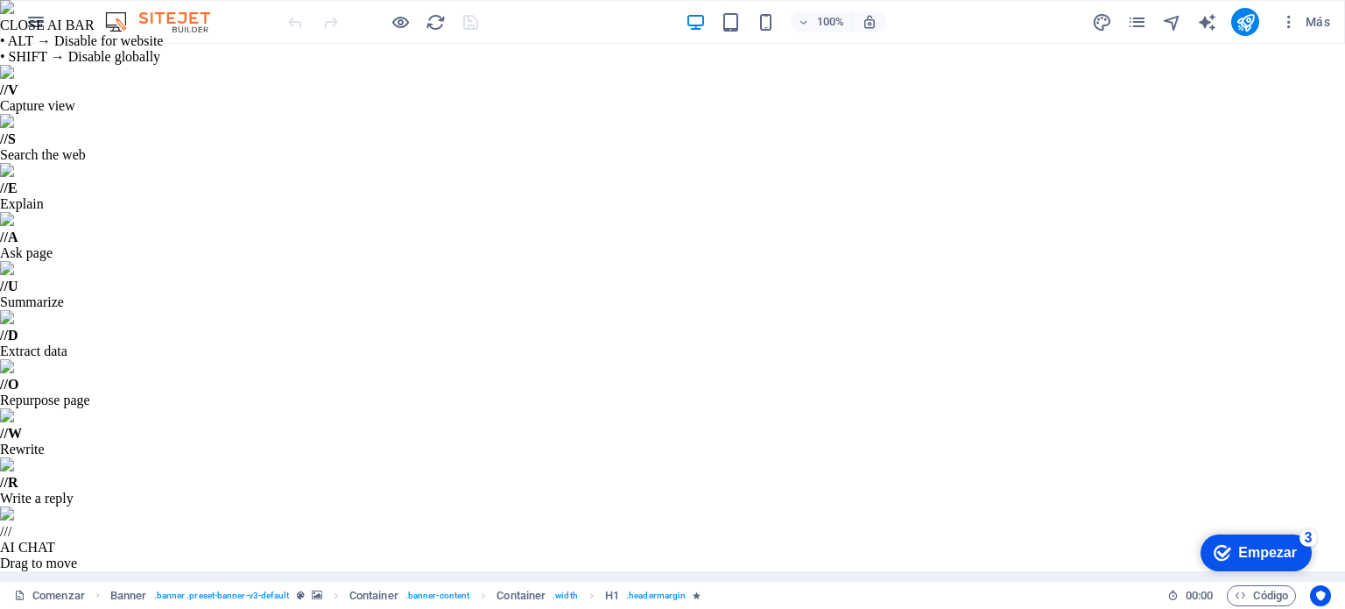
click at [1230, 550] on div "checkmark Empezar 3" at bounding box center [1255, 553] width 83 height 18
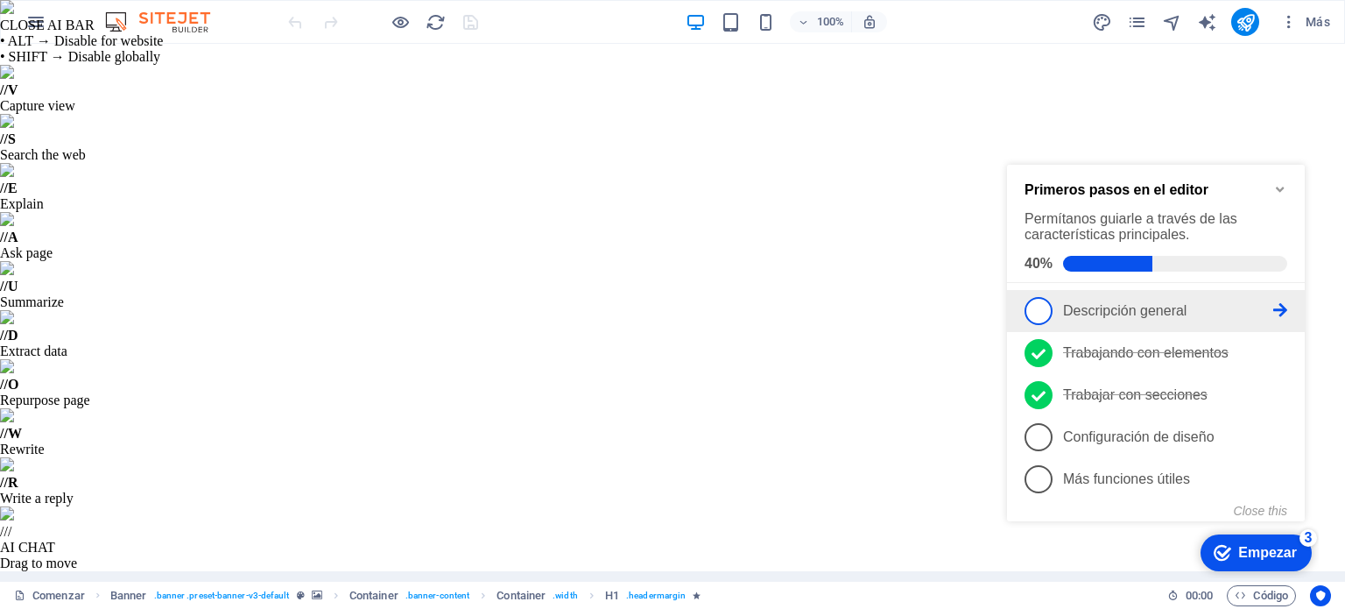
click at [1052, 297] on span "1" at bounding box center [1038, 311] width 28 height 28
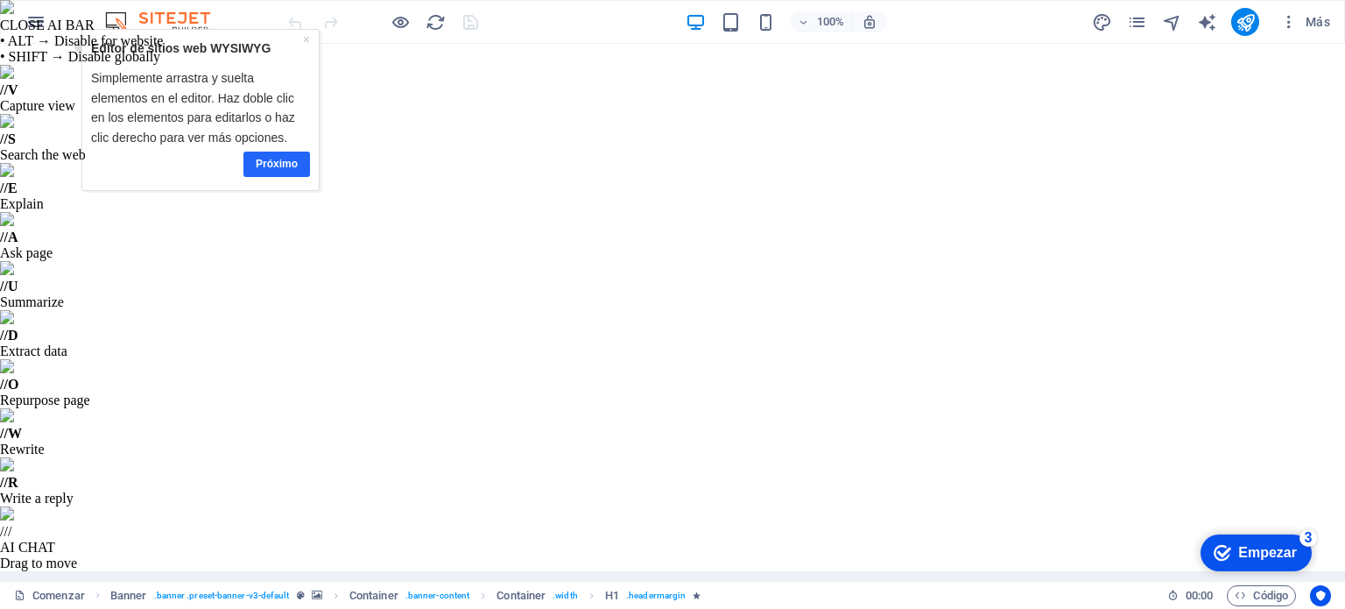
click at [275, 158] on font "Próximo" at bounding box center [277, 164] width 42 height 12
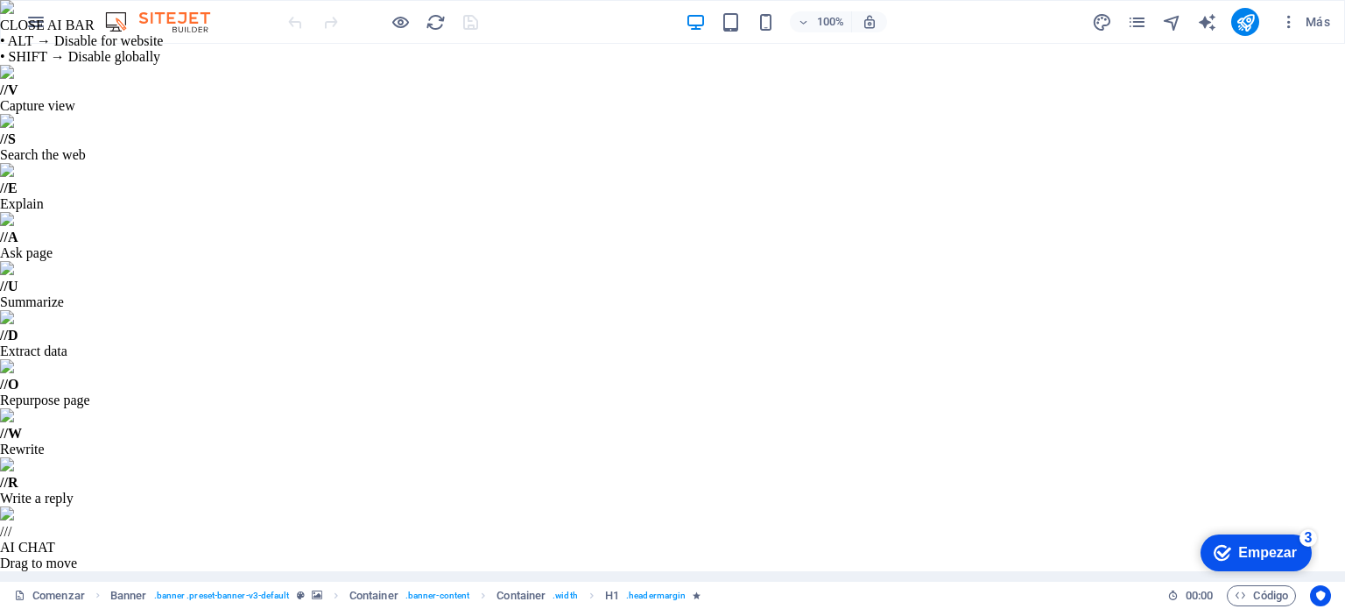
drag, startPoint x: 200, startPoint y: 749, endPoint x: 232, endPoint y: 783, distance: 46.5
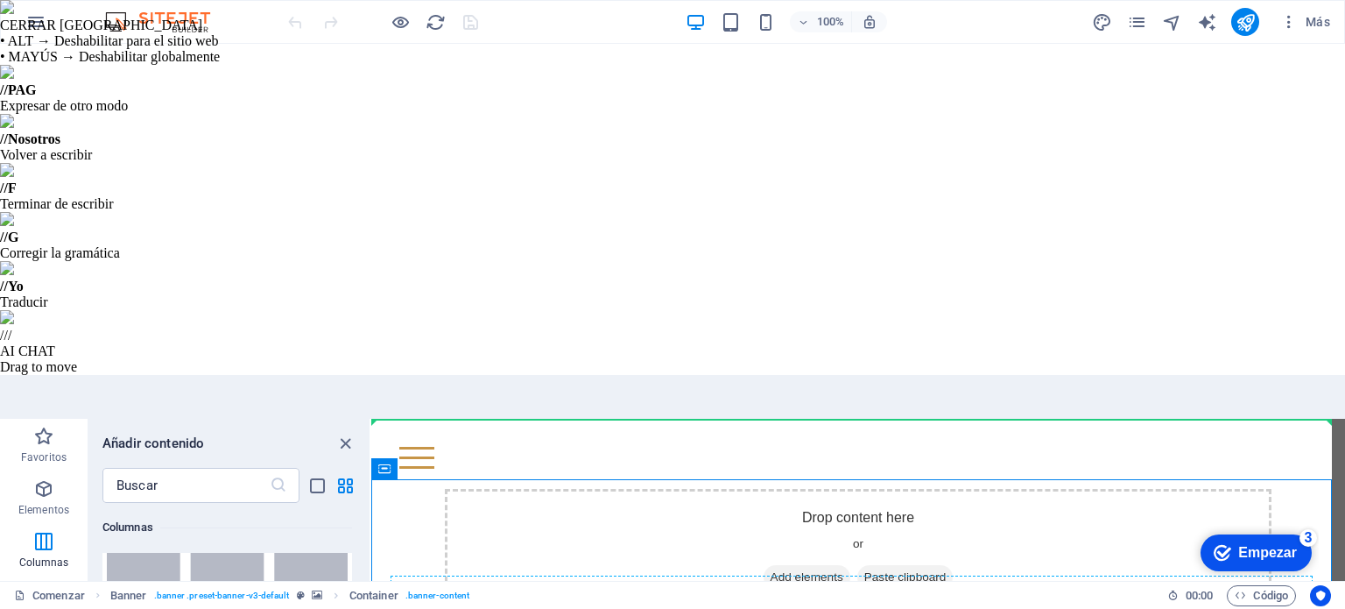
scroll to position [769, 0]
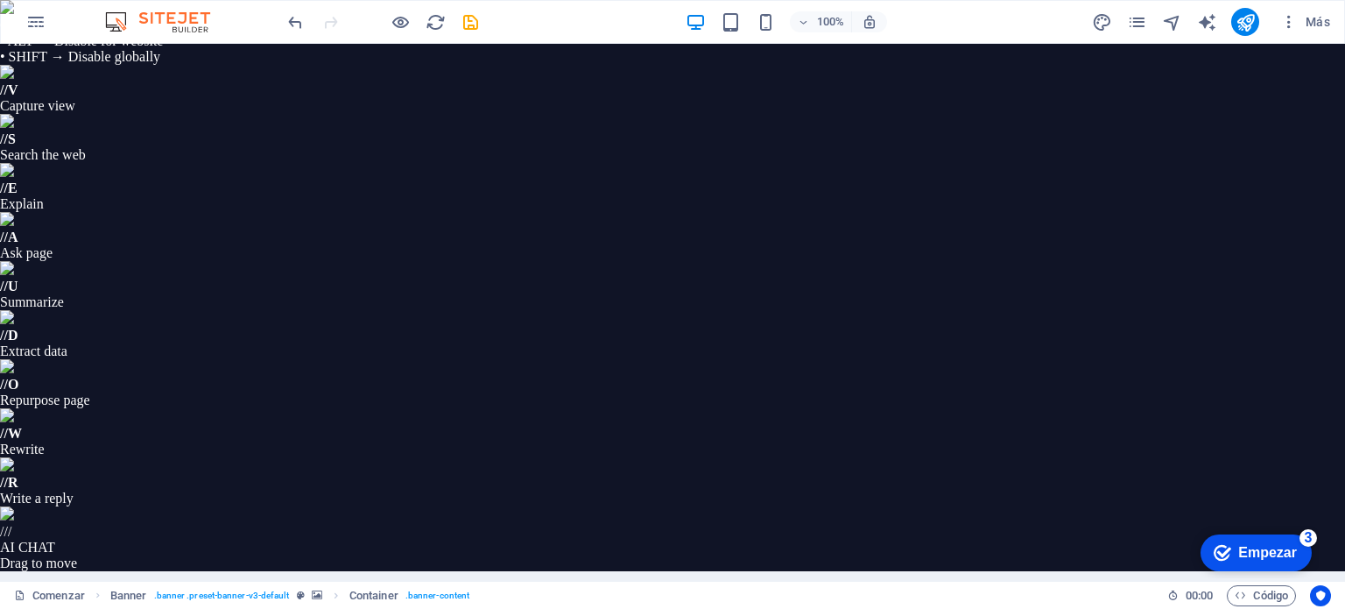
select select "rem"
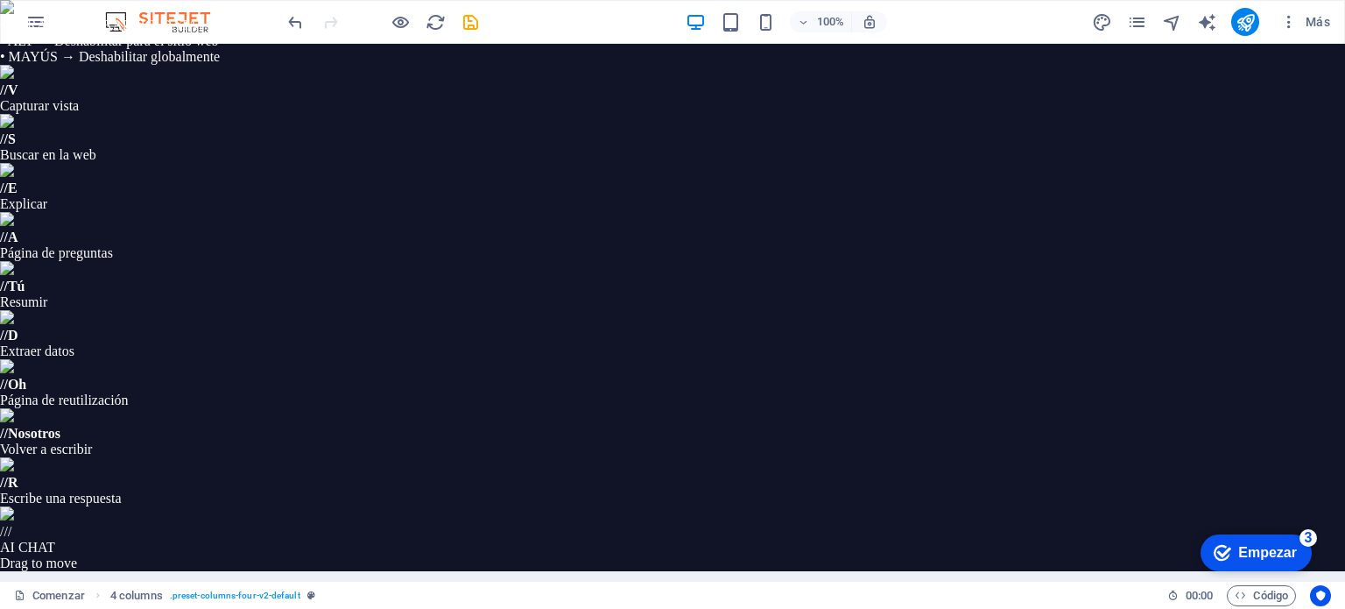
scroll to position [0, 0]
click at [1252, 558] on font "Empezar" at bounding box center [1267, 552] width 59 height 15
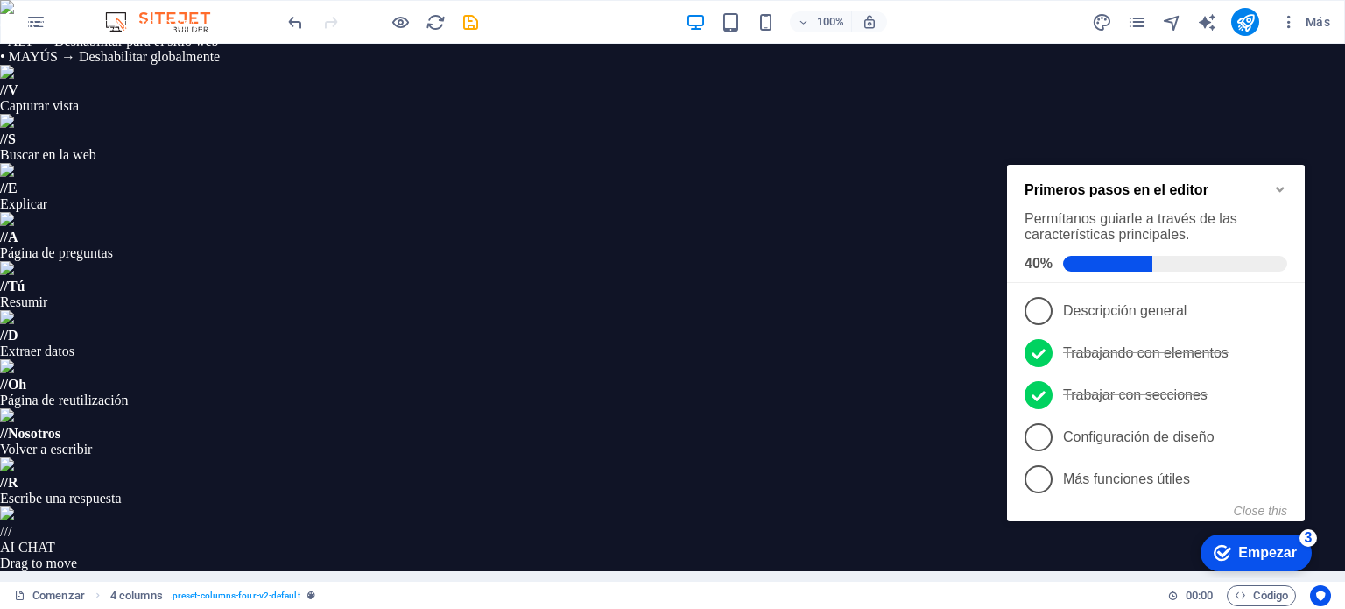
click at [1273, 182] on icon "Minimize checklist" at bounding box center [1280, 189] width 14 height 14
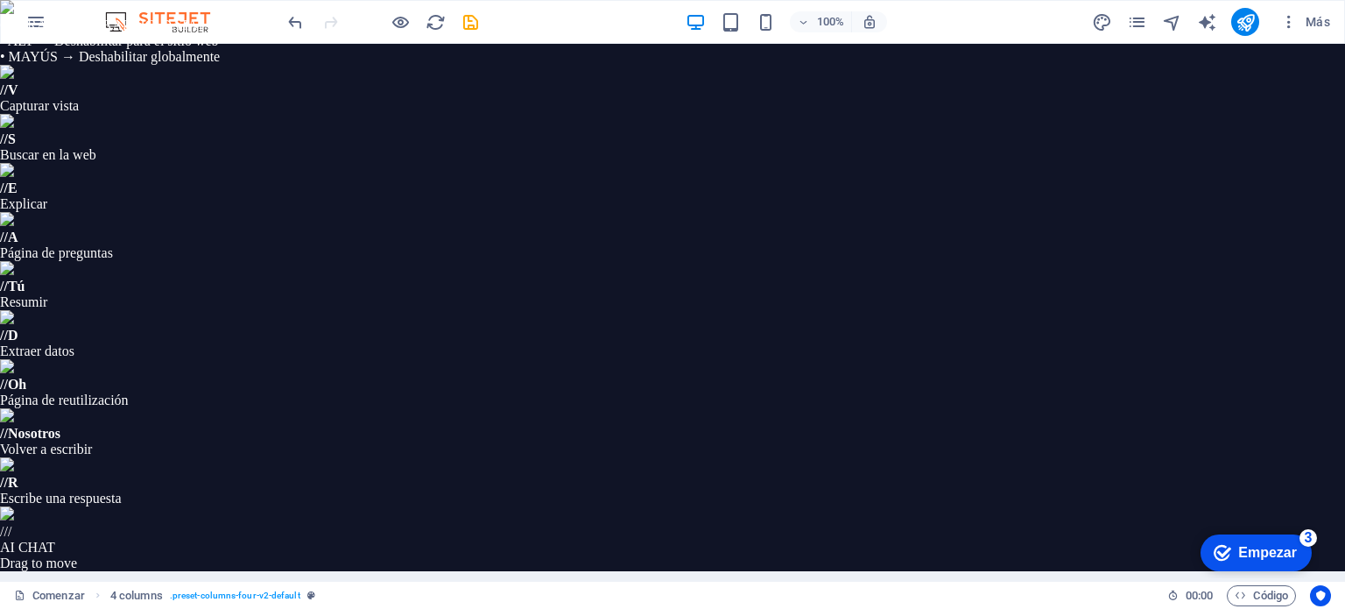
drag, startPoint x: 621, startPoint y: 642, endPoint x: 669, endPoint y: 827, distance: 190.9
drag, startPoint x: 665, startPoint y: 986, endPoint x: 655, endPoint y: 787, distance: 199.0
drag, startPoint x: 469, startPoint y: 376, endPoint x: 493, endPoint y: 26, distance: 351.0
drag, startPoint x: 871, startPoint y: 641, endPoint x: 437, endPoint y: 649, distance: 434.3
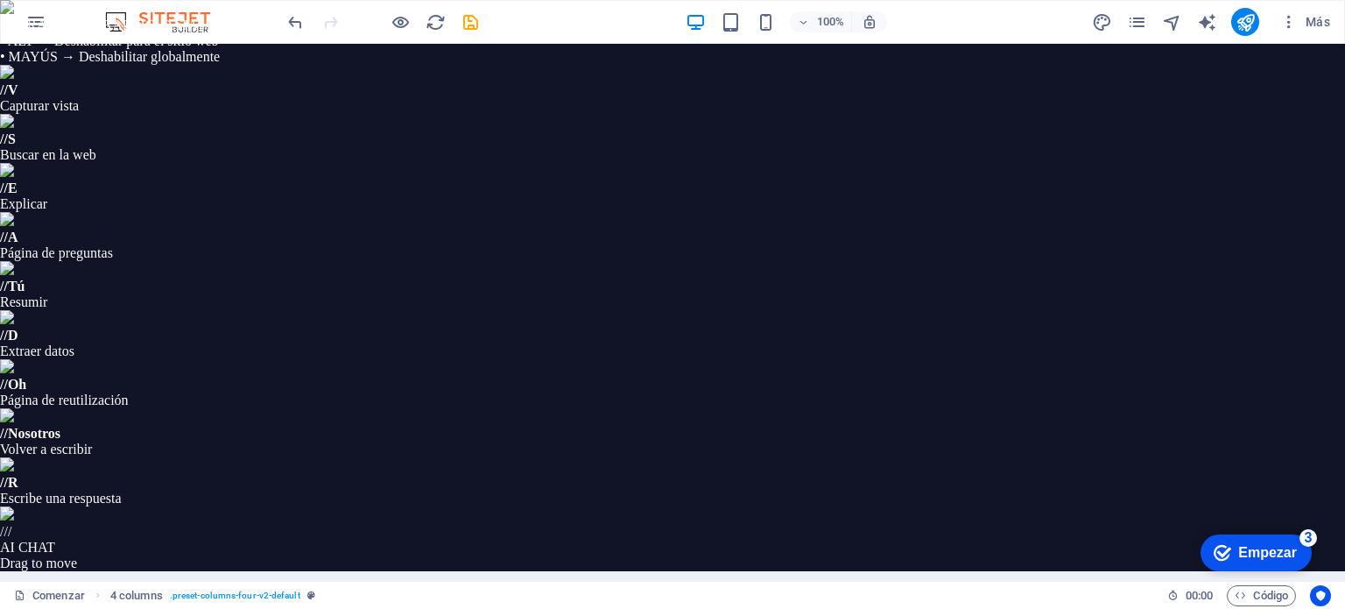
drag, startPoint x: 532, startPoint y: 869, endPoint x: 420, endPoint y: 981, distance: 157.9
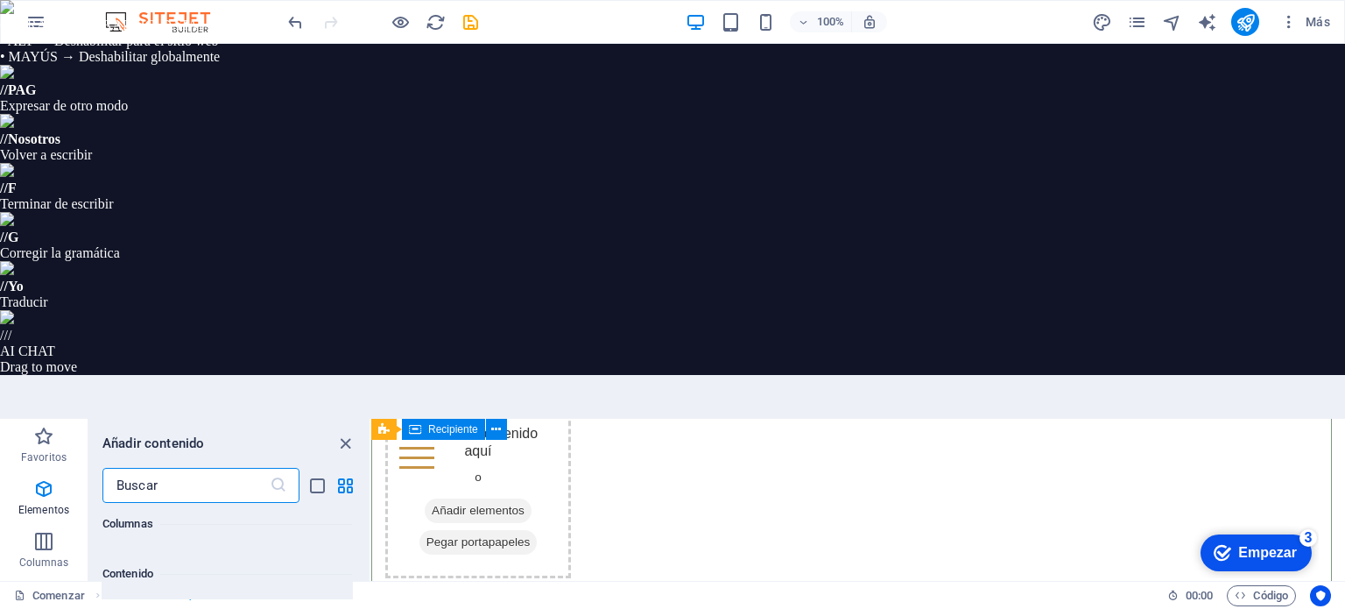
scroll to position [6110, 0]
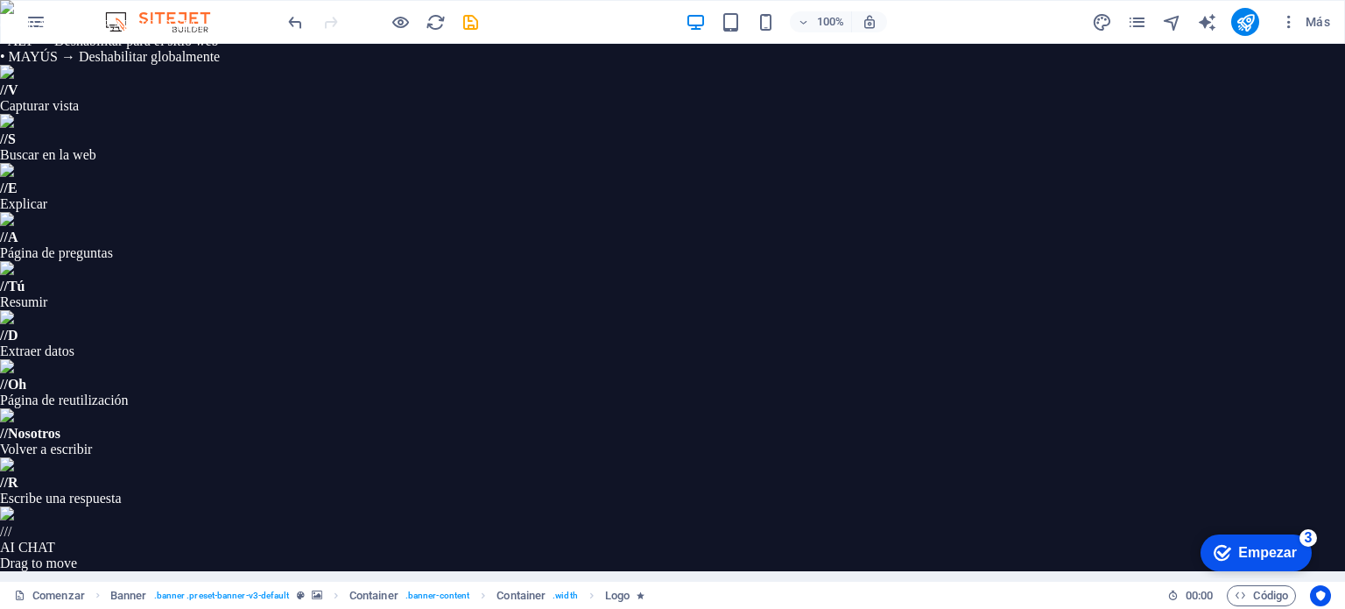
drag, startPoint x: 573, startPoint y: 903, endPoint x: 550, endPoint y: 1121, distance: 219.2
click at [737, 24] on icon "button" at bounding box center [731, 22] width 20 height 20
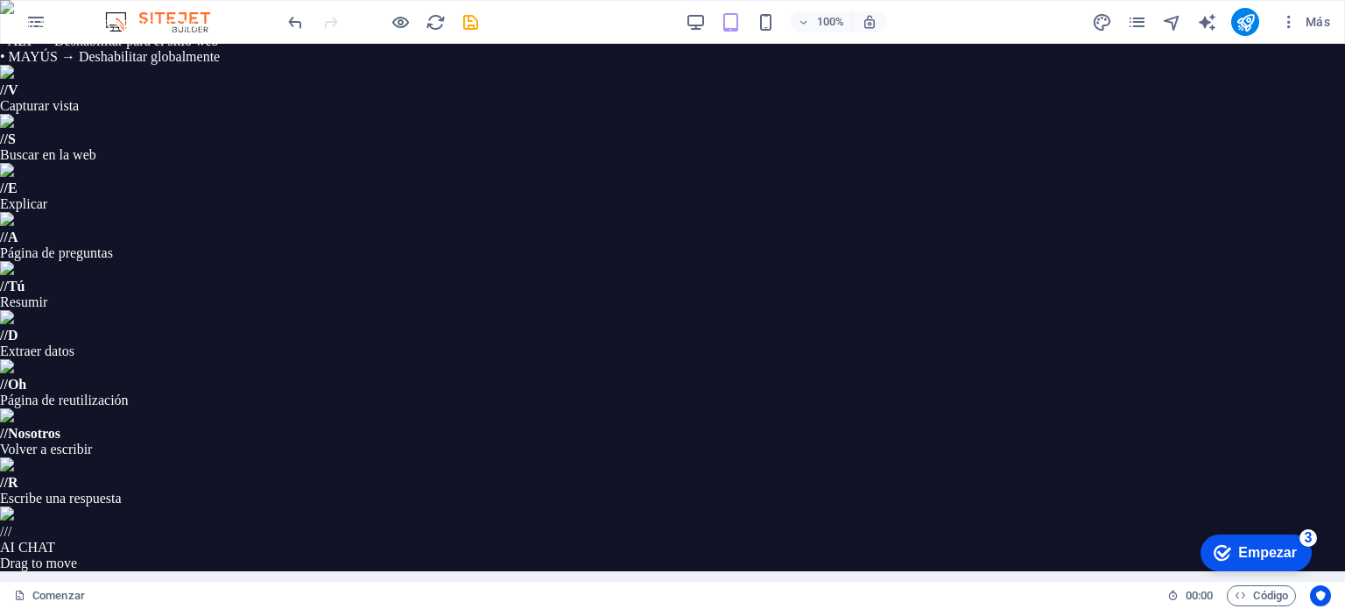
click at [737, 24] on icon "button" at bounding box center [731, 22] width 20 height 20
click at [699, 20] on icon "button" at bounding box center [696, 22] width 20 height 20
click at [1226, 550] on icon "Empezar Quedan 3 elementos, 40 % completado" at bounding box center [1223, 553] width 18 height 16
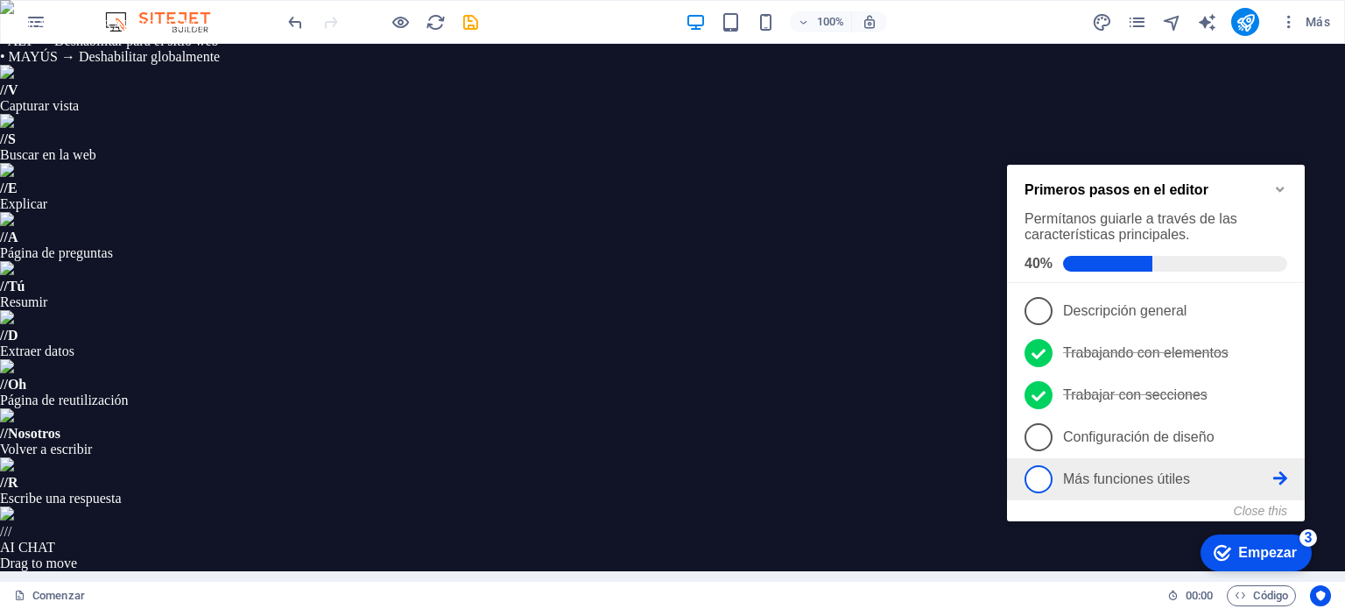
click at [1167, 465] on link "5 Más funciones útiles - incompleto" at bounding box center [1155, 479] width 263 height 28
